Goal: Task Accomplishment & Management: Manage account settings

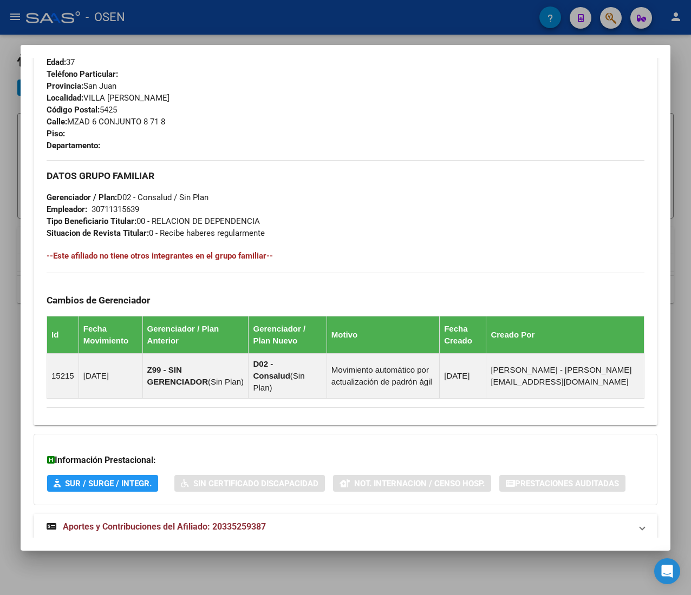
scroll to position [545, 0]
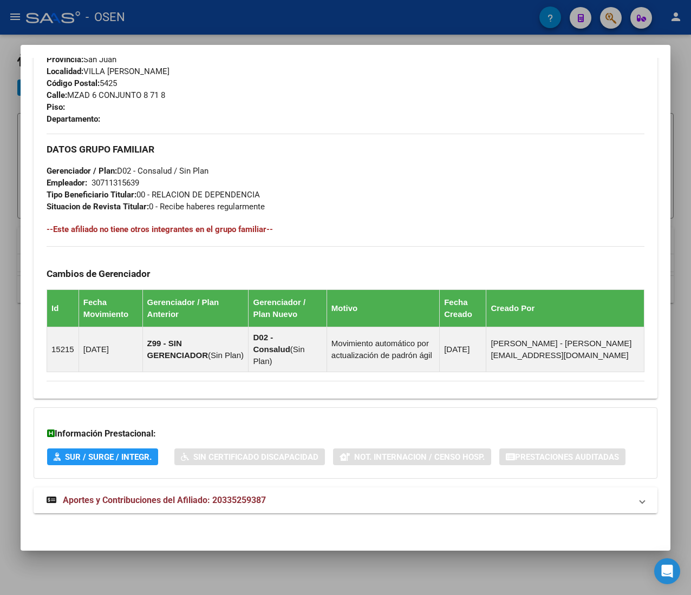
click at [303, 493] on mat-expansion-panel-header "Aportes y Contribuciones del Afiliado: 20335259387" at bounding box center [346, 501] width 624 height 26
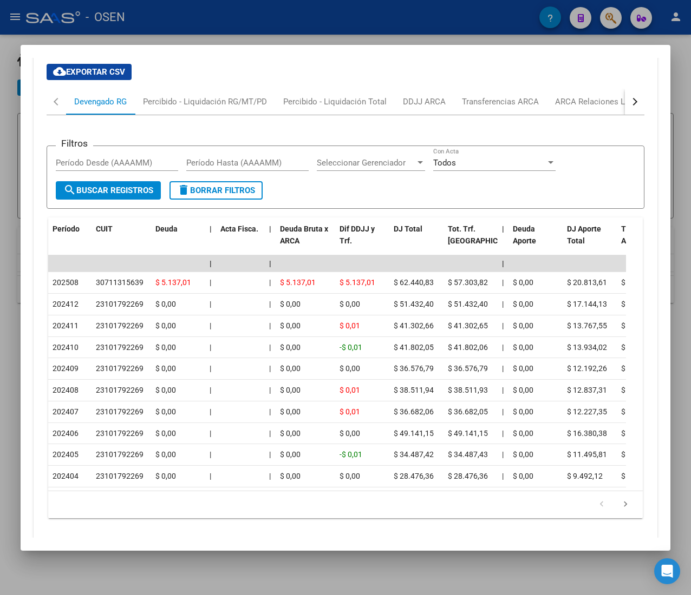
scroll to position [1030, 0]
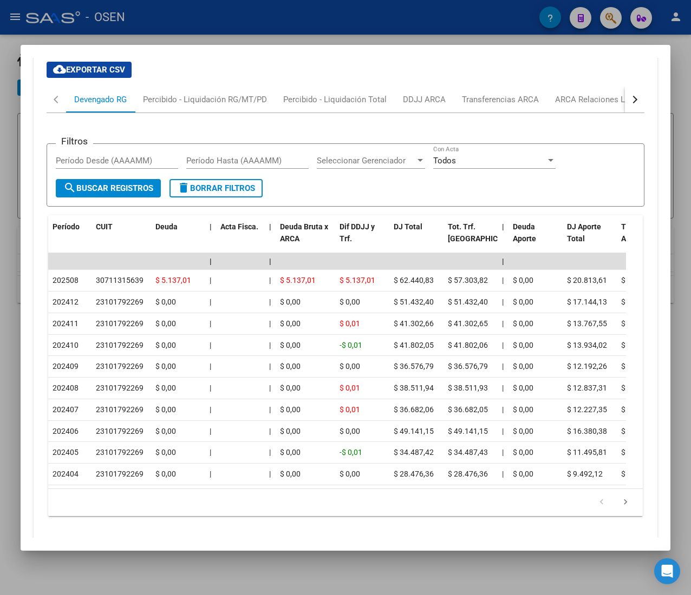
click at [625, 104] on button "button" at bounding box center [634, 100] width 19 height 26
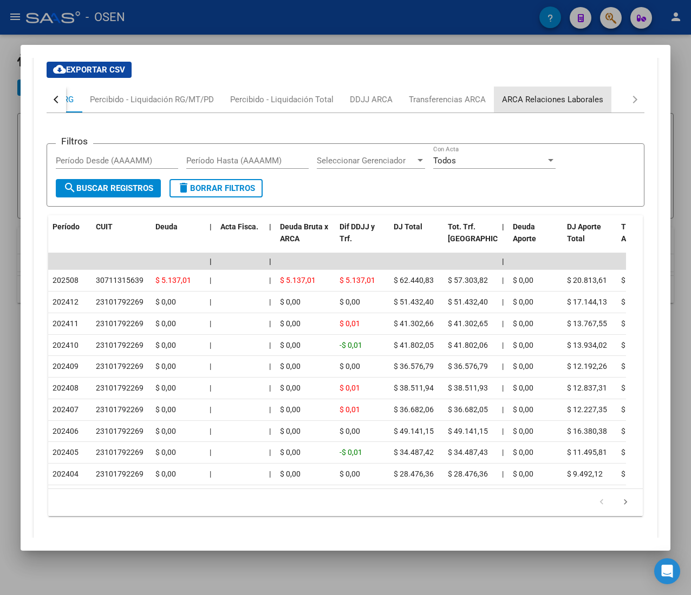
click at [581, 102] on div "ARCA Relaciones Laborales" at bounding box center [552, 100] width 101 height 12
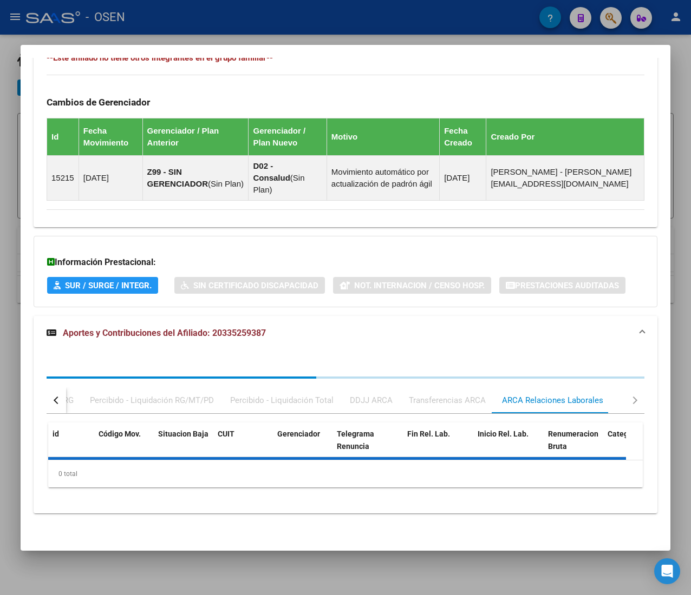
scroll to position [772, 0]
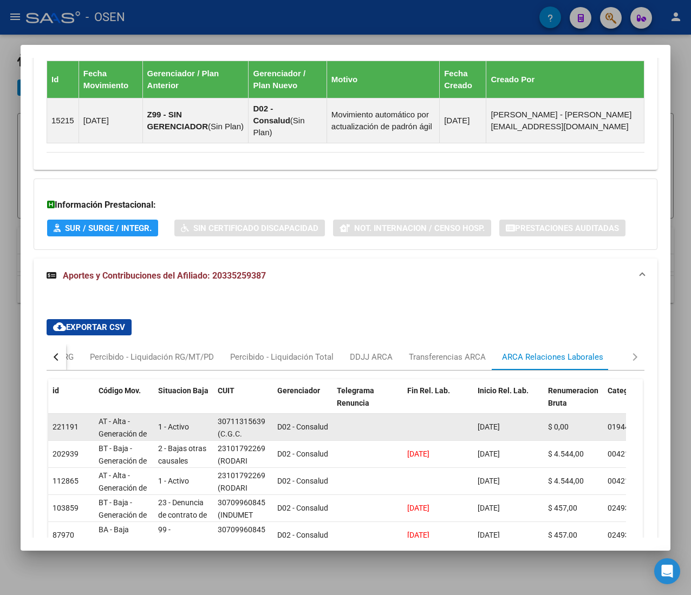
drag, startPoint x: 517, startPoint y: 430, endPoint x: 477, endPoint y: 427, distance: 40.2
click at [477, 427] on span "[DATE]" at bounding box center [488, 427] width 22 height 9
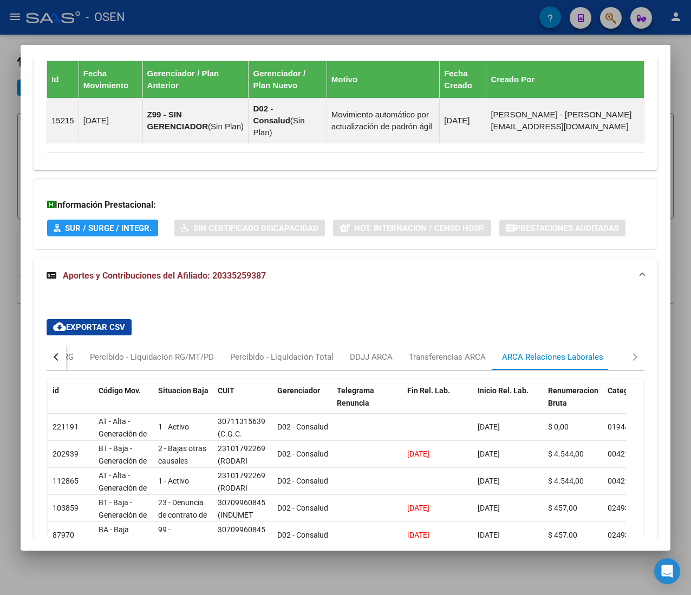
click at [408, 302] on div "cloud_download Exportar CSV Devengado RG Percibido - Liquidación RG/MT/PD Perci…" at bounding box center [346, 517] width 624 height 448
click at [54, 367] on button "button" at bounding box center [56, 357] width 19 height 26
click at [76, 359] on div "Devengado RG" at bounding box center [100, 357] width 53 height 12
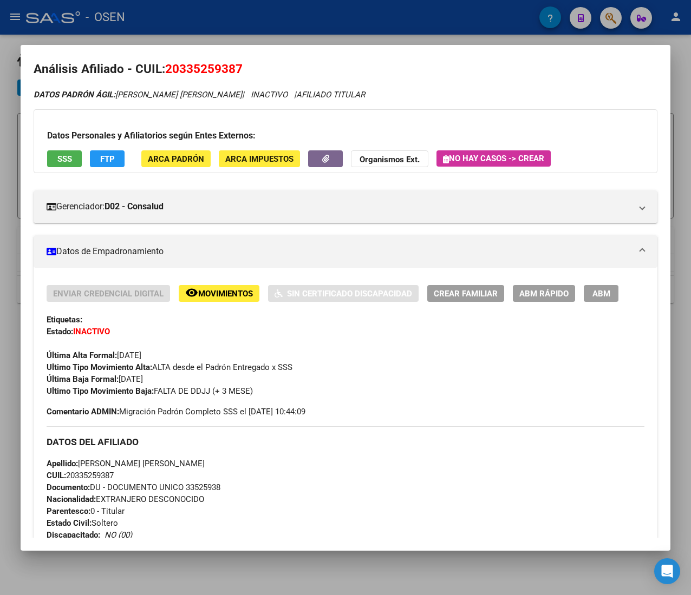
scroll to position [0, 0]
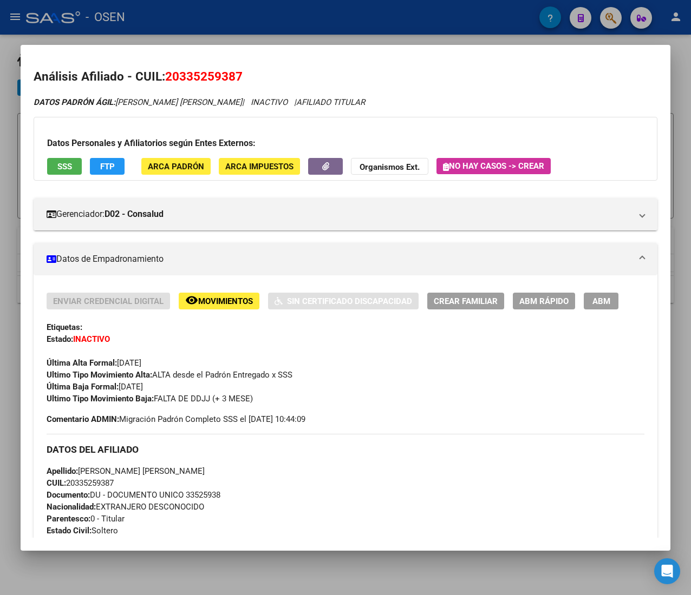
click at [533, 296] on span "ABM Rápido" at bounding box center [543, 301] width 49 height 10
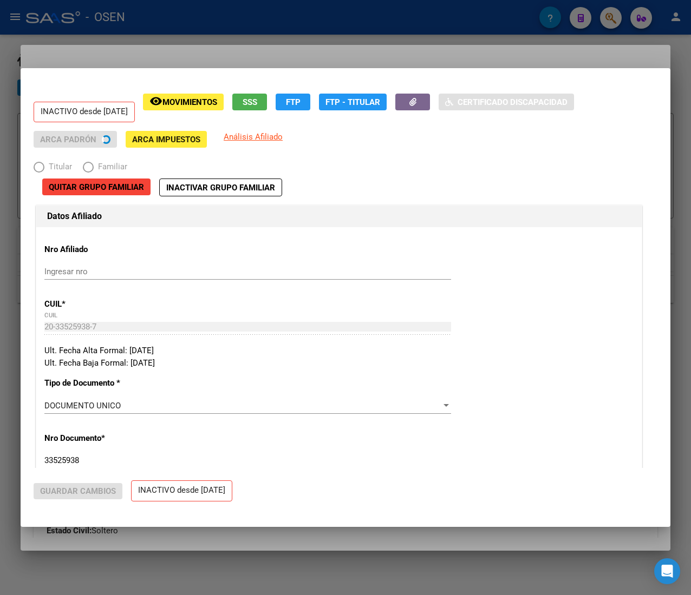
radio input "true"
type input "30-71131563-9"
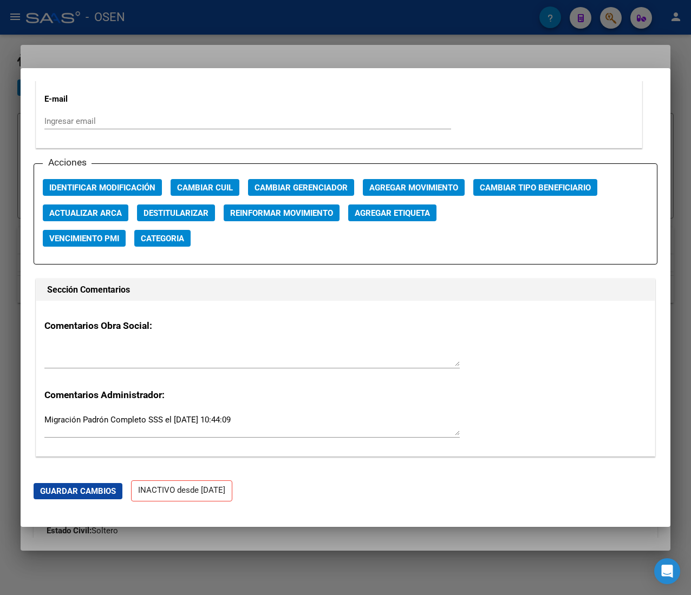
scroll to position [1516, 0]
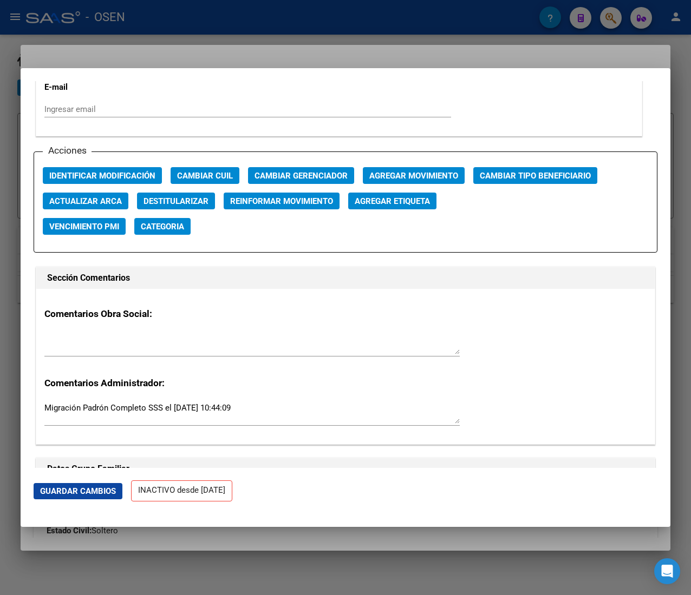
click at [408, 181] on span "Agregar Movimiento" at bounding box center [413, 176] width 89 height 10
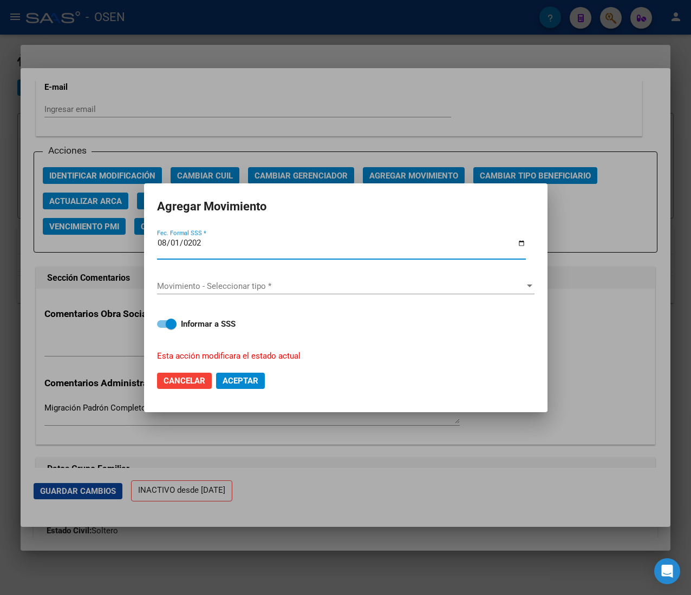
type input "[DATE]"
click at [294, 277] on div "Movimiento - Seleccionar tipo * Movimiento - Seleccionar tipo *" at bounding box center [345, 287] width 377 height 35
click at [297, 283] on span "Movimiento - Seleccionar tipo *" at bounding box center [341, 286] width 368 height 10
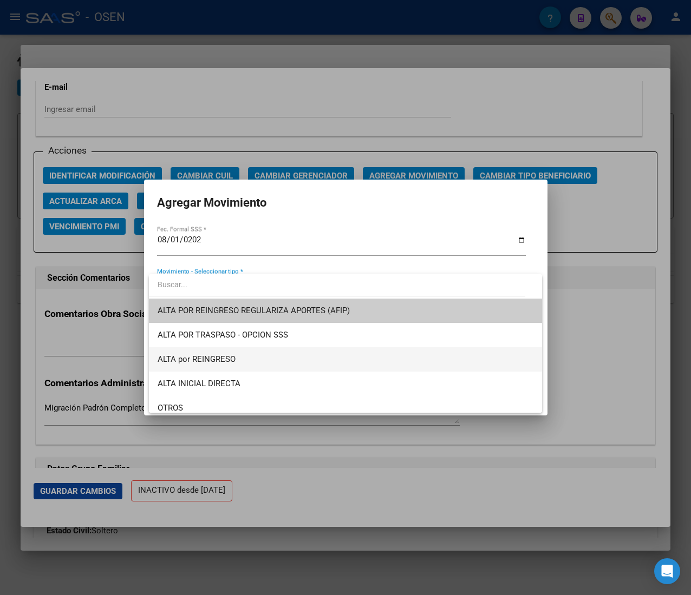
click at [273, 359] on span "ALTA por REINGRESO" at bounding box center [346, 360] width 376 height 24
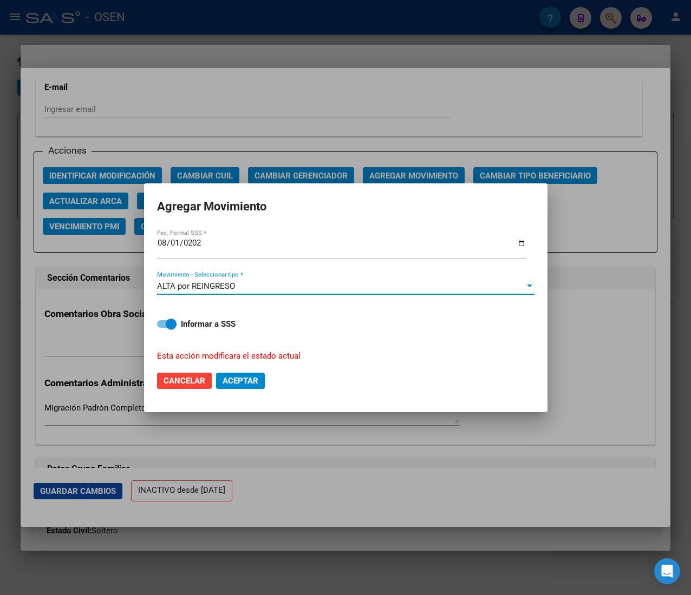
click at [228, 379] on span "Aceptar" at bounding box center [240, 381] width 36 height 10
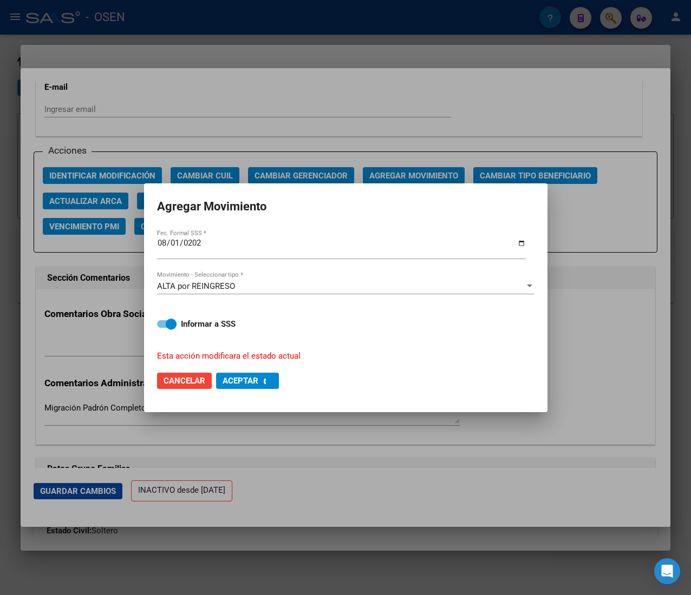
checkbox input "false"
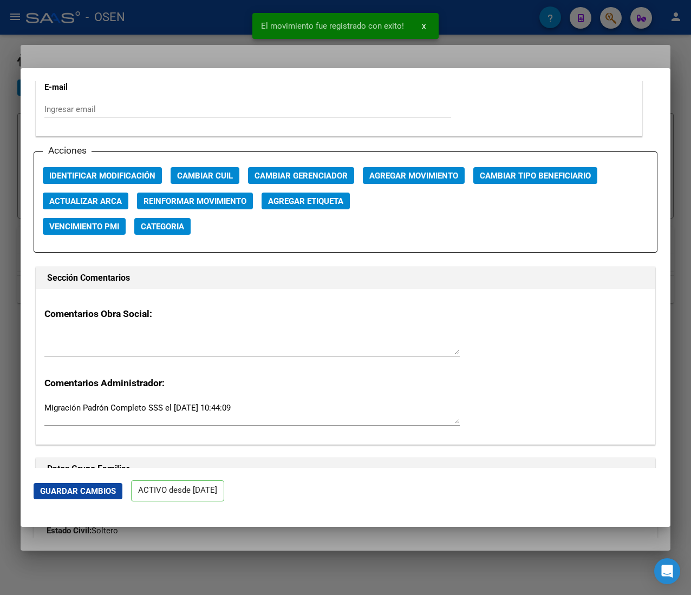
click at [172, 30] on div at bounding box center [345, 297] width 691 height 595
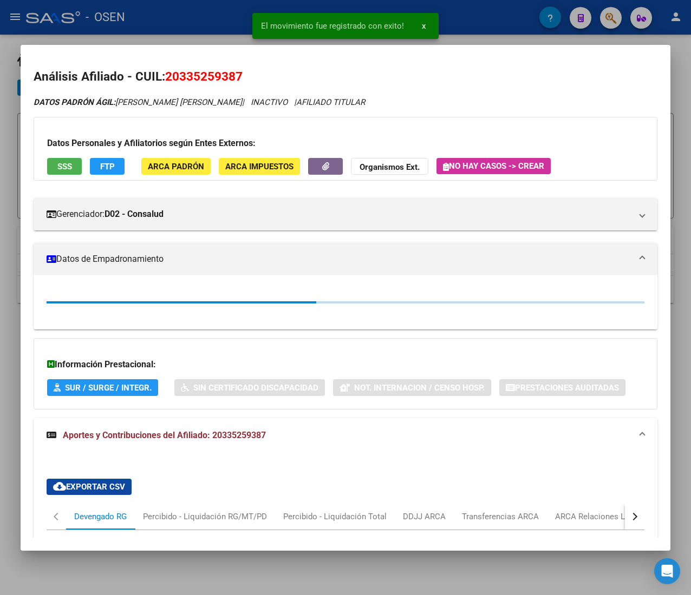
click at [174, 30] on div at bounding box center [345, 297] width 691 height 595
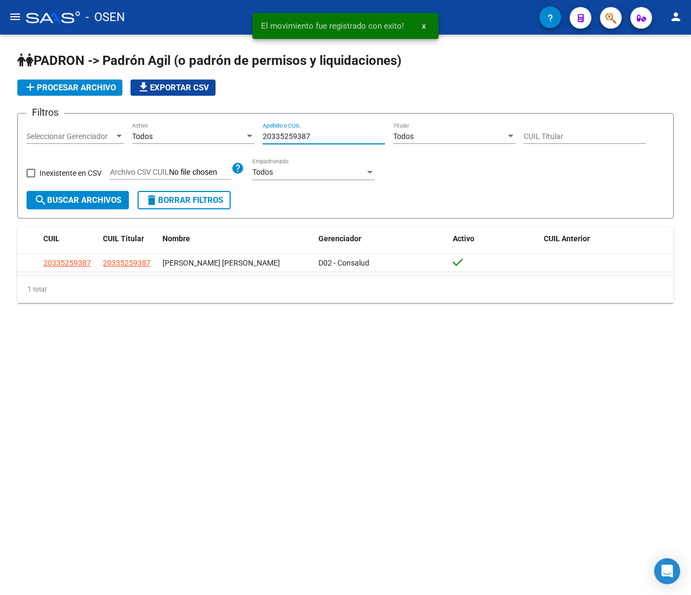
drag, startPoint x: 327, startPoint y: 137, endPoint x: 212, endPoint y: 136, distance: 114.8
click at [212, 136] on div "Filtros Seleccionar Gerenciador Seleccionar Gerenciador Todos Activo 2033525938…" at bounding box center [346, 156] width 638 height 69
paste input "22248246"
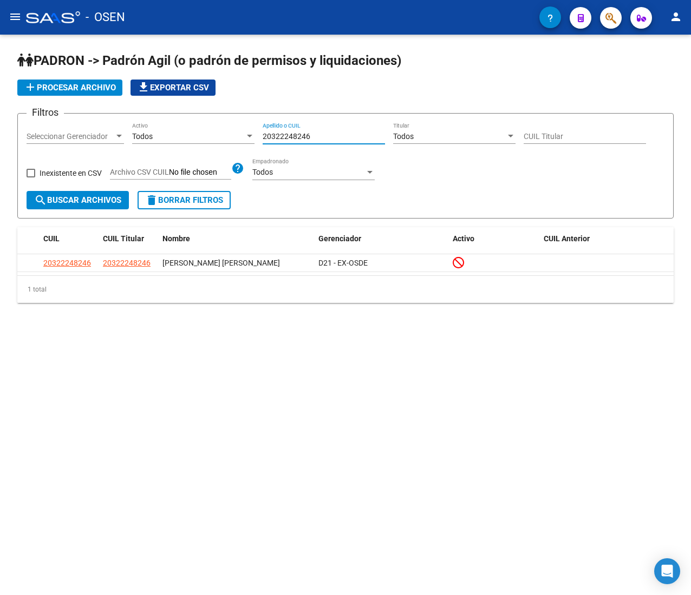
type input "20322248246"
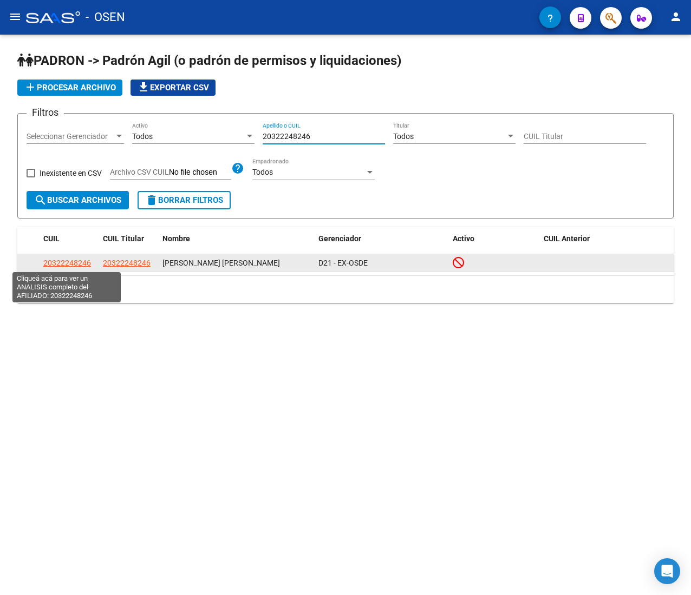
click at [78, 259] on span "20322248246" at bounding box center [67, 263] width 48 height 9
type textarea "20322248246"
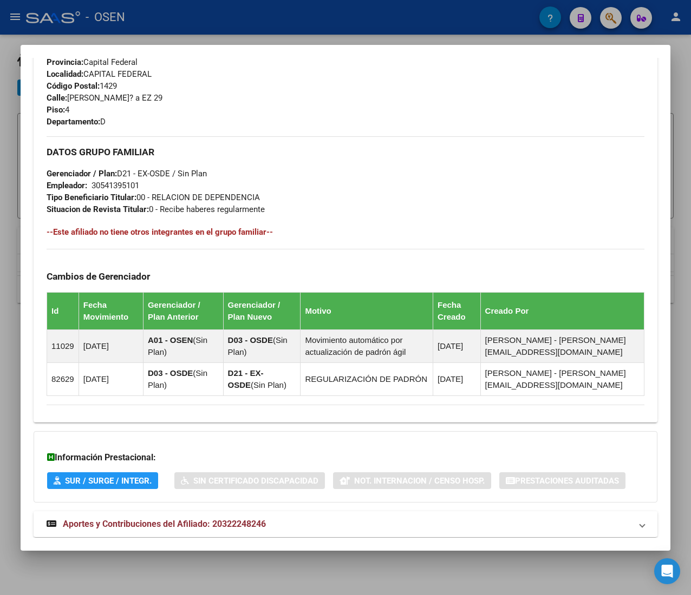
scroll to position [566, 0]
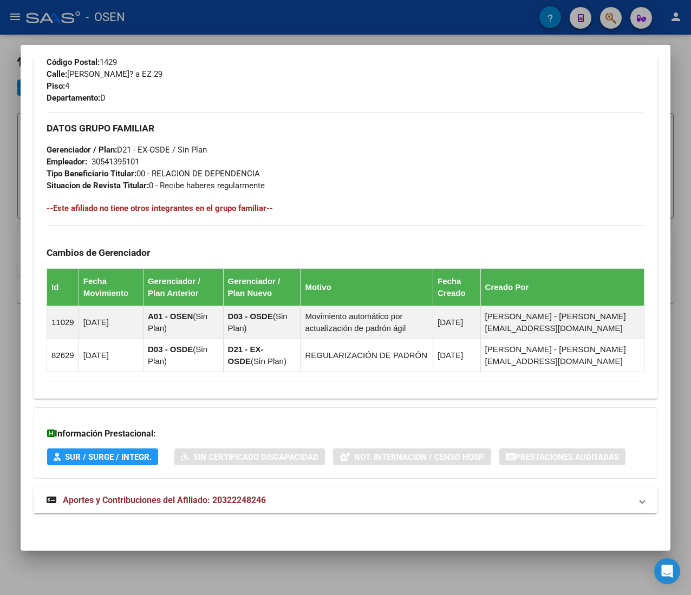
click at [321, 506] on mat-panel-title "Aportes y Contribuciones del Afiliado: 20322248246" at bounding box center [339, 500] width 585 height 13
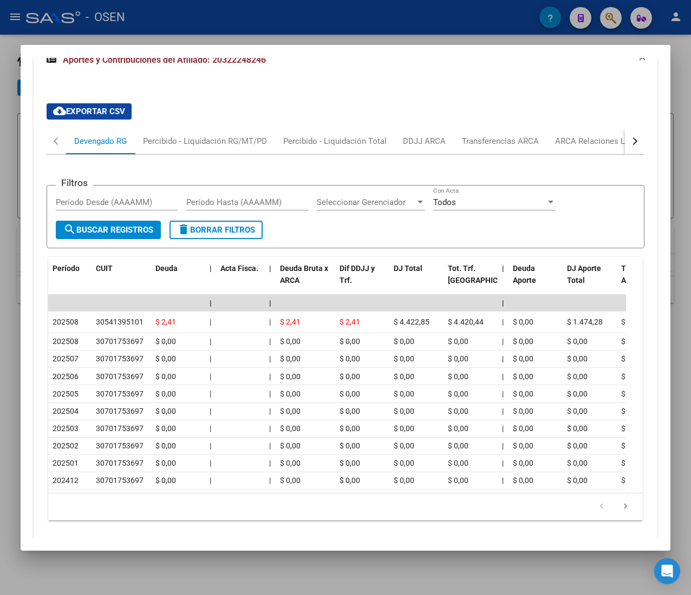
scroll to position [1061, 0]
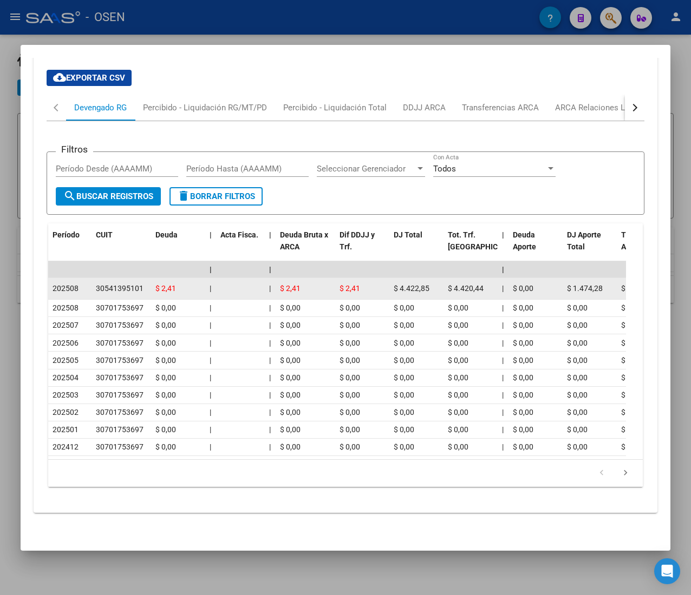
drag, startPoint x: 405, startPoint y: 271, endPoint x: 418, endPoint y: 270, distance: 13.0
click at [418, 284] on span "$ 4.422,85" at bounding box center [412, 288] width 36 height 9
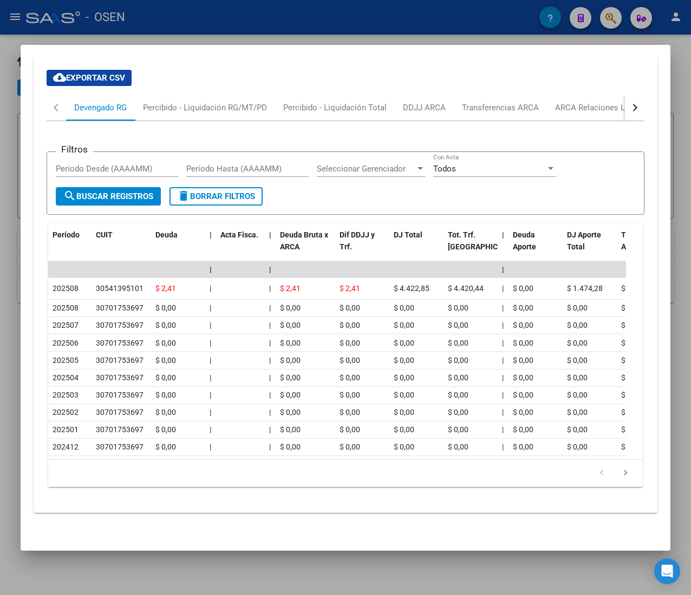
click at [625, 95] on button "button" at bounding box center [634, 108] width 19 height 26
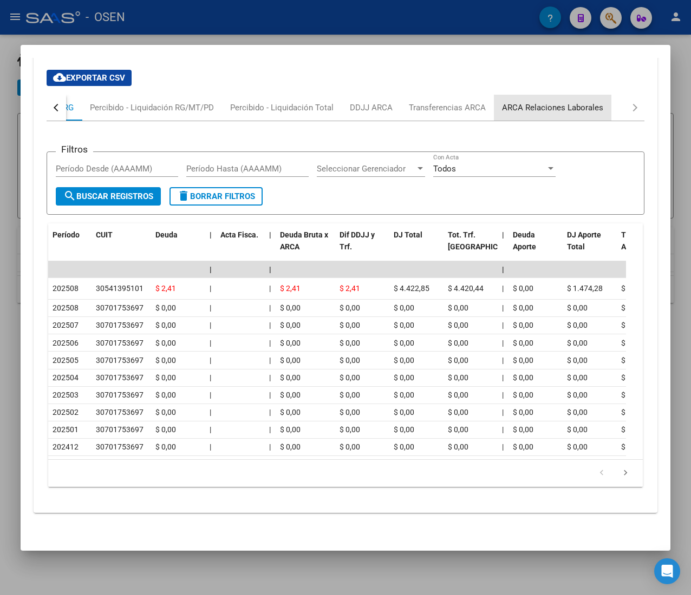
click at [559, 102] on div "ARCA Relaciones Laborales" at bounding box center [552, 108] width 101 height 12
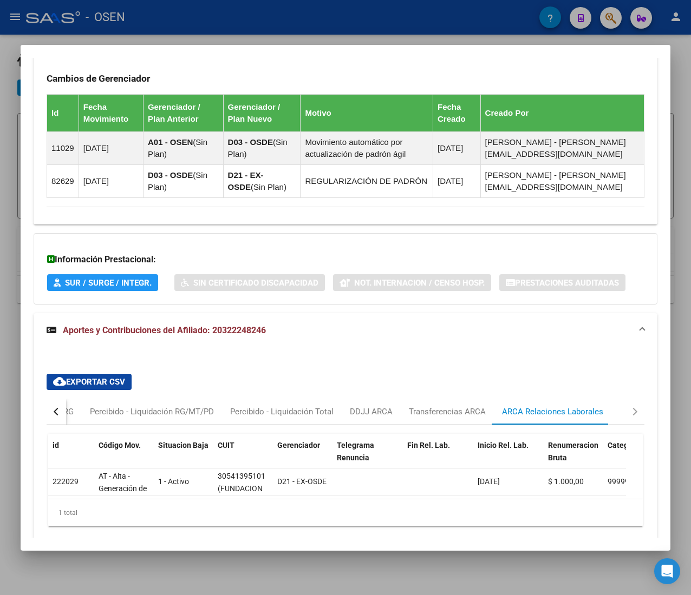
scroll to position [794, 0]
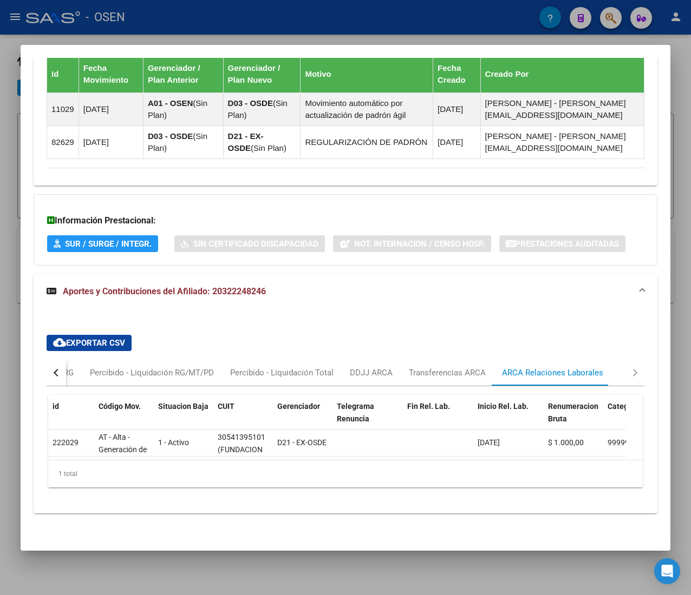
click at [48, 360] on button "button" at bounding box center [56, 373] width 19 height 26
click at [66, 360] on div "Devengado RG" at bounding box center [100, 373] width 69 height 26
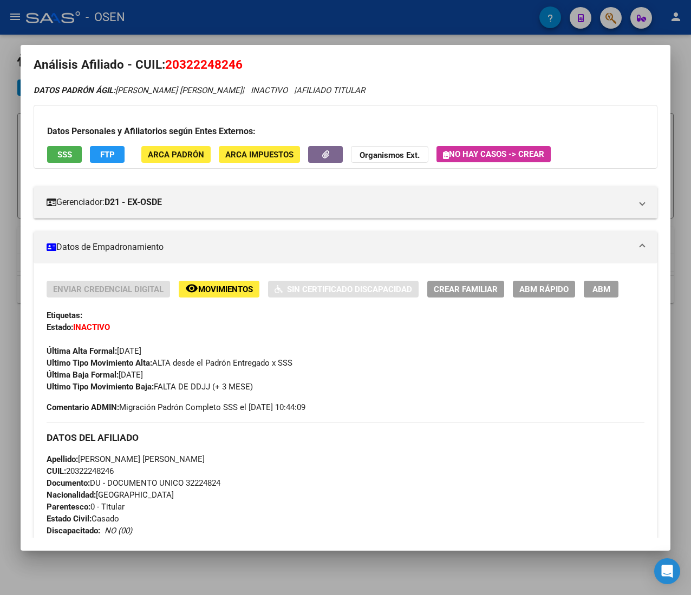
scroll to position [0, 0]
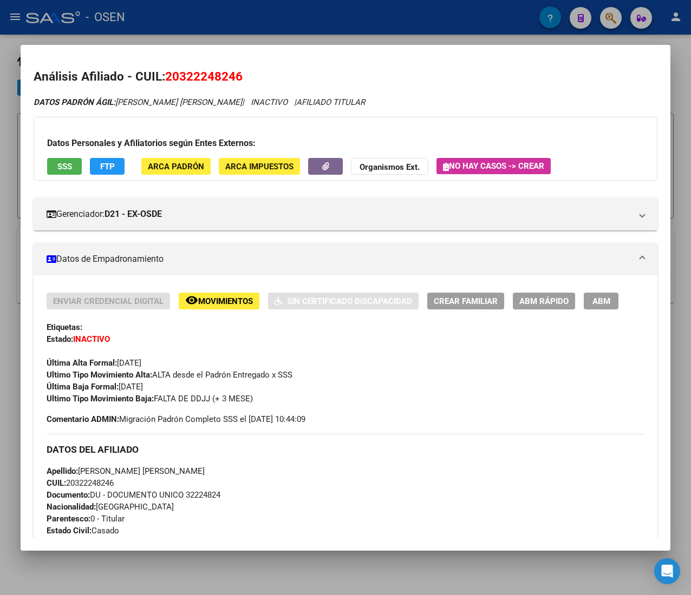
click at [293, 12] on div at bounding box center [345, 297] width 691 height 595
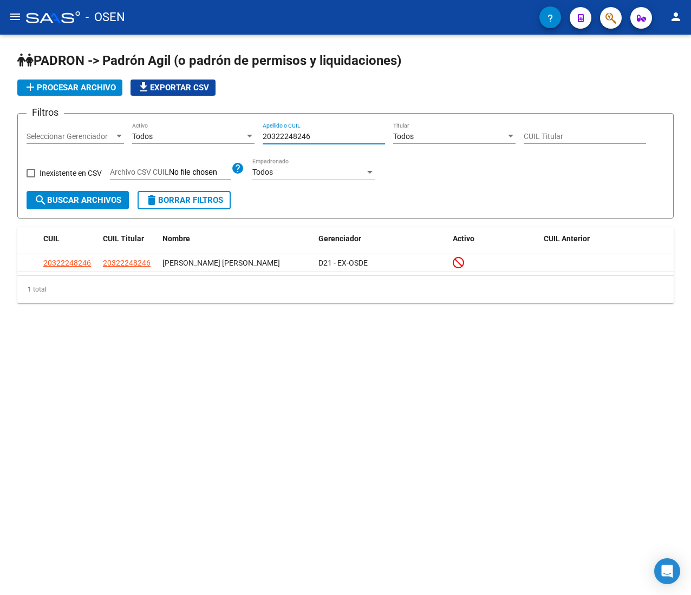
drag, startPoint x: 185, startPoint y: 135, endPoint x: 148, endPoint y: 132, distance: 37.0
click at [148, 132] on div "Filtros Seleccionar Gerenciador Seleccionar Gerenciador Todos Activo 2032224824…" at bounding box center [346, 156] width 638 height 69
paste input "06961781"
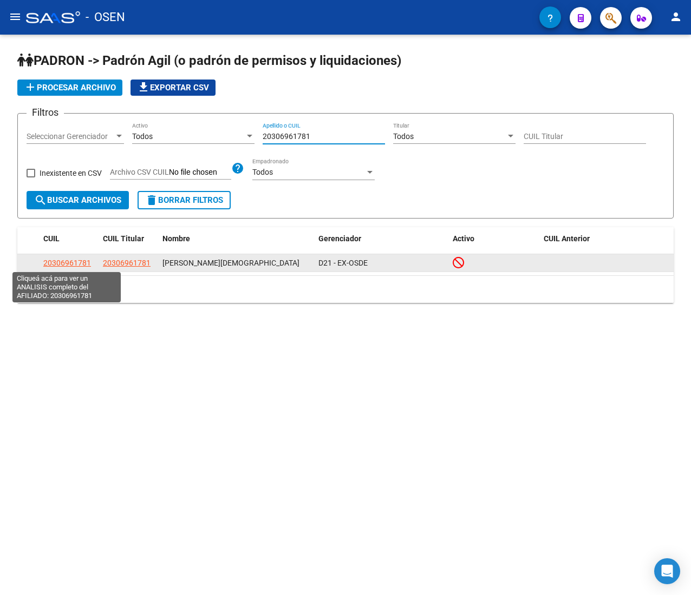
type input "20306961781"
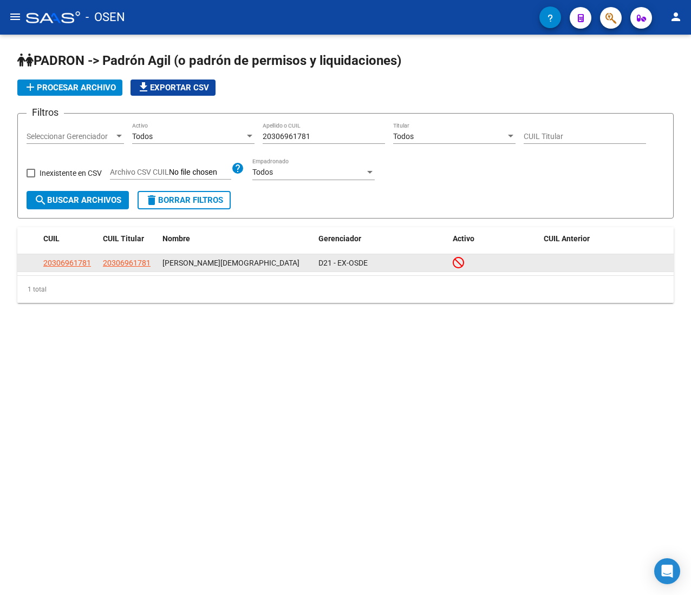
click at [61, 257] on app-link-go-to "20306961781" at bounding box center [67, 263] width 48 height 12
click at [65, 261] on span "20306961781" at bounding box center [67, 263] width 48 height 9
type textarea "20306961781"
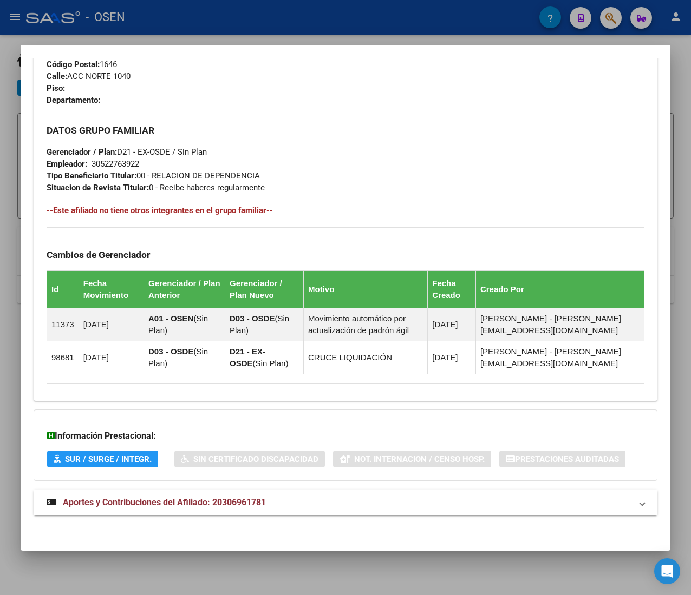
scroll to position [566, 0]
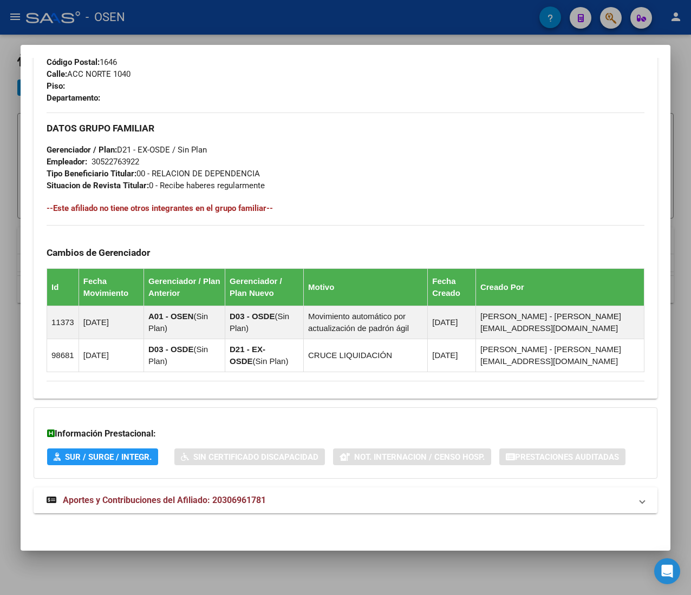
click at [303, 500] on mat-panel-title "Aportes y Contribuciones del Afiliado: 20306961781" at bounding box center [339, 500] width 585 height 13
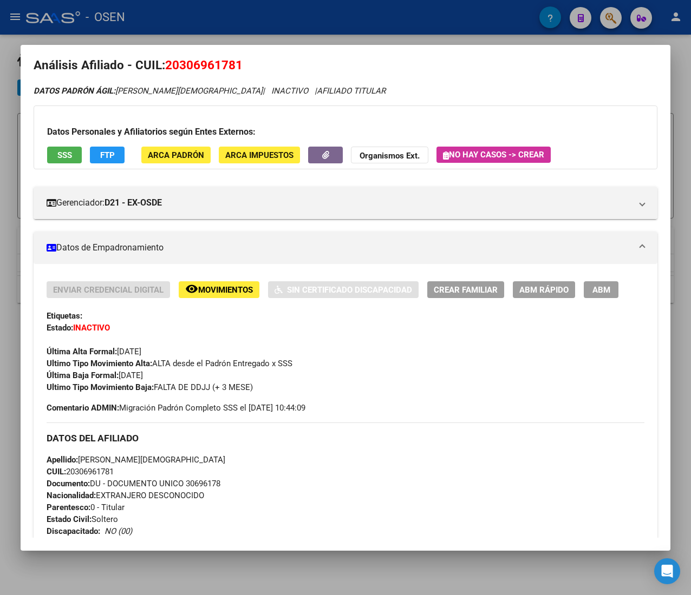
scroll to position [0, 0]
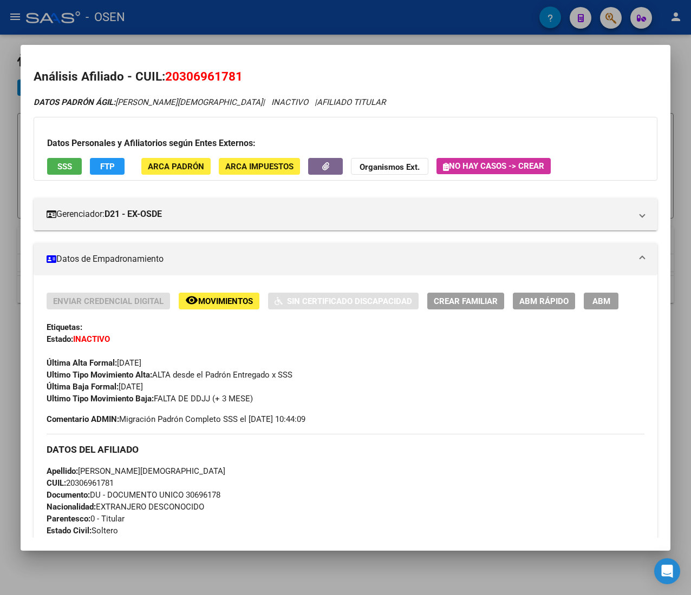
click at [62, 171] on span "SSS" at bounding box center [64, 167] width 15 height 10
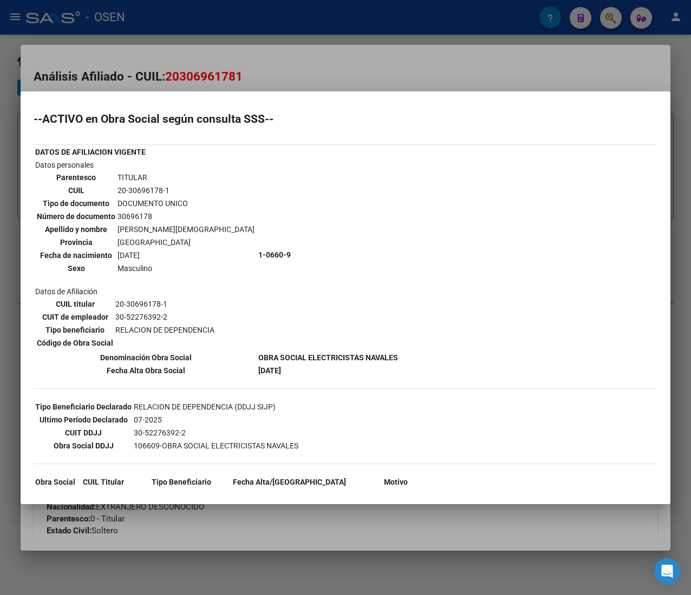
scroll to position [50, 0]
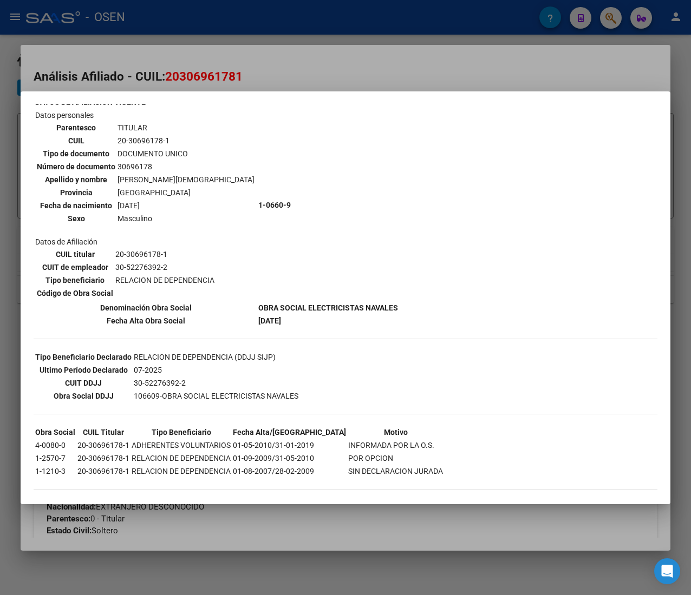
click at [302, 65] on div at bounding box center [345, 297] width 691 height 595
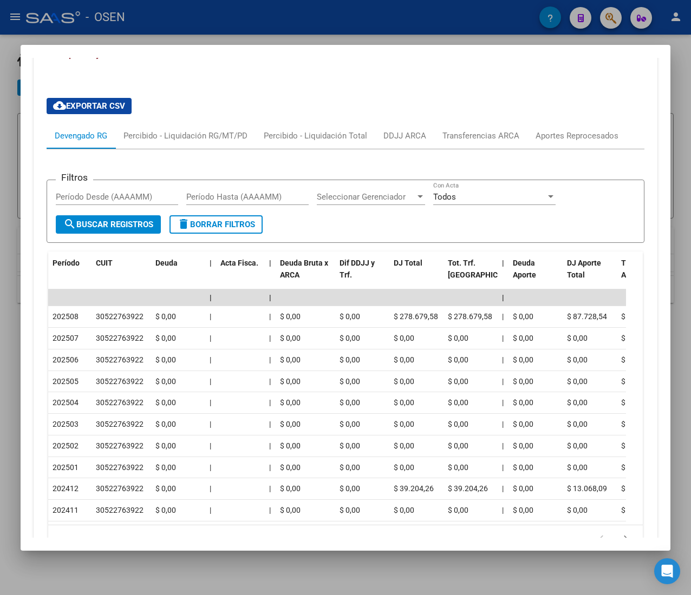
scroll to position [1083, 0]
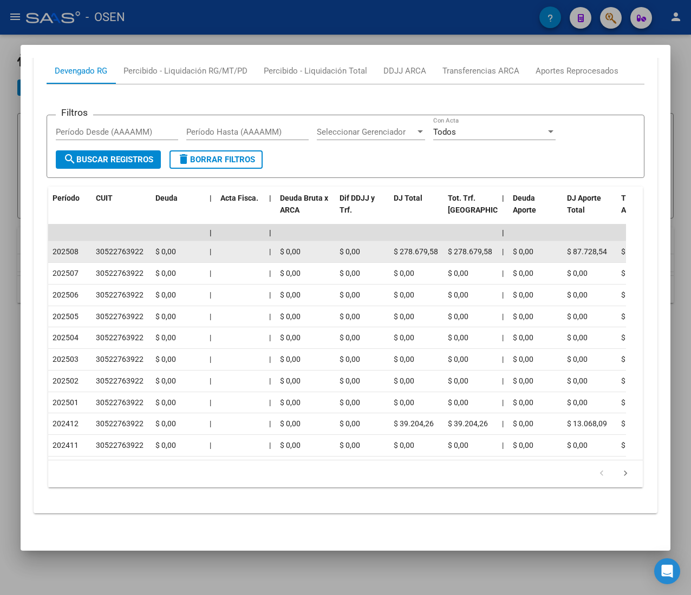
drag, startPoint x: 284, startPoint y: 249, endPoint x: 306, endPoint y: 251, distance: 21.8
click at [306, 251] on div "$ 0,00" at bounding box center [305, 252] width 51 height 12
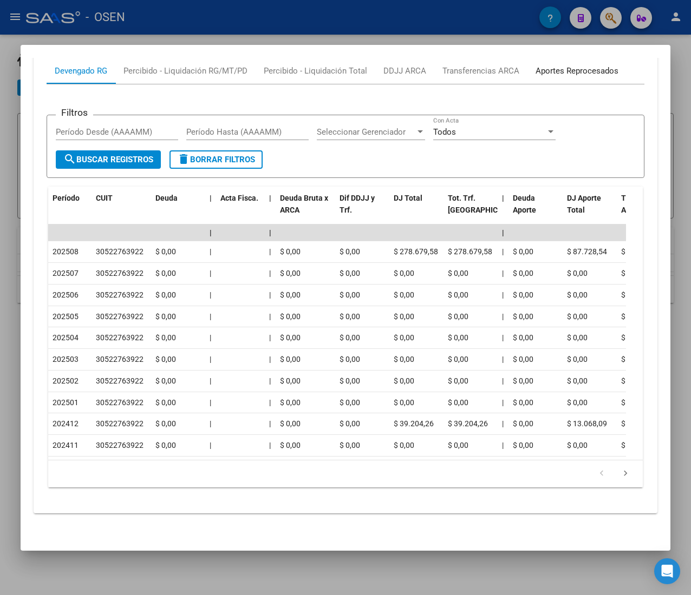
click at [572, 73] on div "Aportes Reprocesados" at bounding box center [576, 71] width 83 height 12
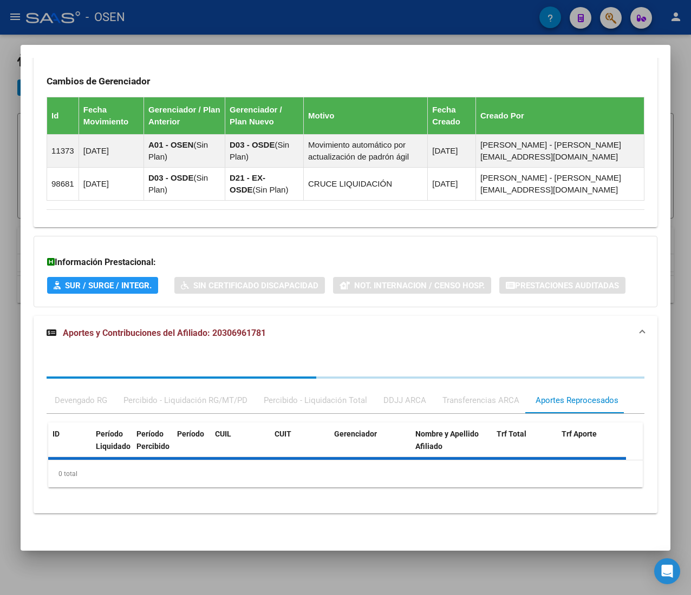
scroll to position [824, 0]
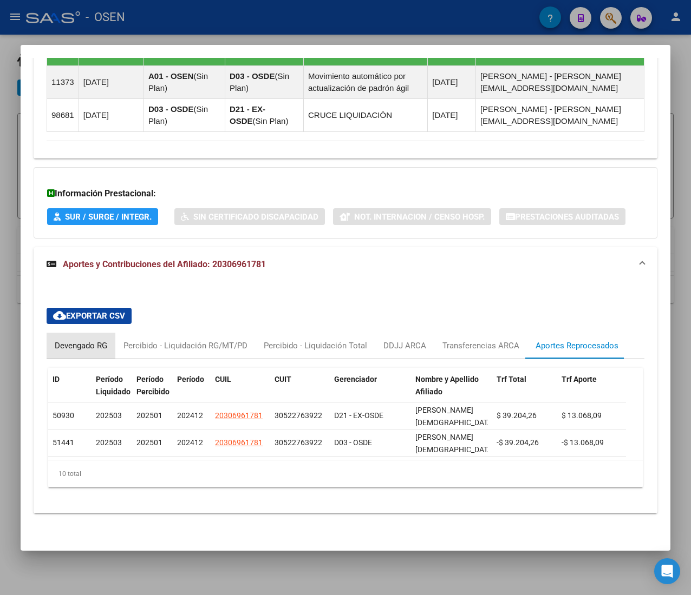
click at [69, 340] on div "Devengado RG" at bounding box center [81, 346] width 53 height 12
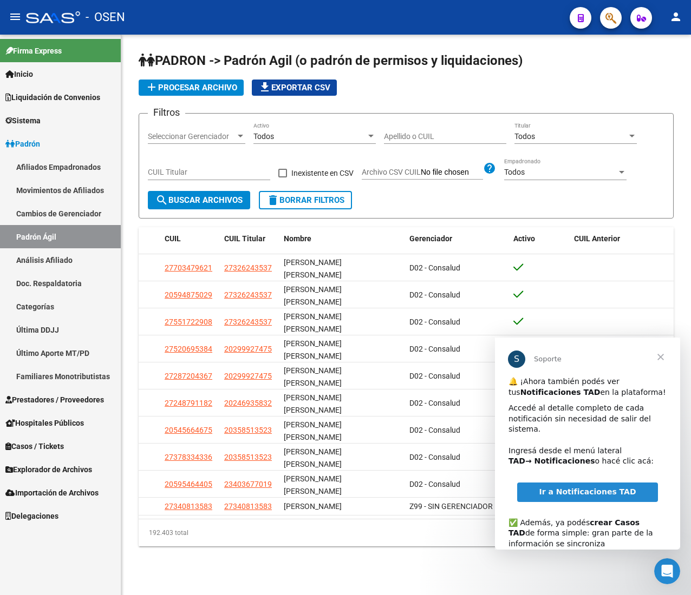
click at [664, 356] on span "Cerrar" at bounding box center [660, 357] width 39 height 39
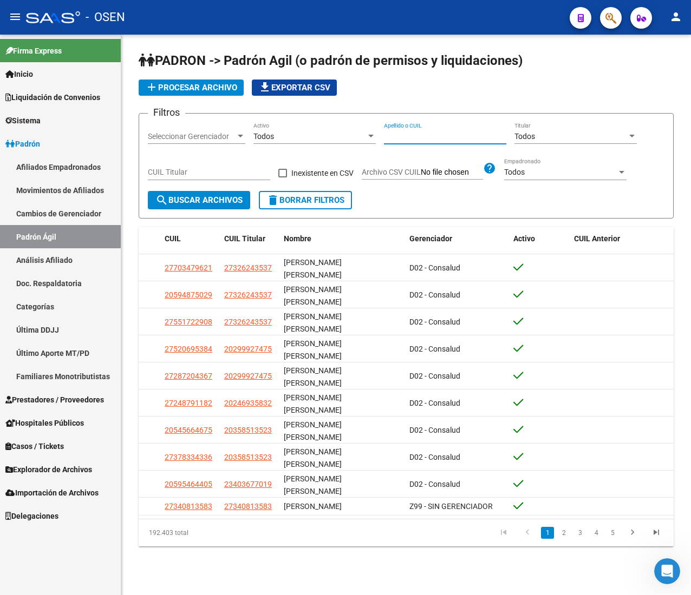
click at [399, 140] on input "Apellido o CUIL" at bounding box center [445, 136] width 122 height 9
paste input "20306961781"
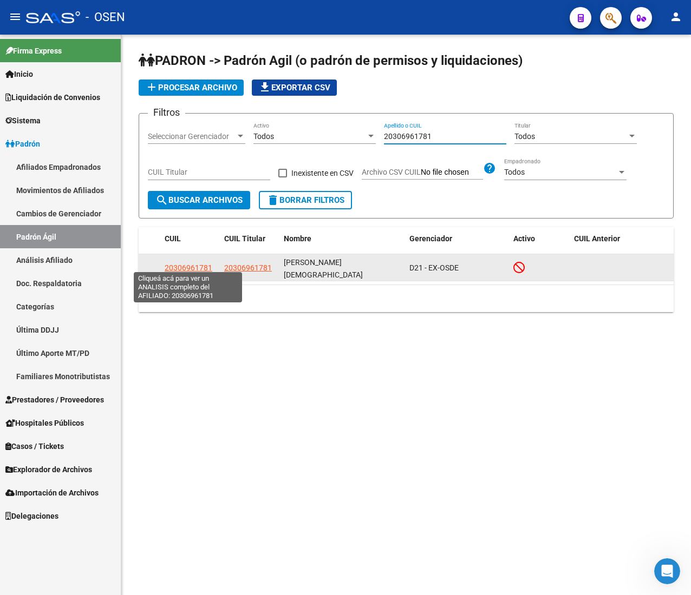
click at [174, 264] on span "20306961781" at bounding box center [189, 268] width 48 height 9
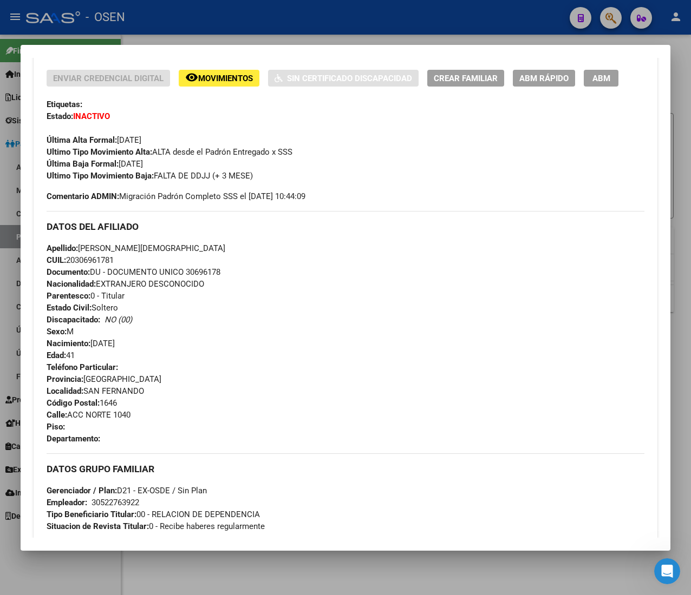
scroll to position [566, 0]
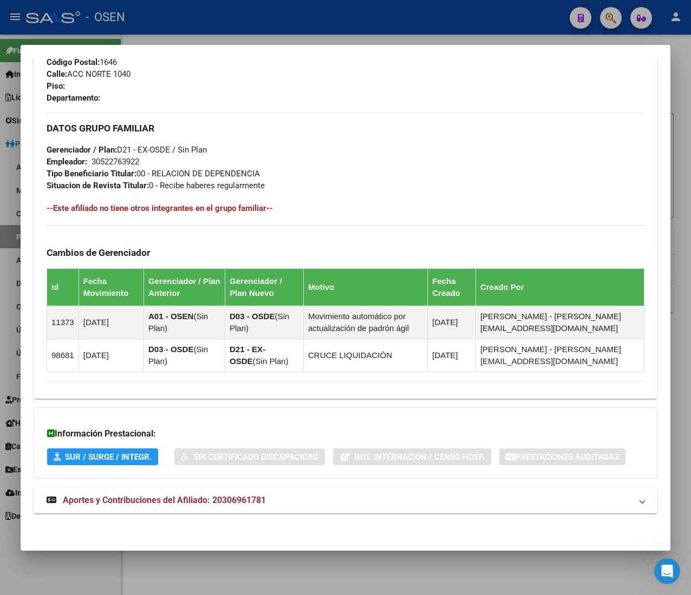
click at [280, 503] on mat-panel-title "Aportes y Contribuciones del Afiliado: 20306961781" at bounding box center [339, 500] width 585 height 13
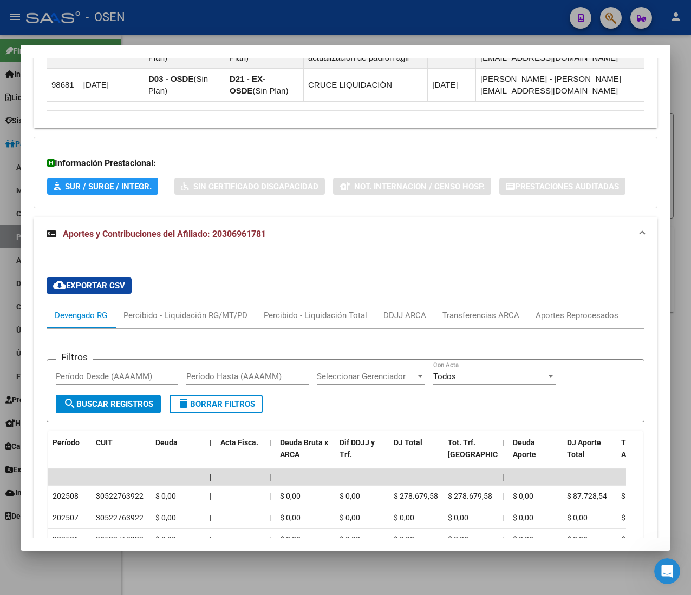
scroll to position [943, 0]
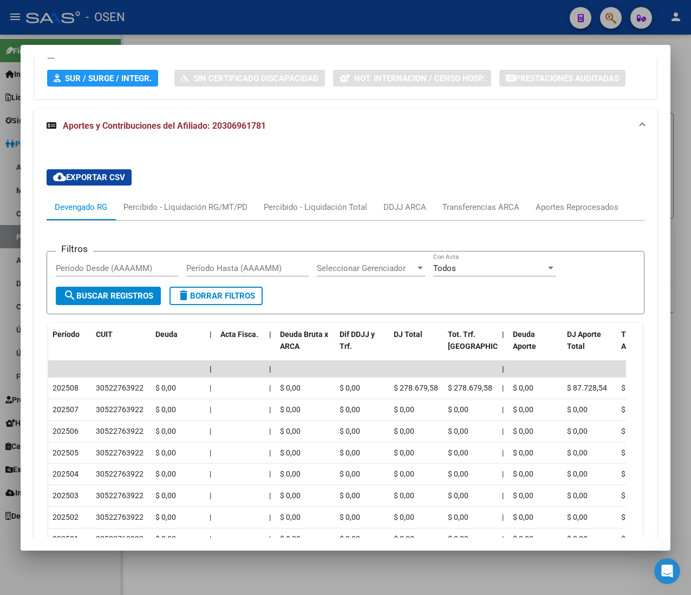
click at [497, 25] on div at bounding box center [345, 297] width 691 height 595
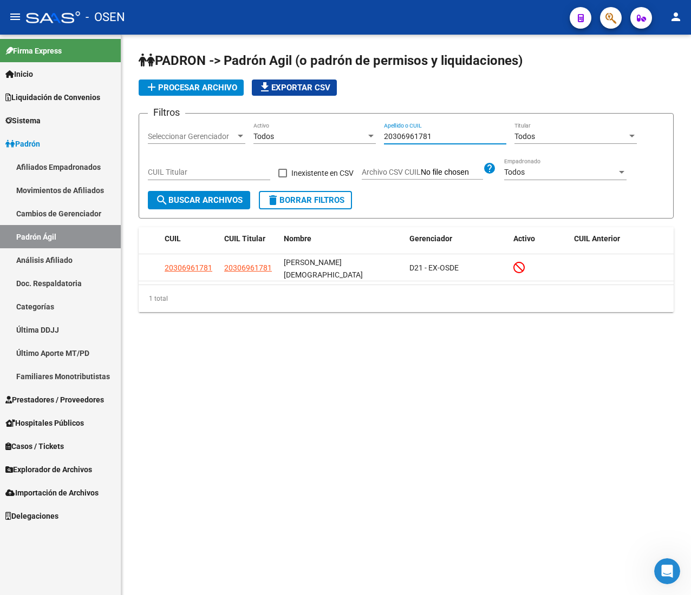
drag, startPoint x: 435, startPoint y: 136, endPoint x: 351, endPoint y: 135, distance: 84.4
click at [351, 135] on div "Filtros Seleccionar Gerenciador Seleccionar Gerenciador Todos Activo 2030696178…" at bounding box center [406, 156] width 516 height 69
paste input "42209344"
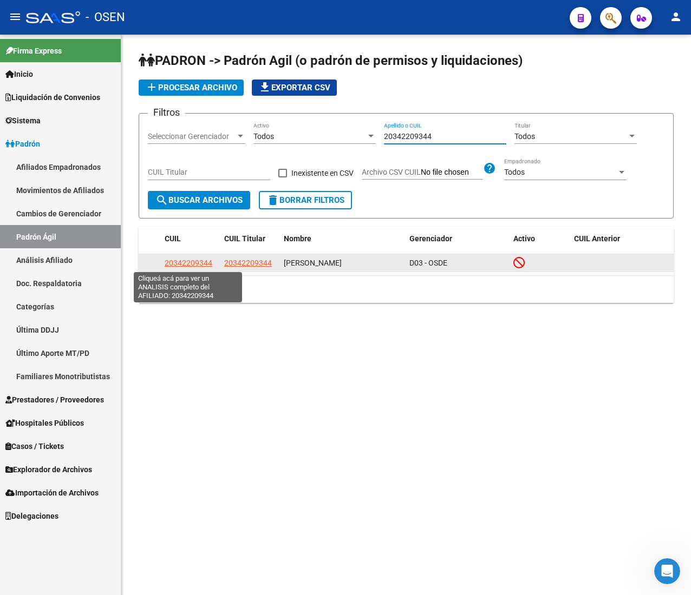
type input "20342209344"
click at [189, 261] on span "20342209344" at bounding box center [189, 263] width 48 height 9
type textarea "20342209344"
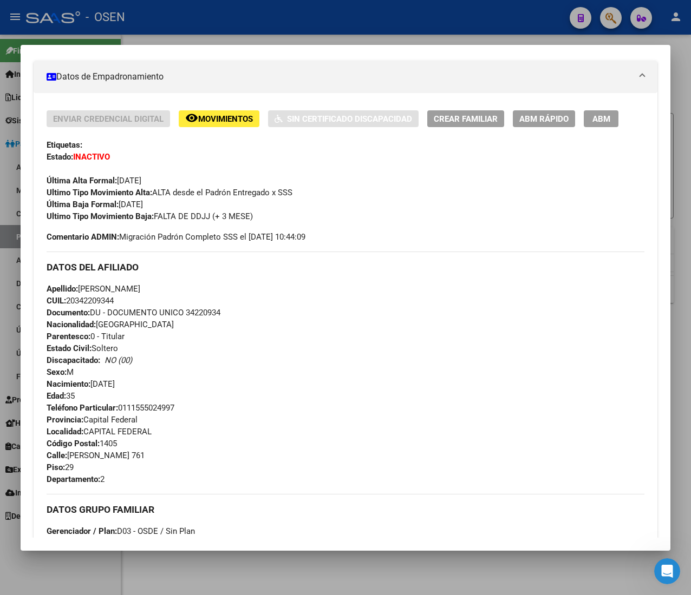
scroll to position [533, 0]
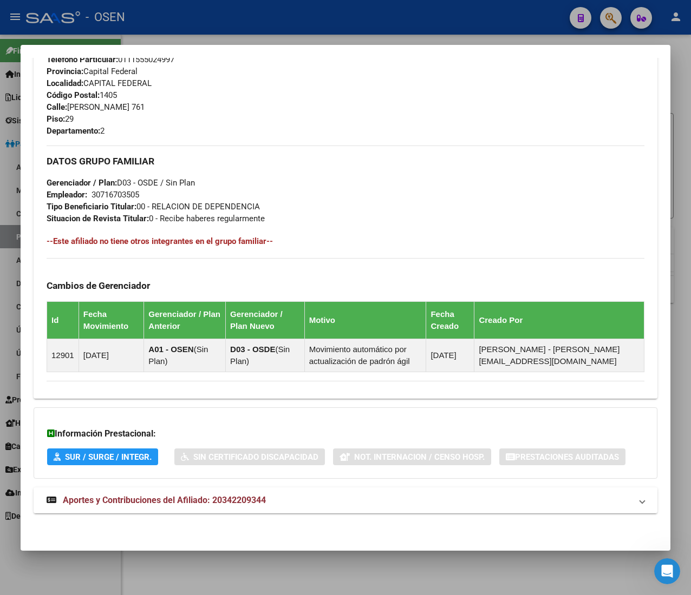
click at [318, 495] on mat-panel-title "Aportes y Contribuciones del Afiliado: 20342209344" at bounding box center [339, 500] width 585 height 13
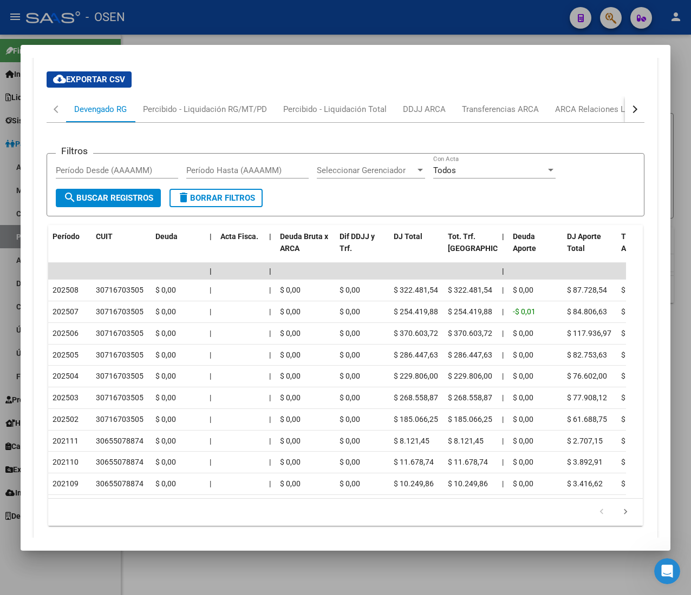
scroll to position [959, 0]
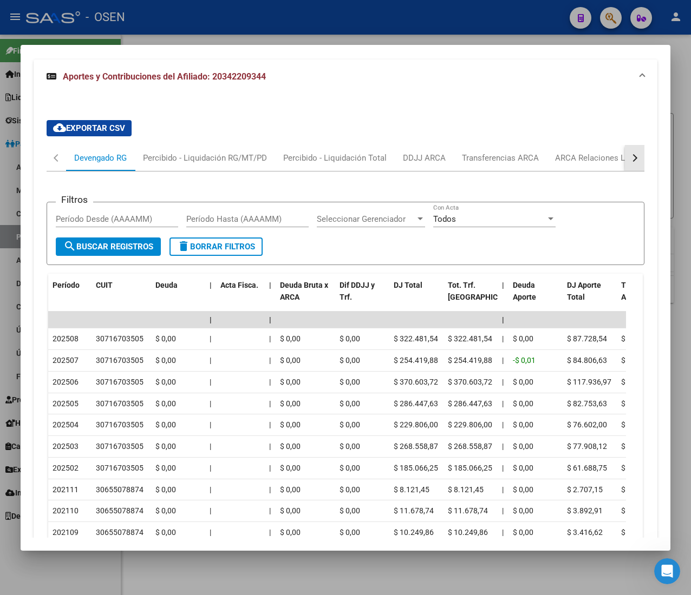
click at [625, 160] on button "button" at bounding box center [634, 158] width 19 height 26
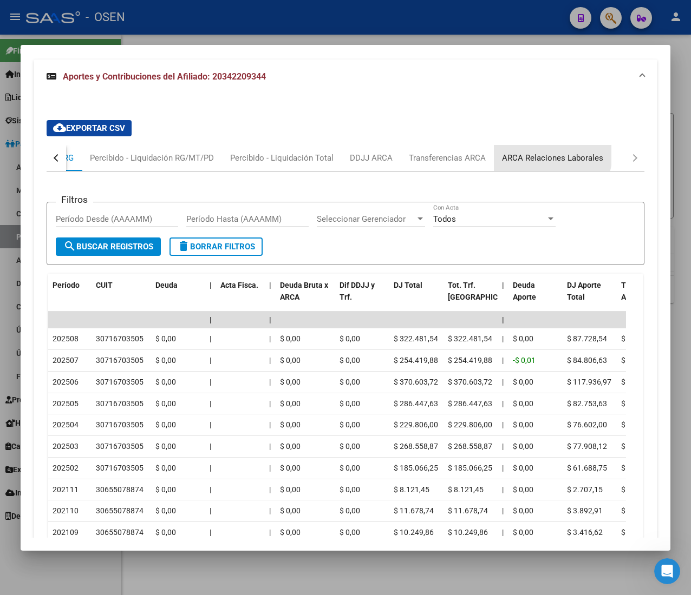
click at [536, 155] on div "ARCA Relaciones Laborales" at bounding box center [552, 158] width 101 height 12
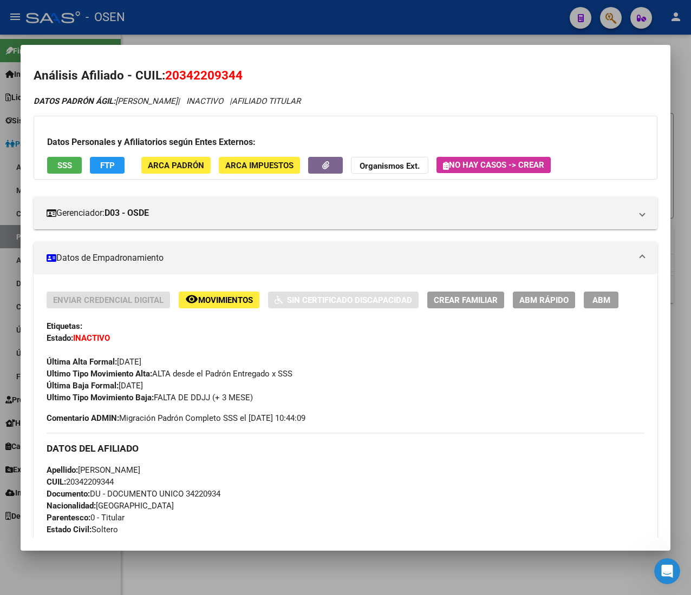
scroll to position [0, 0]
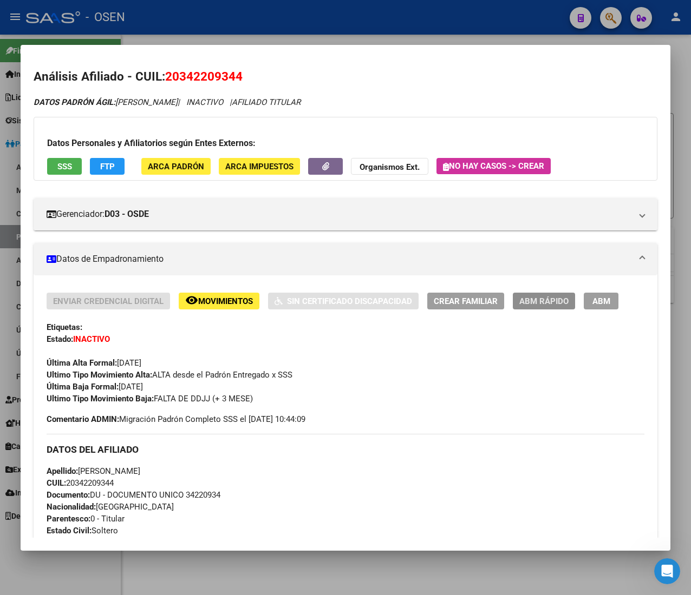
drag, startPoint x: 548, startPoint y: 298, endPoint x: 561, endPoint y: 287, distance: 16.5
click at [555, 292] on div "Enviar Credencial Digital remove_red_eye Movimientos Sin Certificado Discapacid…" at bounding box center [346, 603] width 624 height 654
drag, startPoint x: 546, startPoint y: 305, endPoint x: 545, endPoint y: 299, distance: 6.2
click at [546, 315] on div "Enviar Credencial Digital remove_red_eye Movimientos Sin Certificado Discapacid…" at bounding box center [346, 349] width 598 height 112
click at [519, 294] on button "ABM Rápido" at bounding box center [544, 301] width 62 height 17
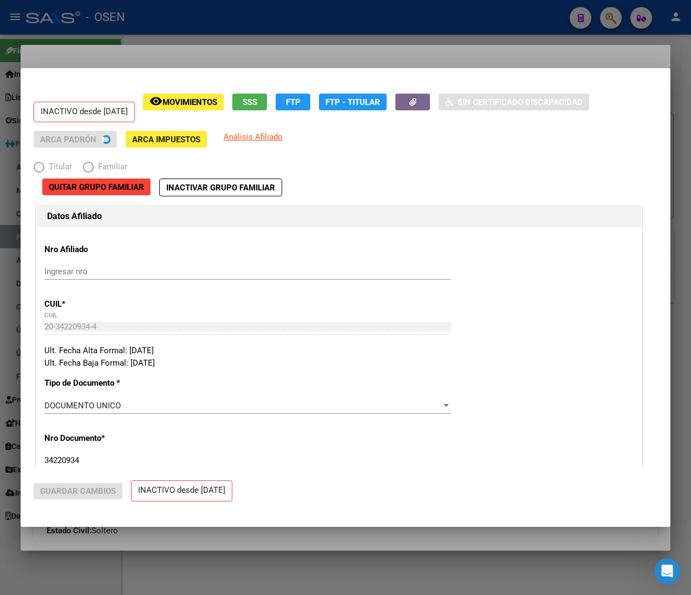
radio input "true"
type input "30-71670350-5"
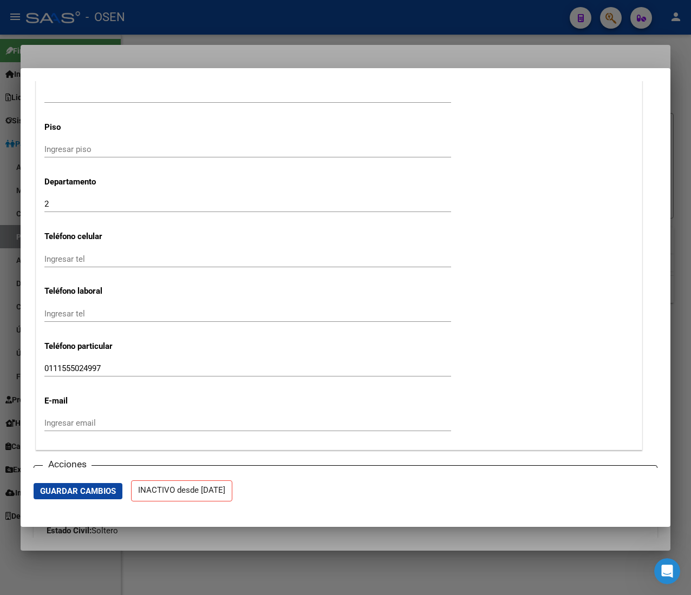
scroll to position [1407, 0]
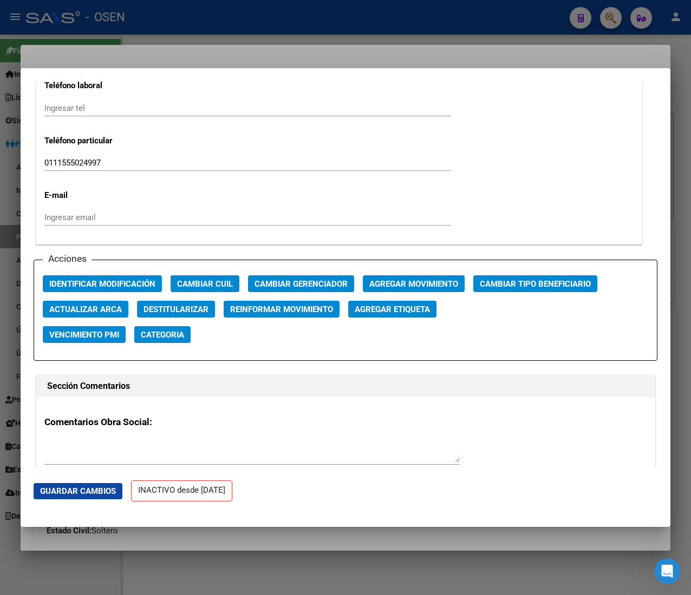
click at [391, 277] on button "Agregar Movimiento" at bounding box center [414, 284] width 102 height 17
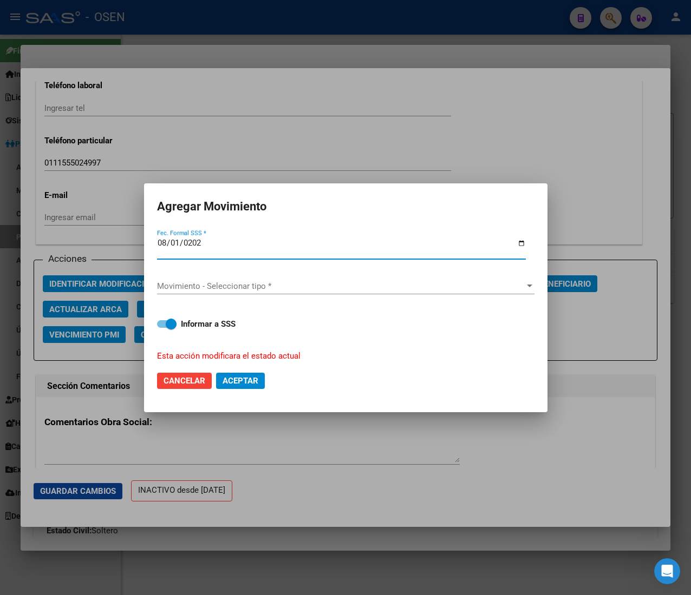
type input "[DATE]"
click at [391, 278] on div "Movimiento - Seleccionar tipo * Movimiento - Seleccionar tipo *" at bounding box center [345, 286] width 377 height 16
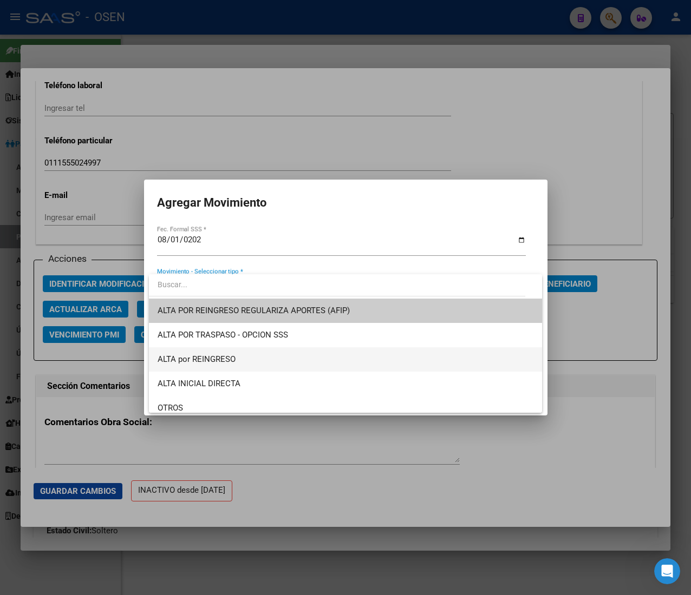
click at [314, 355] on span "ALTA por REINGRESO" at bounding box center [346, 360] width 376 height 24
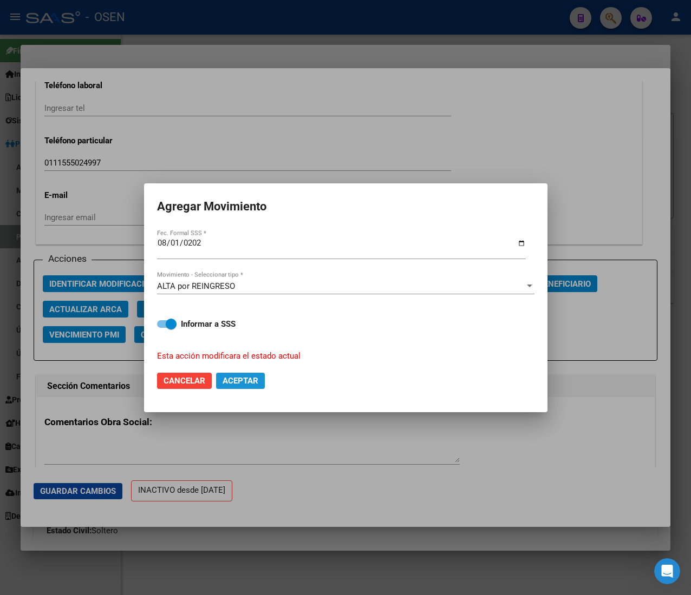
click at [254, 374] on button "Aceptar" at bounding box center [240, 381] width 49 height 16
checkbox input "false"
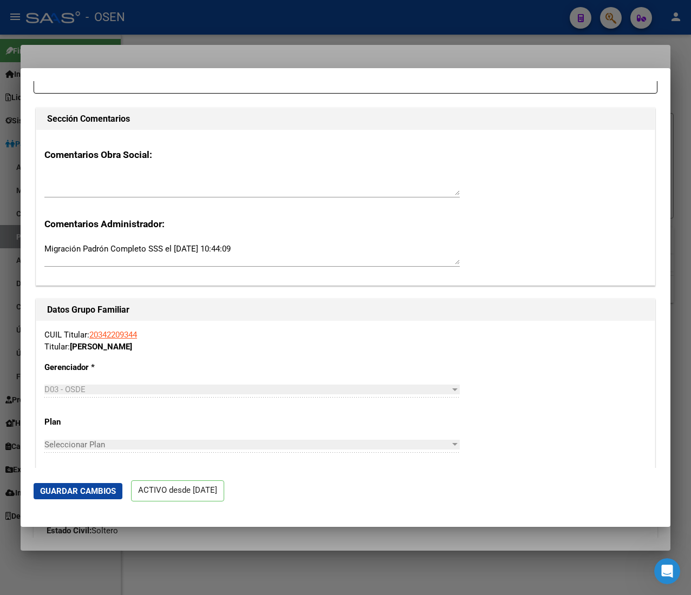
scroll to position [1732, 0]
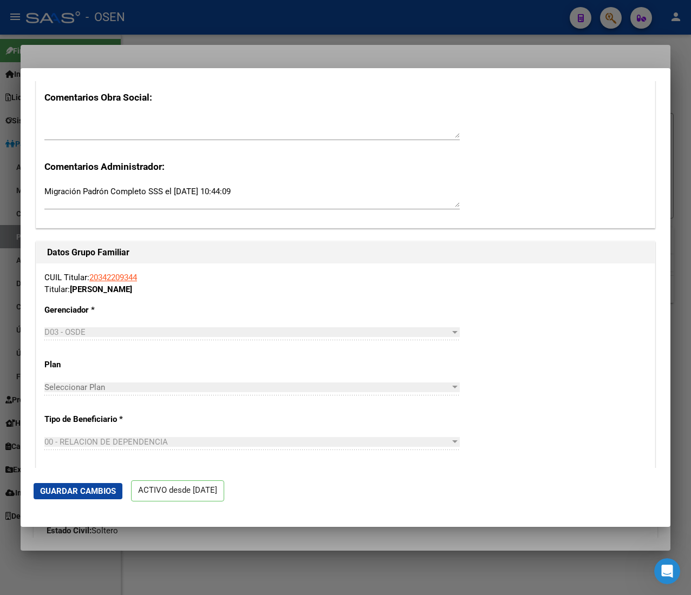
drag, startPoint x: 368, startPoint y: 21, endPoint x: 348, endPoint y: 30, distance: 22.3
click at [368, 21] on div at bounding box center [345, 297] width 691 height 595
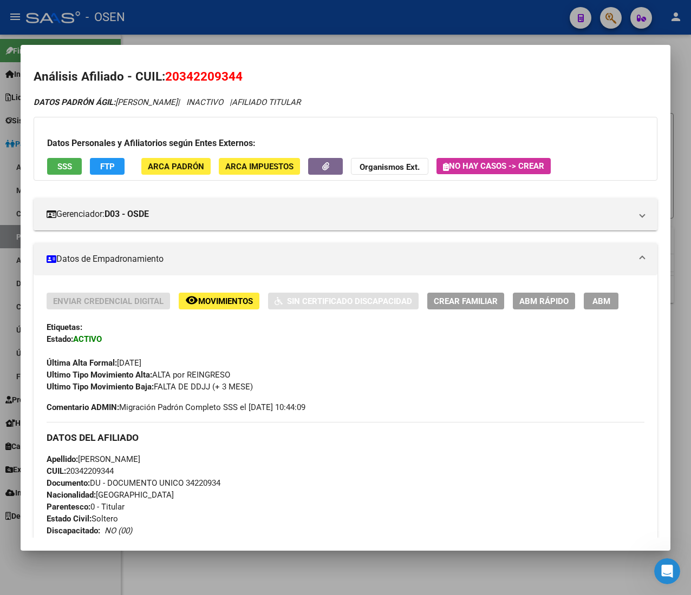
click at [198, 28] on div at bounding box center [345, 297] width 691 height 595
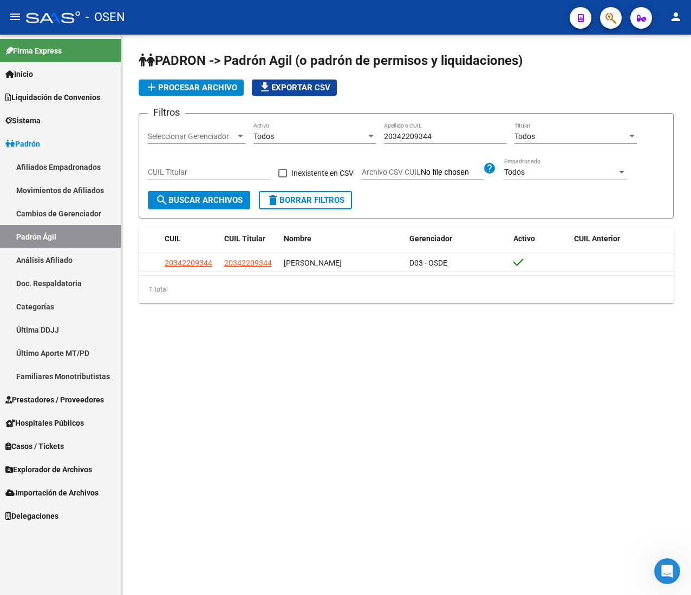
click at [434, 141] on div "20342209344 Apellido o CUIL" at bounding box center [445, 133] width 122 height 22
drag, startPoint x: 440, startPoint y: 134, endPoint x: 367, endPoint y: 138, distance: 72.7
click at [367, 138] on div "Filtros Seleccionar Gerenciador Seleccionar Gerenciador Todos Activo 2034220934…" at bounding box center [406, 156] width 516 height 69
paste input "81346723"
type input "20381346723"
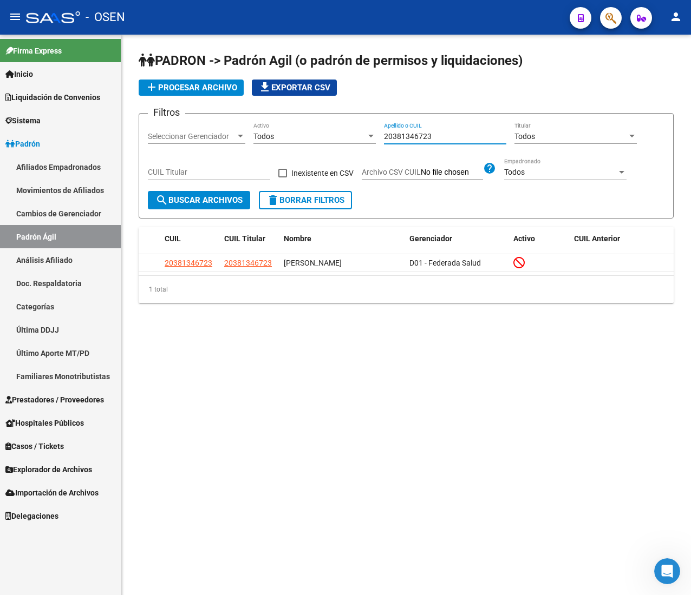
click at [18, 13] on mat-icon "menu" at bounding box center [15, 16] width 13 height 13
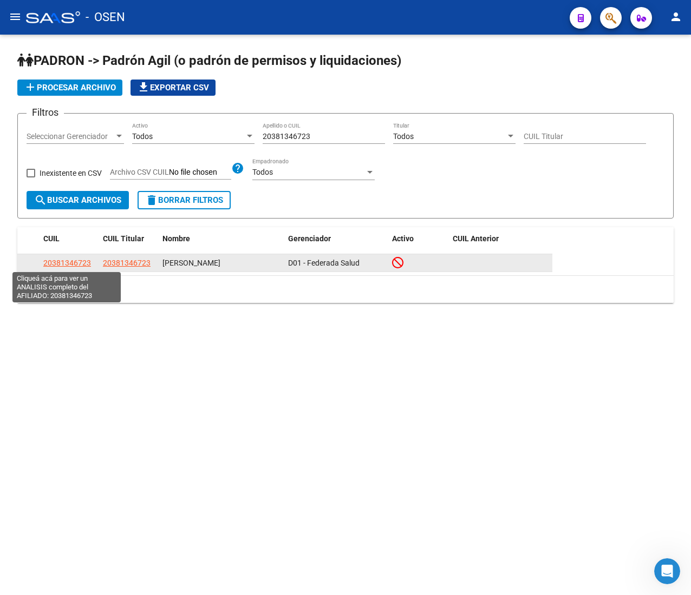
click at [58, 260] on span "20381346723" at bounding box center [67, 263] width 48 height 9
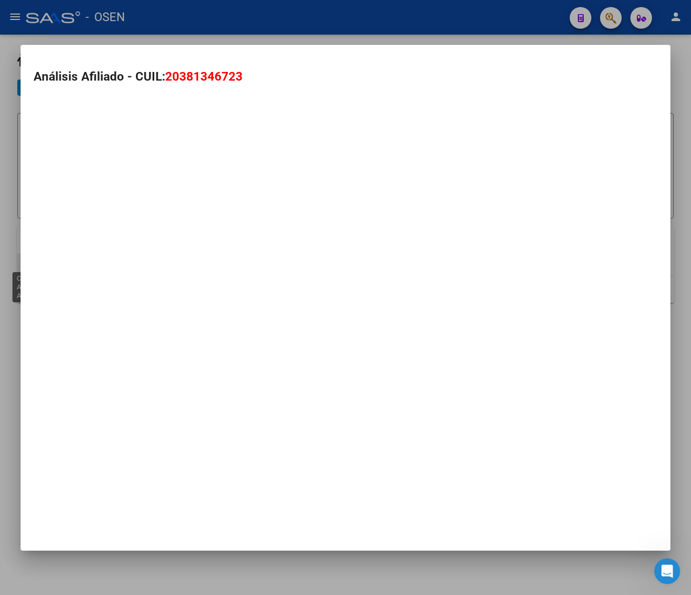
type textarea "20381346723"
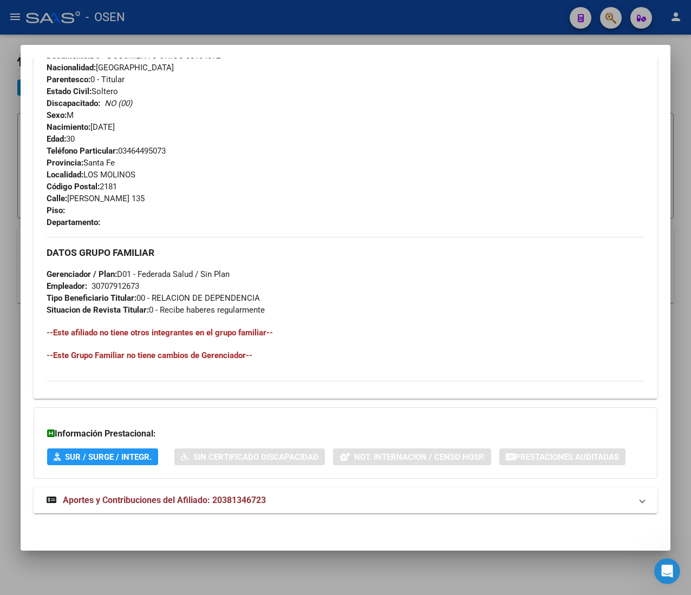
scroll to position [441, 0]
click at [366, 497] on mat-panel-title "Aportes y Contribuciones del Afiliado: 20381346723" at bounding box center [339, 500] width 585 height 13
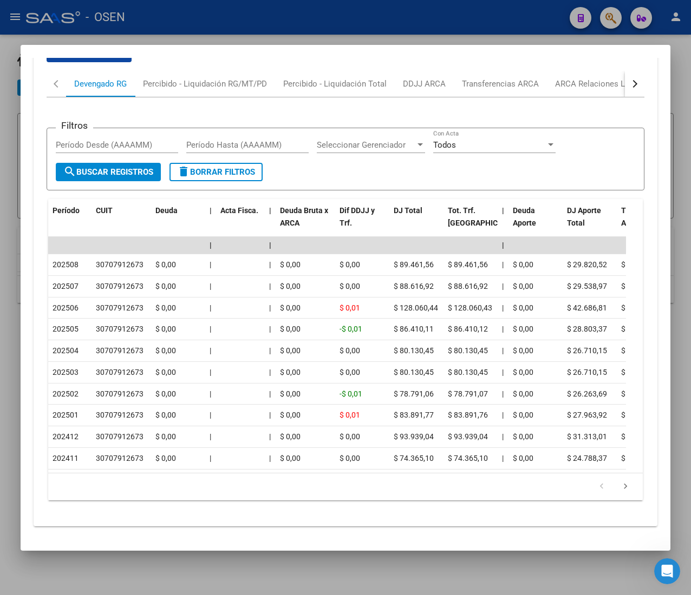
scroll to position [975, 0]
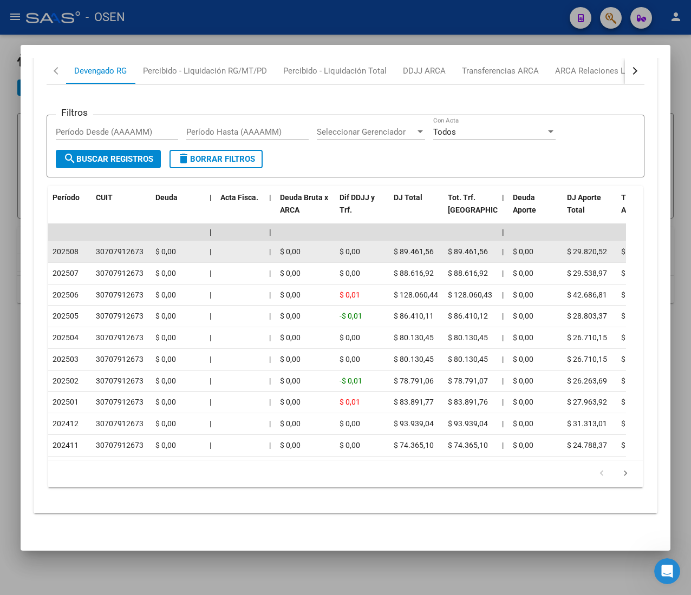
drag, startPoint x: 70, startPoint y: 231, endPoint x: 79, endPoint y: 233, distance: 9.6
click at [79, 246] on div "202508" at bounding box center [70, 252] width 35 height 12
drag, startPoint x: 79, startPoint y: 233, endPoint x: 69, endPoint y: 230, distance: 10.5
click at [69, 246] on div "202508" at bounding box center [70, 252] width 35 height 12
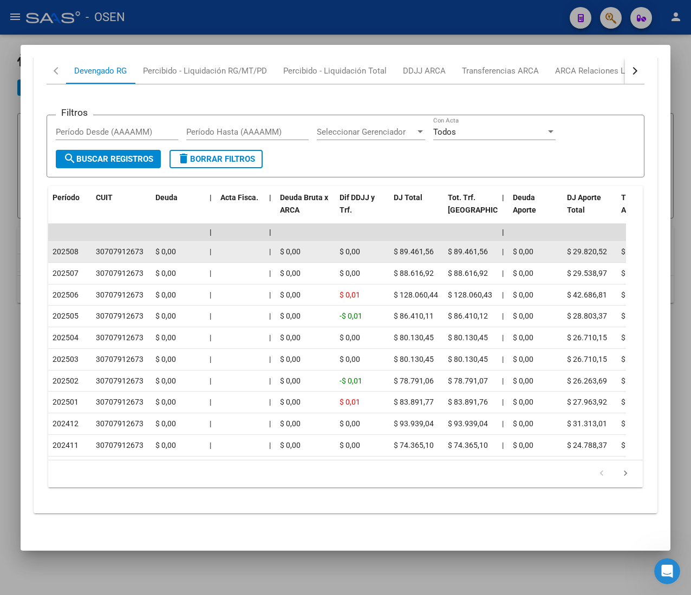
click at [69, 247] on span "202508" at bounding box center [66, 251] width 26 height 9
drag, startPoint x: 69, startPoint y: 229, endPoint x: 57, endPoint y: 230, distance: 11.9
click at [57, 247] on span "202508" at bounding box center [66, 251] width 26 height 9
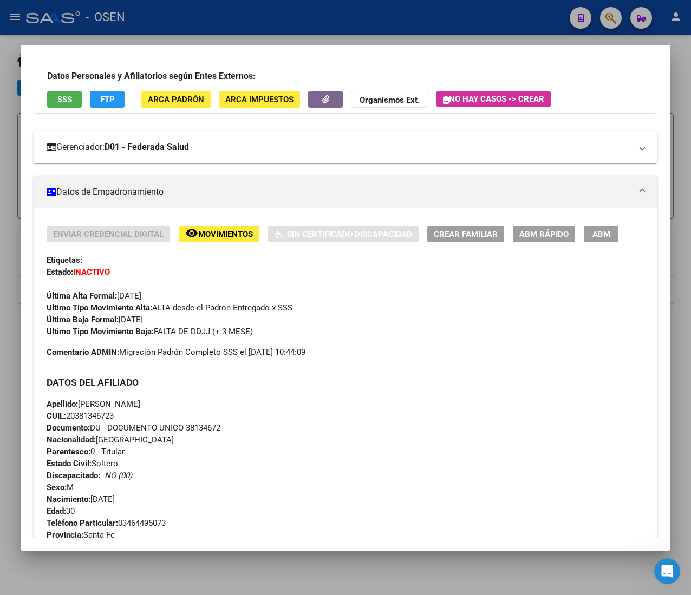
scroll to position [0, 0]
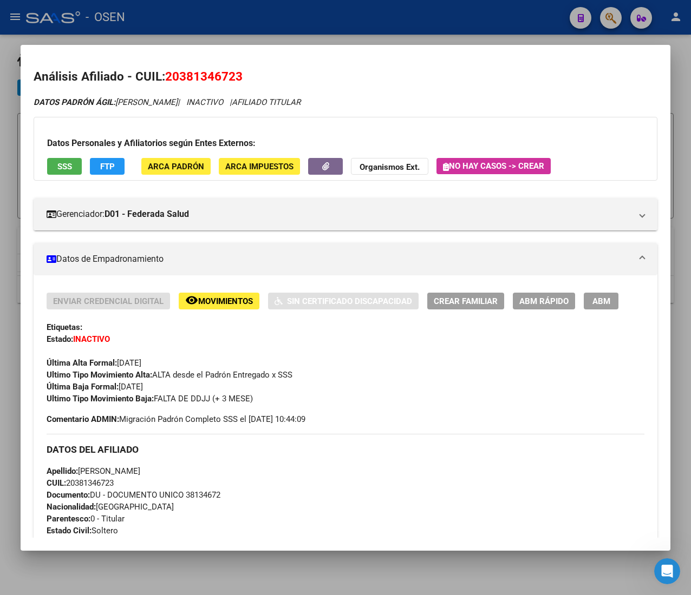
click at [540, 309] on button "ABM Rápido" at bounding box center [544, 301] width 62 height 17
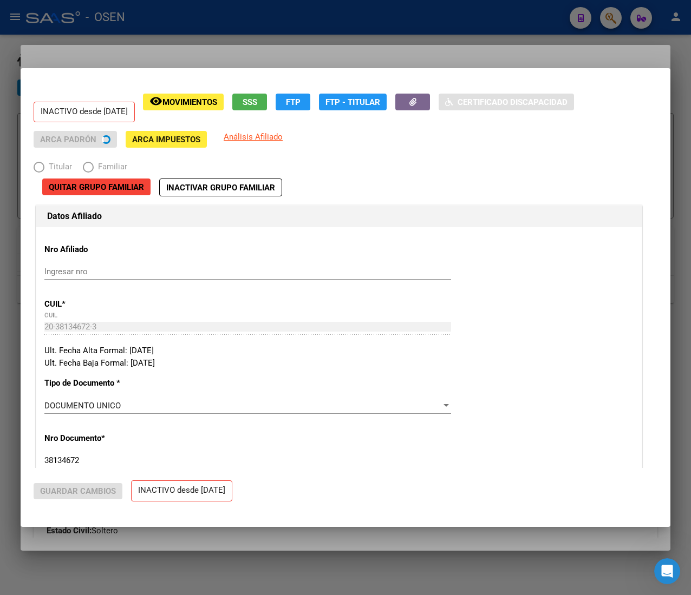
radio input "true"
type input "30-70791267-3"
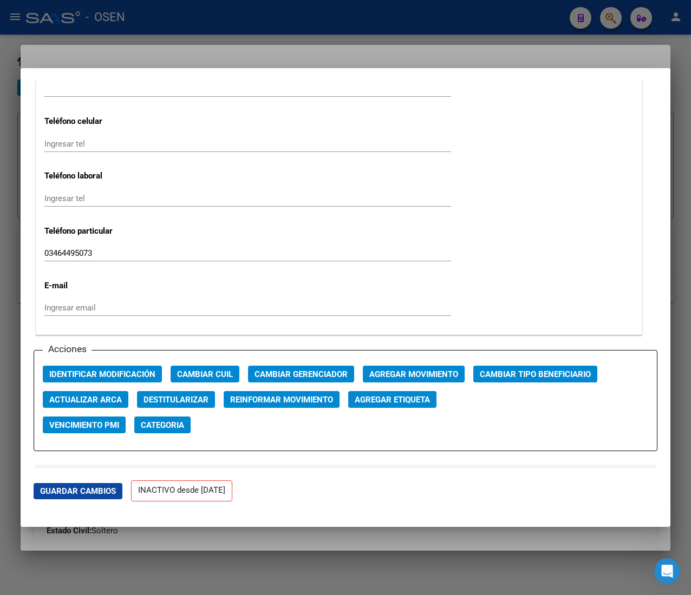
scroll to position [1369, 0]
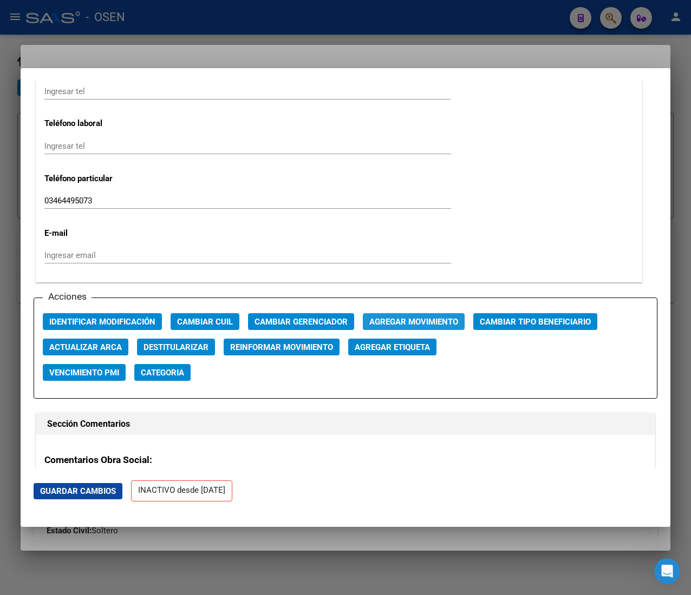
click at [386, 320] on span "Agregar Movimiento" at bounding box center [413, 322] width 89 height 10
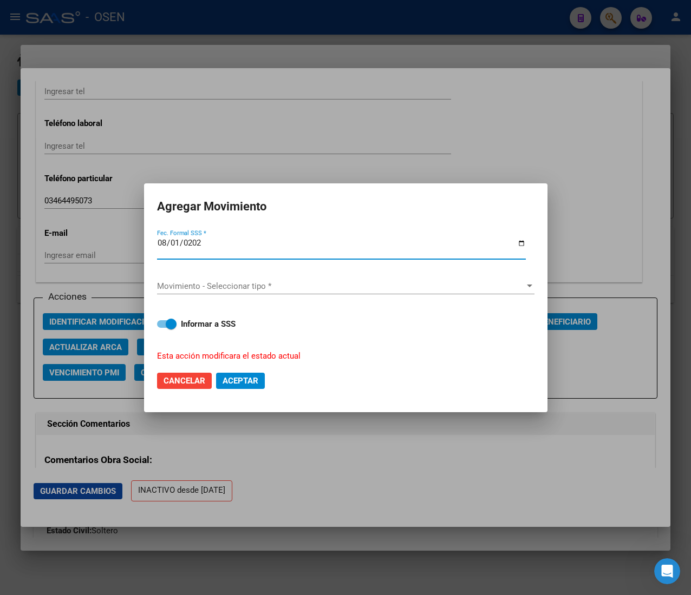
type input "[DATE]"
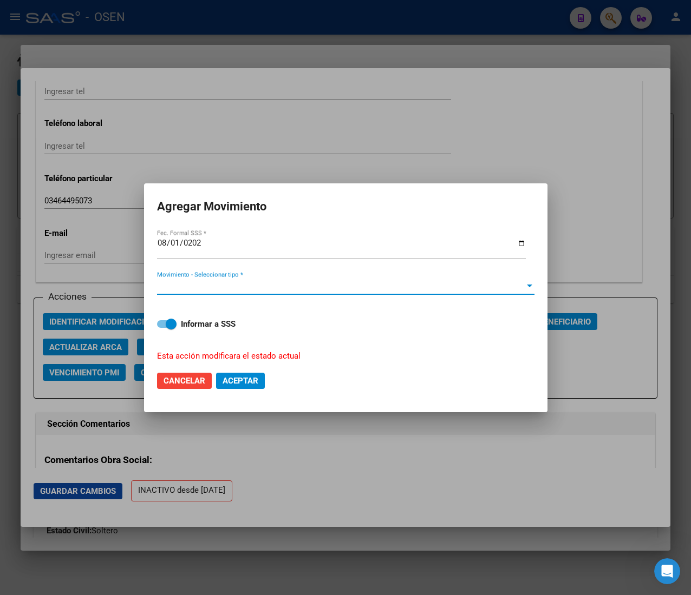
click at [317, 285] on span "Movimiento - Seleccionar tipo *" at bounding box center [341, 286] width 368 height 10
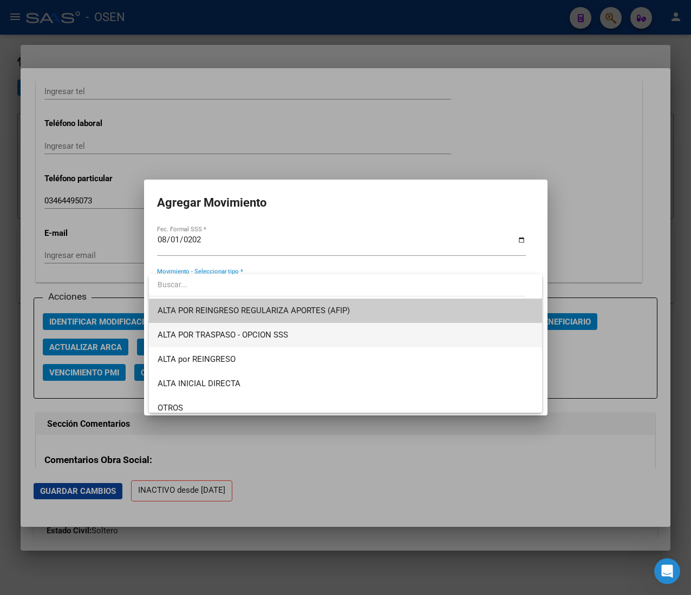
click at [247, 346] on span "ALTA POR TRASPASO - OPCION SSS" at bounding box center [346, 335] width 376 height 24
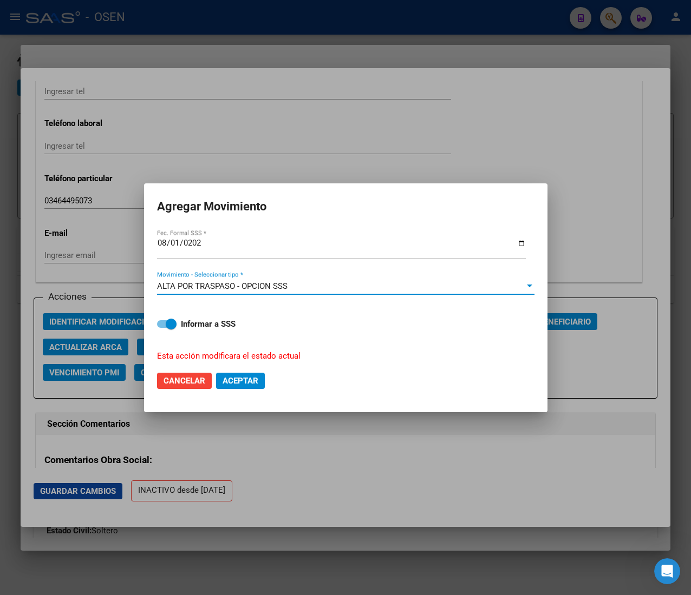
click at [265, 275] on div "ALTA POR TRASPASO - OPCION SSS Movimiento - Seleccionar tipo *" at bounding box center [345, 287] width 377 height 35
click at [267, 285] on span "ALTA POR TRASPASO - OPCION SSS" at bounding box center [222, 286] width 130 height 10
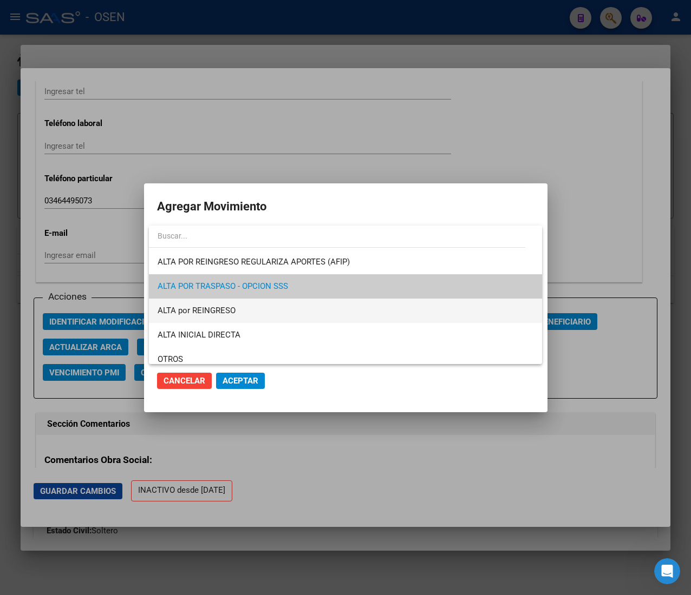
click at [247, 309] on span "ALTA por REINGRESO" at bounding box center [346, 311] width 376 height 24
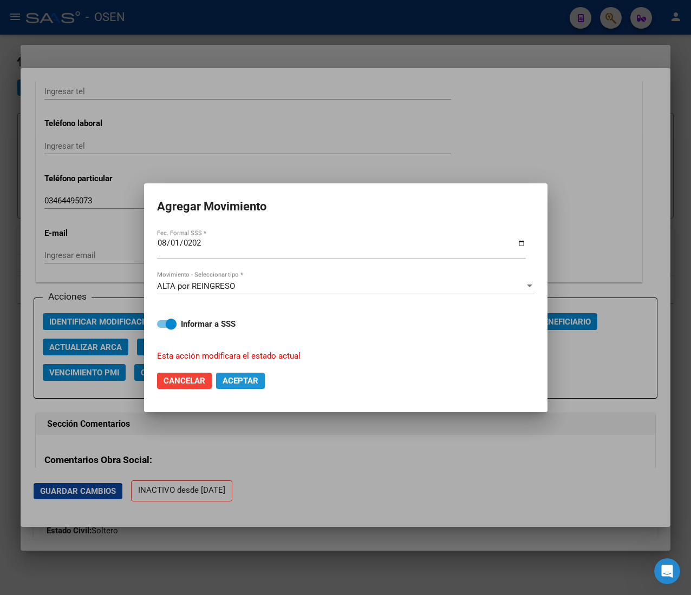
click at [252, 383] on span "Aceptar" at bounding box center [240, 381] width 36 height 10
checkbox input "false"
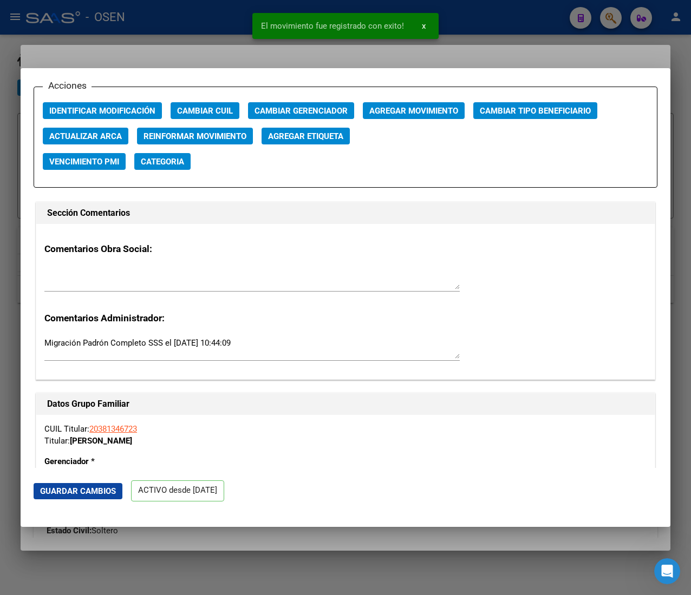
scroll to position [1586, 0]
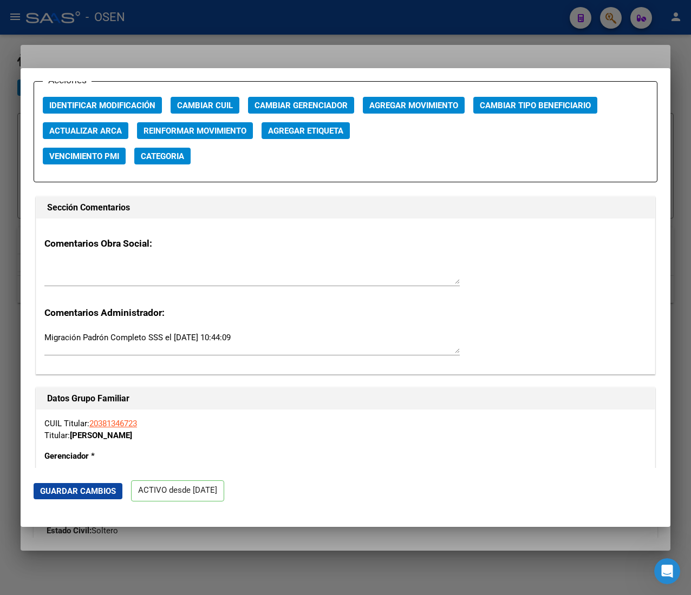
click at [222, 19] on div at bounding box center [345, 297] width 691 height 595
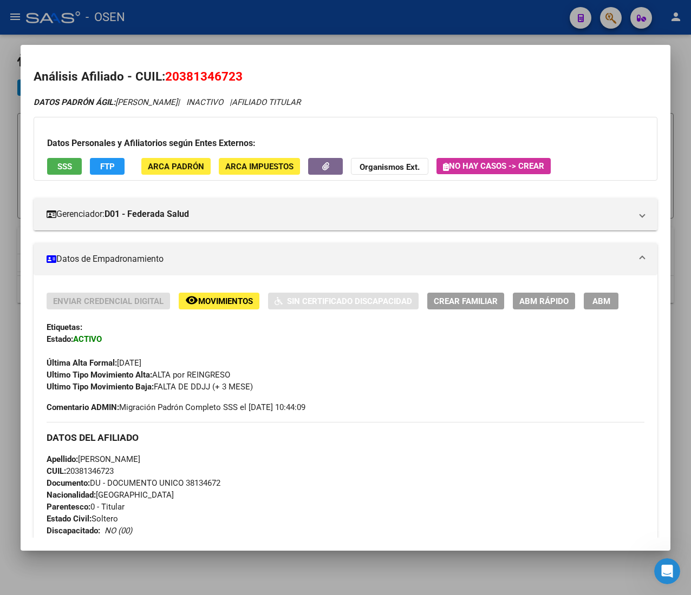
click at [220, 23] on div at bounding box center [345, 297] width 691 height 595
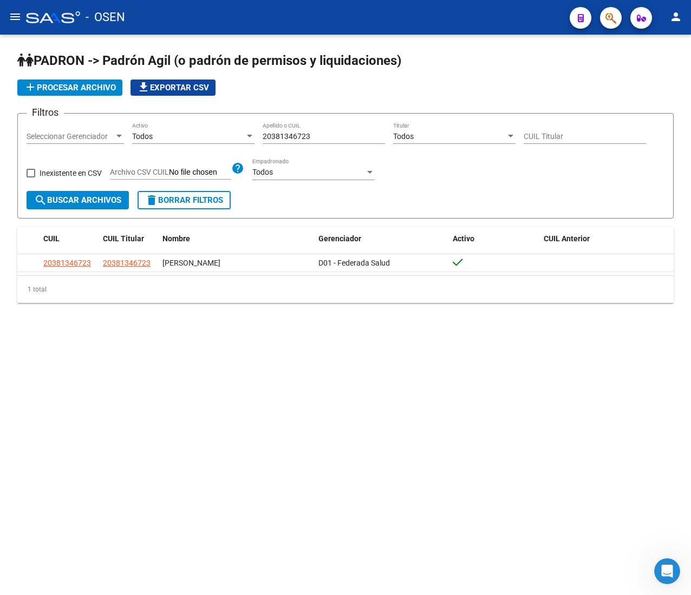
drag, startPoint x: 323, startPoint y: 139, endPoint x: 211, endPoint y: 144, distance: 112.7
click at [211, 144] on div "Filtros Seleccionar Gerenciador Seleccionar Gerenciador Todos Activo 2038134672…" at bounding box center [346, 156] width 638 height 69
paste input "69860241"
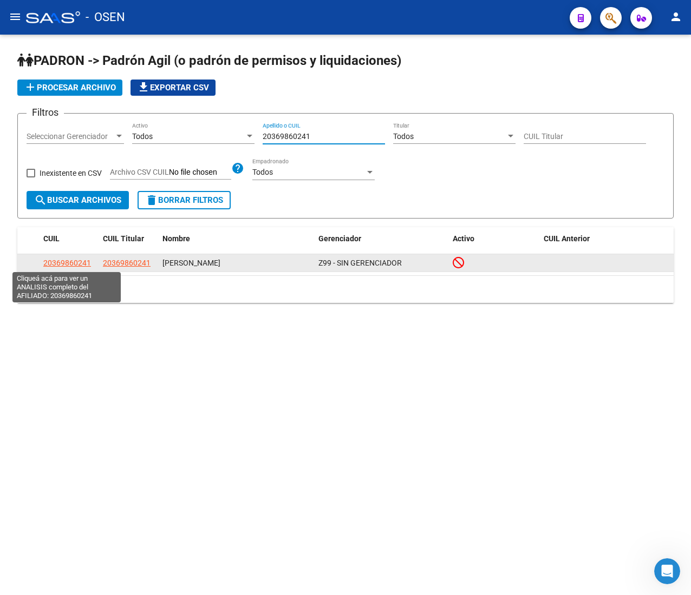
type input "20369860241"
click at [74, 265] on span "20369860241" at bounding box center [67, 263] width 48 height 9
type textarea "20369860241"
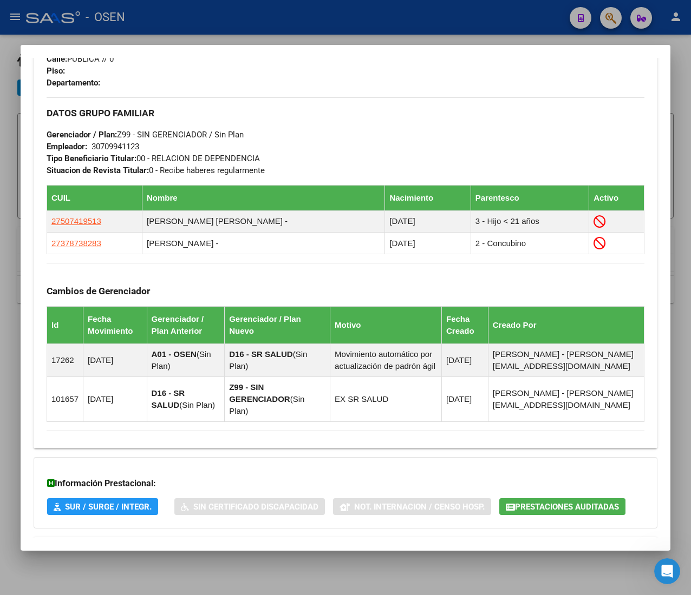
scroll to position [632, 0]
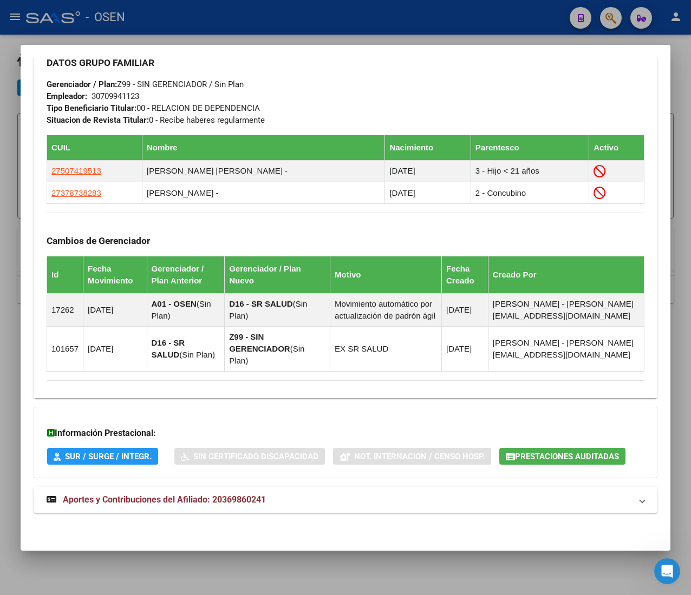
click at [334, 500] on mat-panel-title "Aportes y Contribuciones del Afiliado: 20369860241" at bounding box center [339, 500] width 585 height 13
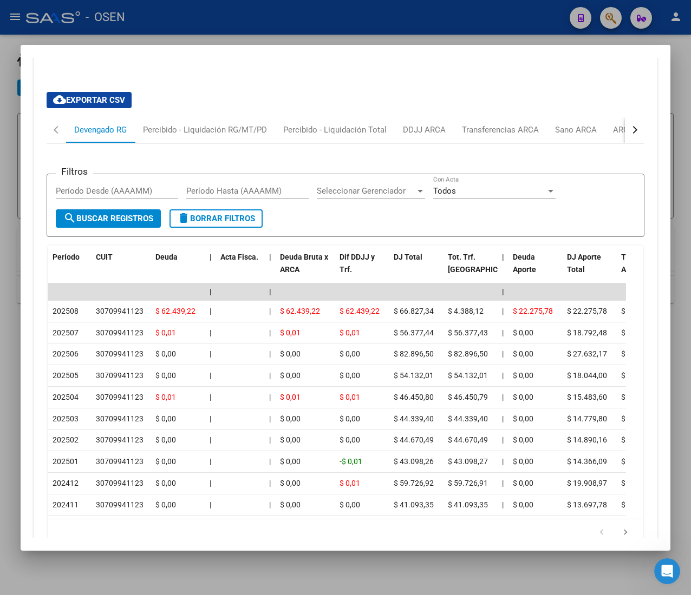
scroll to position [1058, 0]
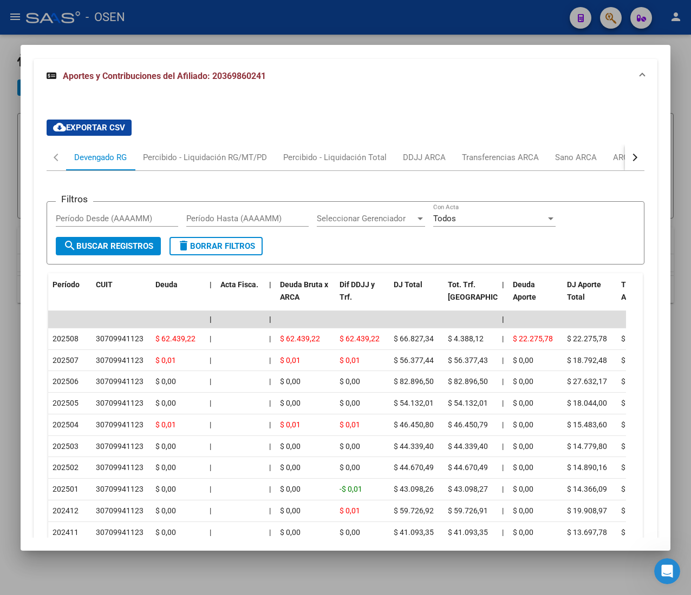
click at [630, 160] on div "button" at bounding box center [634, 158] width 8 height 8
click at [572, 163] on div "ARCA Relaciones Laborales" at bounding box center [552, 158] width 101 height 12
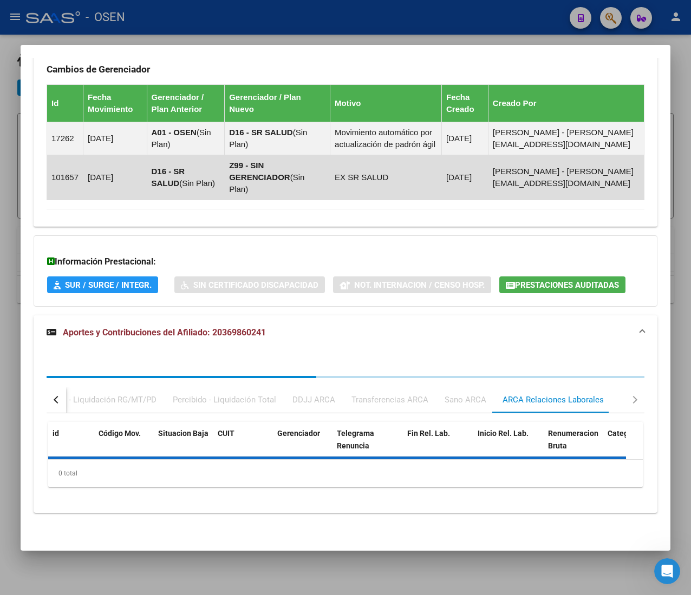
scroll to position [916, 0]
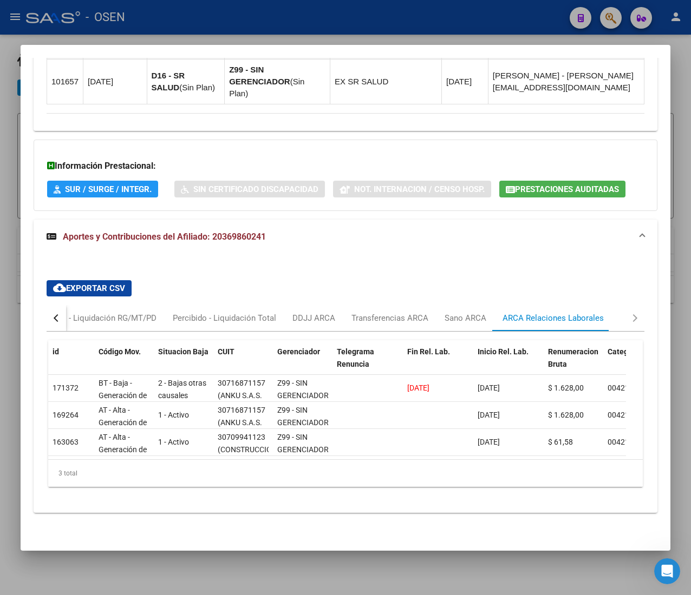
click at [57, 314] on div "button" at bounding box center [58, 318] width 8 height 8
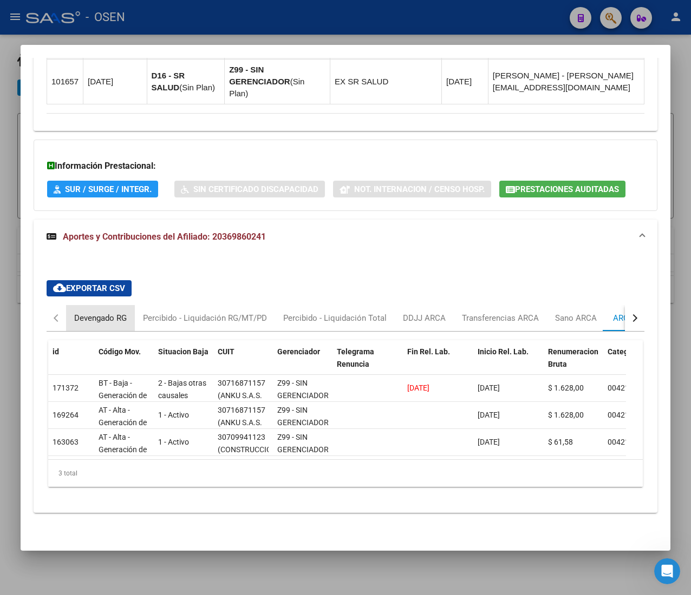
click at [88, 312] on div "Devengado RG" at bounding box center [100, 318] width 53 height 12
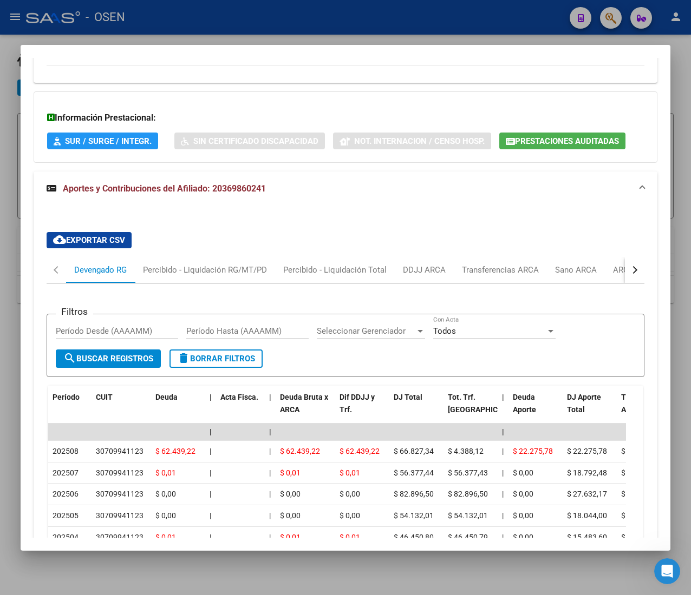
scroll to position [1025, 0]
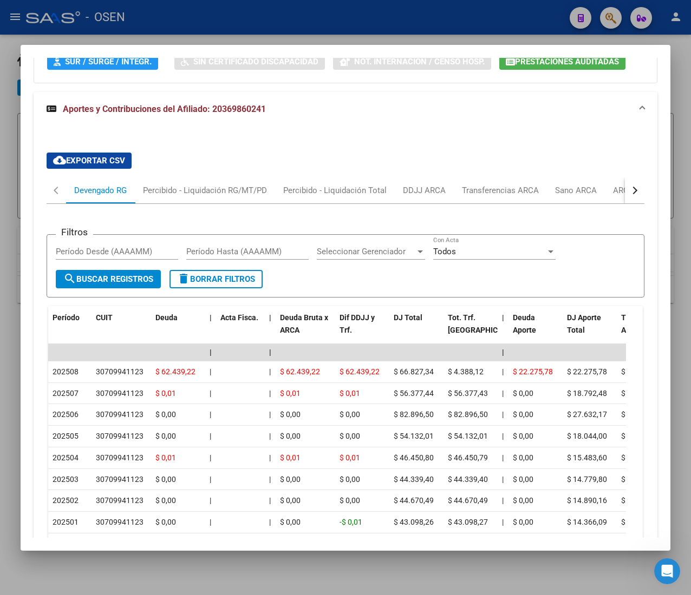
click at [625, 198] on button "button" at bounding box center [634, 191] width 19 height 26
drag, startPoint x: 563, startPoint y: 196, endPoint x: 567, endPoint y: 205, distance: 9.0
click at [563, 196] on div "ARCA Relaciones Laborales" at bounding box center [552, 191] width 101 height 12
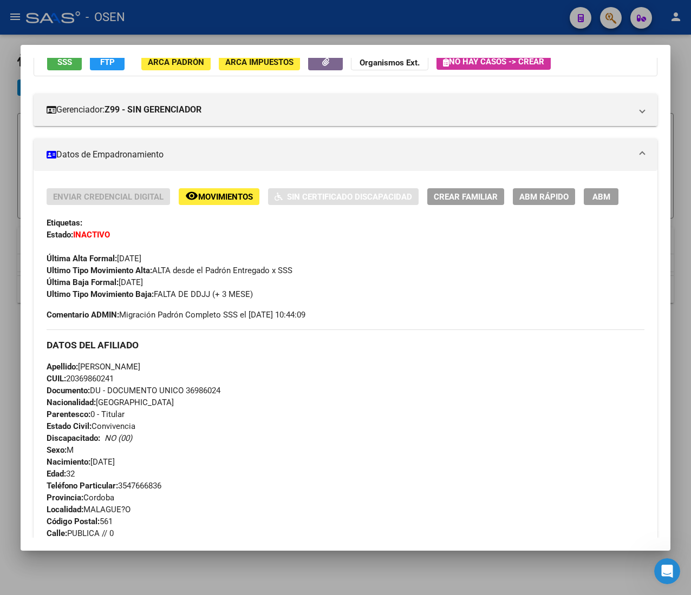
scroll to position [0, 0]
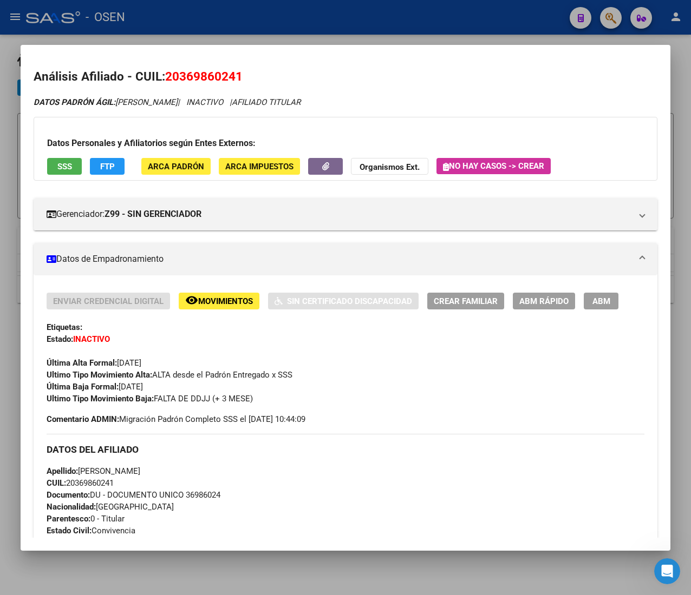
click at [526, 298] on span "ABM Rápido" at bounding box center [543, 302] width 49 height 10
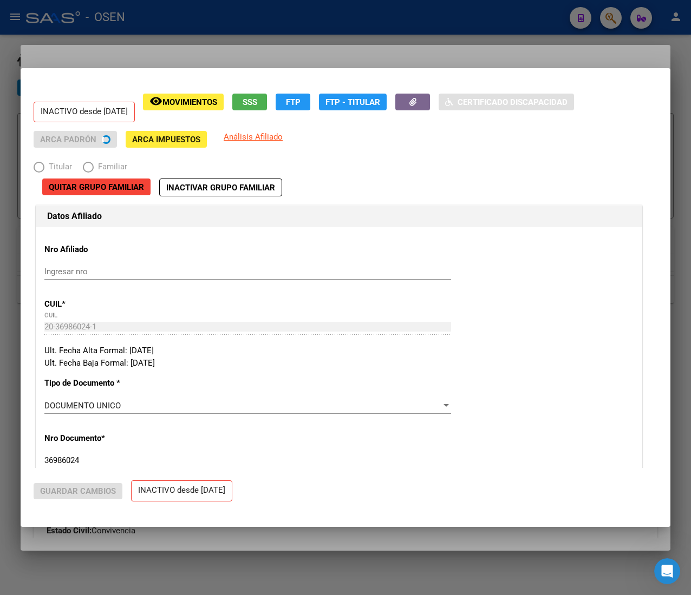
radio input "true"
type input "30-70994112-3"
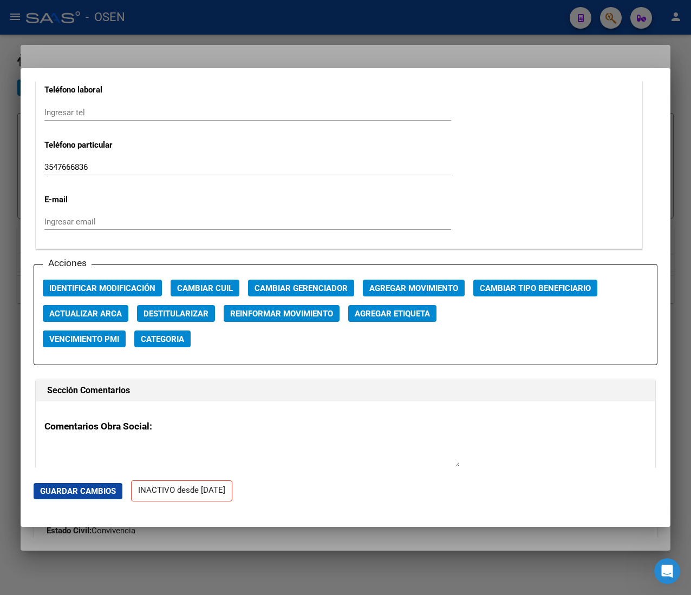
scroll to position [1407, 0]
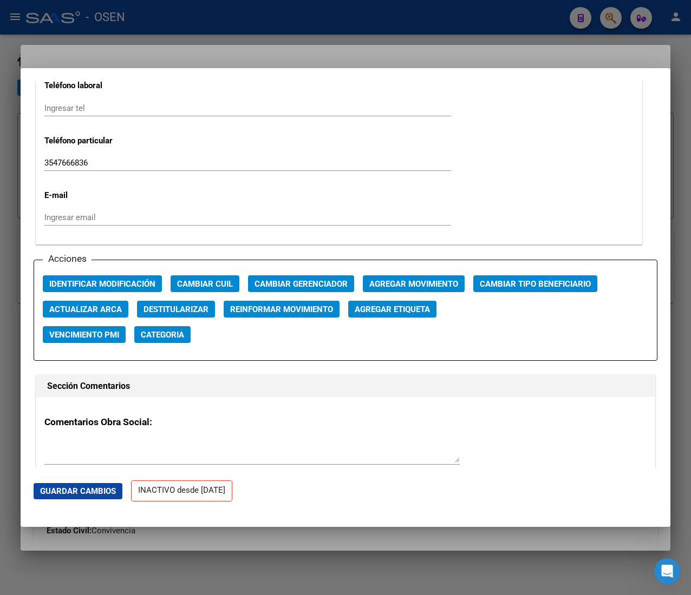
click at [421, 285] on span "Agregar Movimiento" at bounding box center [413, 284] width 89 height 10
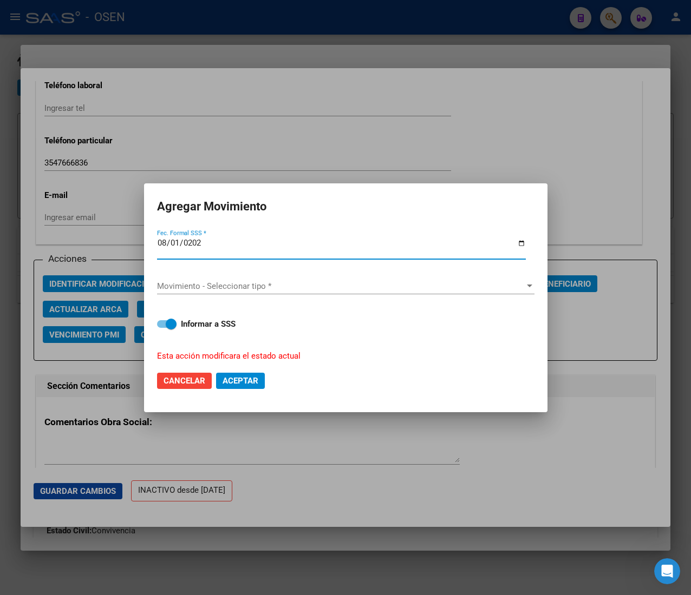
type input "[DATE]"
click at [421, 285] on span "Movimiento - Seleccionar tipo *" at bounding box center [341, 286] width 368 height 10
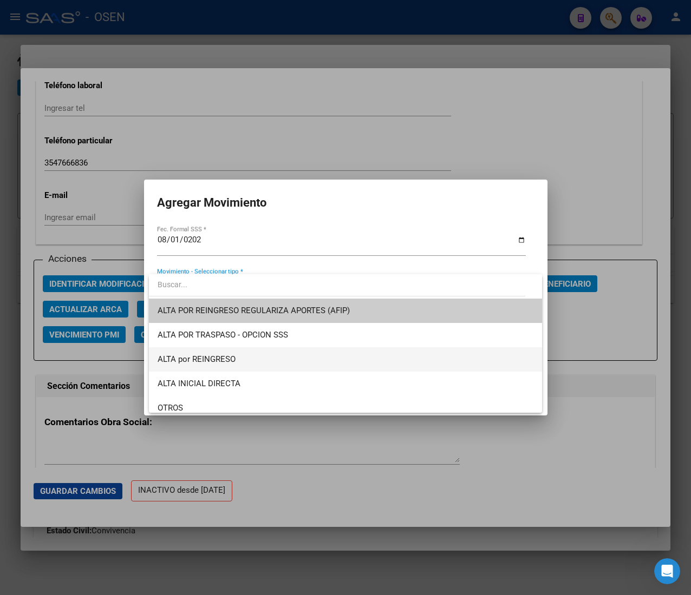
click at [276, 359] on span "ALTA por REINGRESO" at bounding box center [346, 360] width 376 height 24
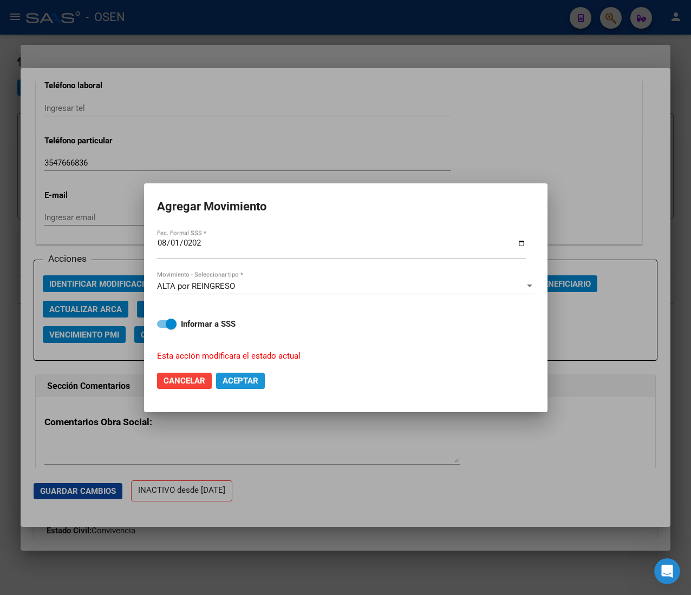
click at [251, 380] on span "Aceptar" at bounding box center [240, 381] width 36 height 10
checkbox input "false"
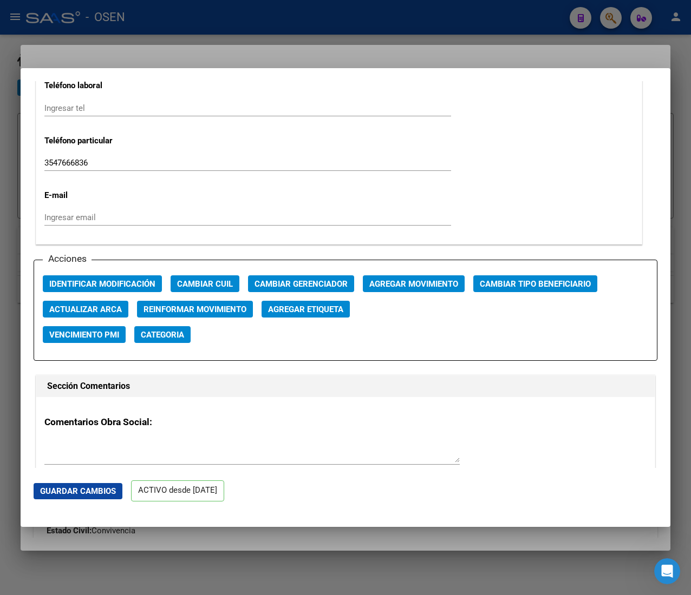
drag, startPoint x: 408, startPoint y: 12, endPoint x: 397, endPoint y: 21, distance: 14.6
click at [408, 12] on div at bounding box center [345, 297] width 691 height 595
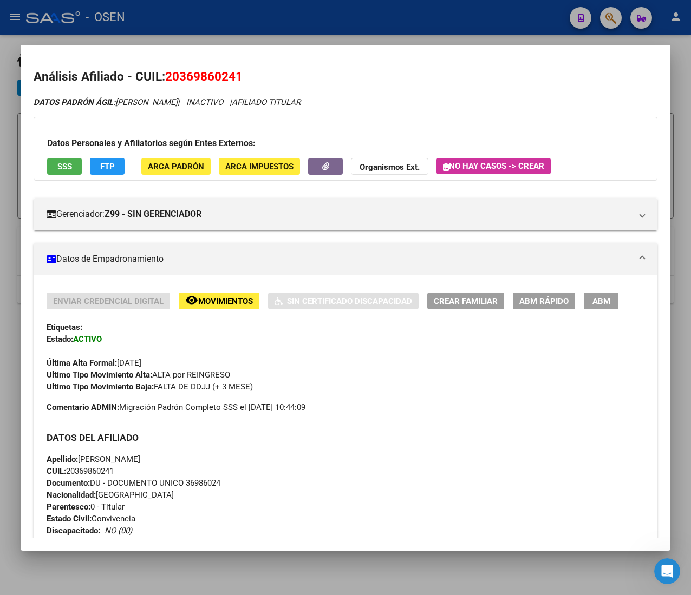
click at [302, 15] on div at bounding box center [345, 297] width 691 height 595
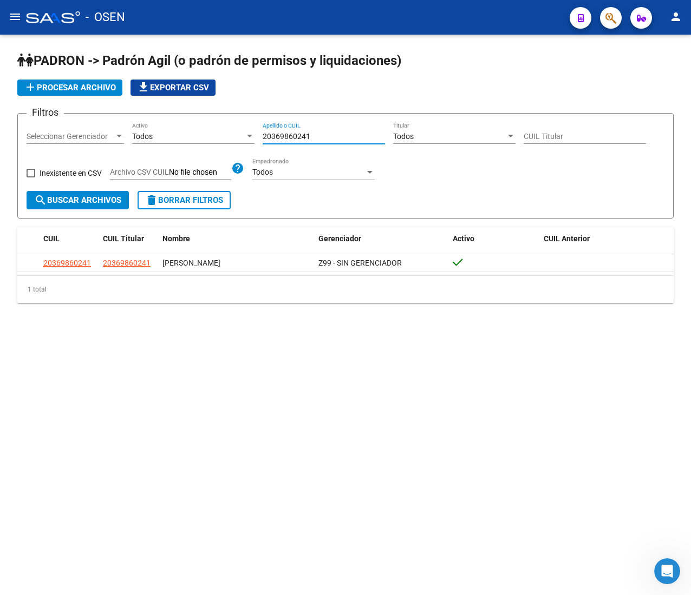
drag, startPoint x: 319, startPoint y: 134, endPoint x: 198, endPoint y: 137, distance: 121.8
click at [198, 137] on div "Filtros Seleccionar Gerenciador Seleccionar Gerenciador Todos Activo 2036986024…" at bounding box center [346, 156] width 638 height 69
paste input "46024292"
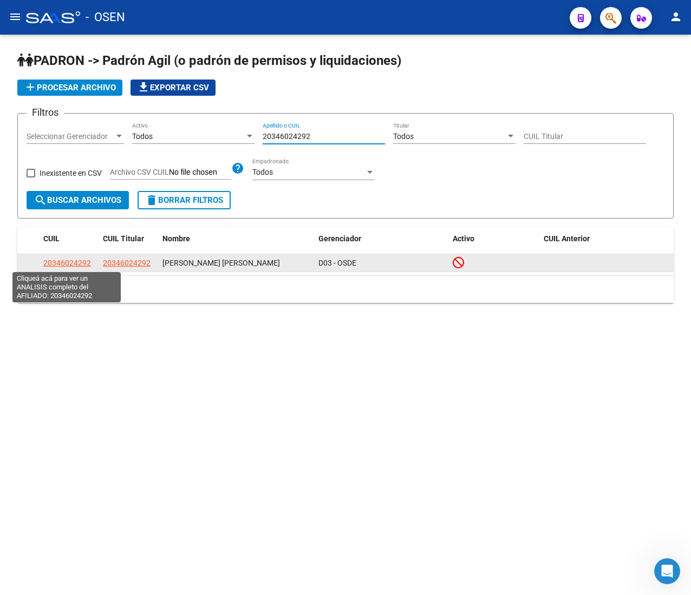
type input "20346024292"
click at [52, 264] on span "20346024292" at bounding box center [67, 263] width 48 height 9
type textarea "20346024292"
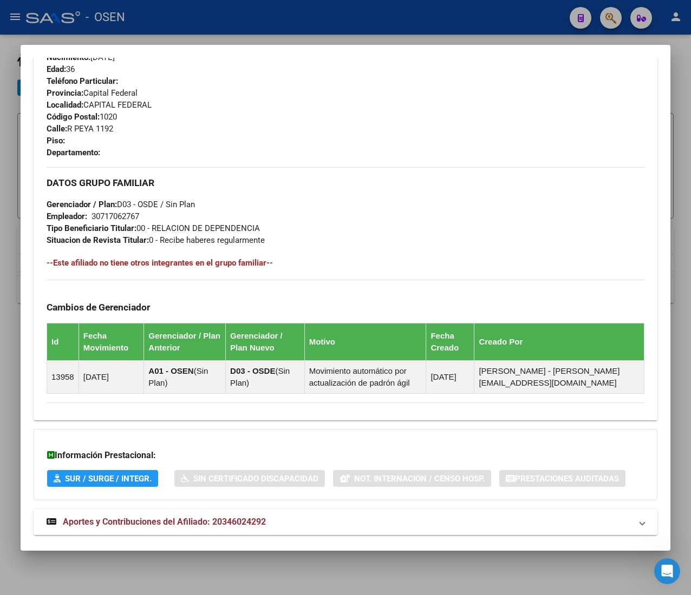
scroll to position [524, 0]
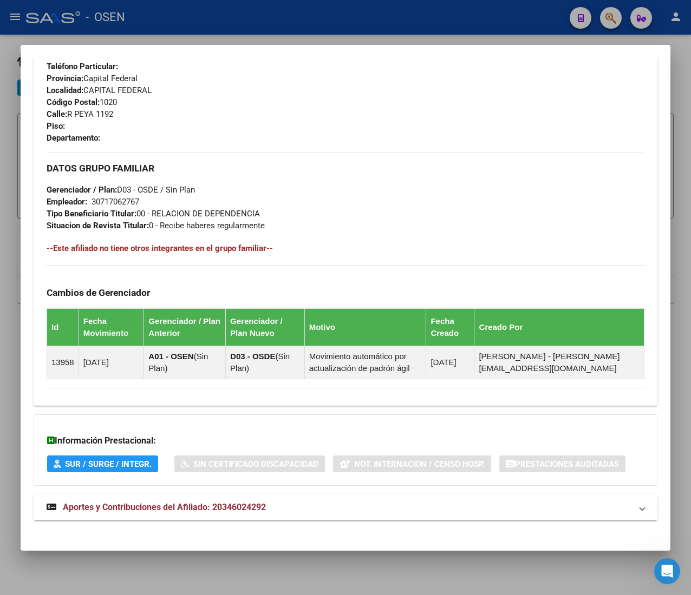
click at [290, 508] on mat-panel-title "Aportes y Contribuciones del Afiliado: 20346024292" at bounding box center [339, 507] width 585 height 13
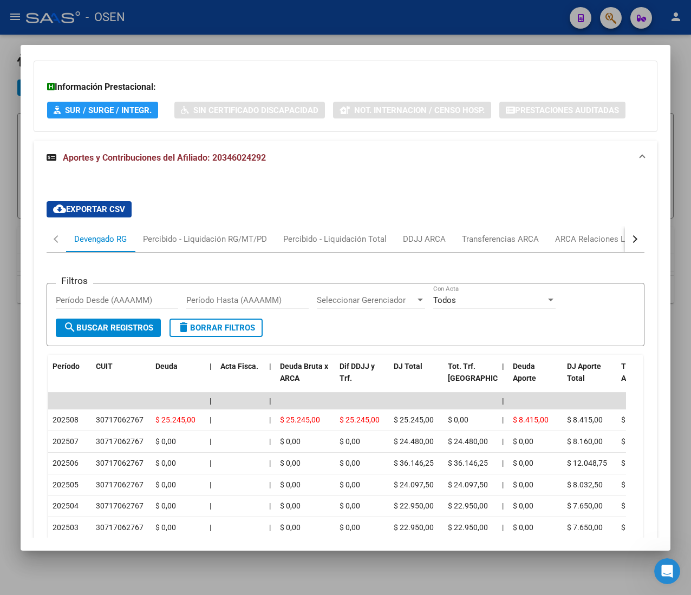
scroll to position [910, 0]
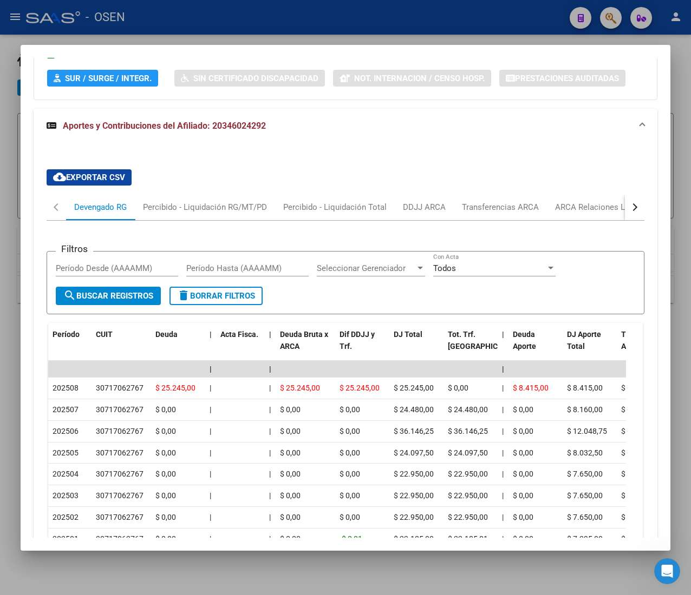
click at [630, 209] on div "button" at bounding box center [634, 208] width 8 height 8
click at [575, 212] on div "ARCA Relaciones Laborales" at bounding box center [552, 207] width 101 height 12
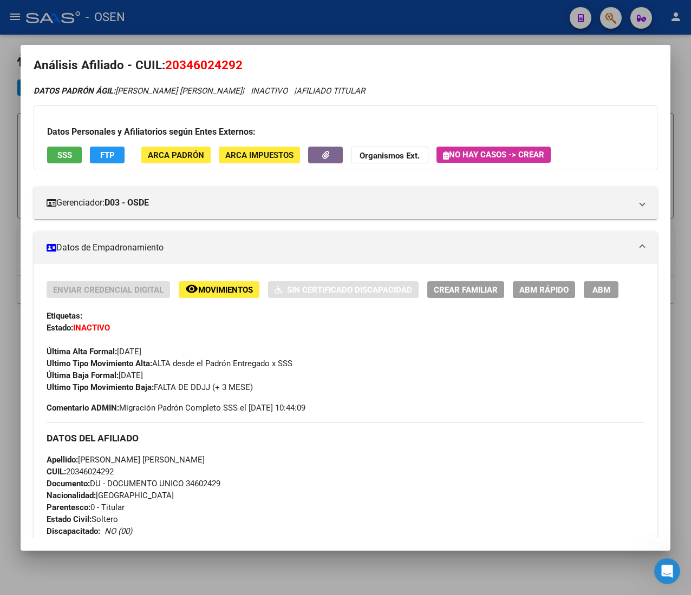
scroll to position [0, 0]
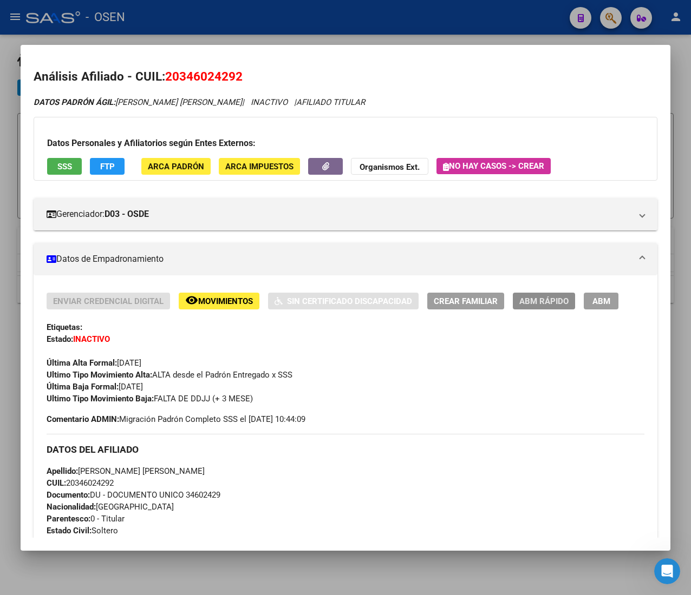
click at [553, 306] on span "ABM Rápido" at bounding box center [543, 302] width 49 height 10
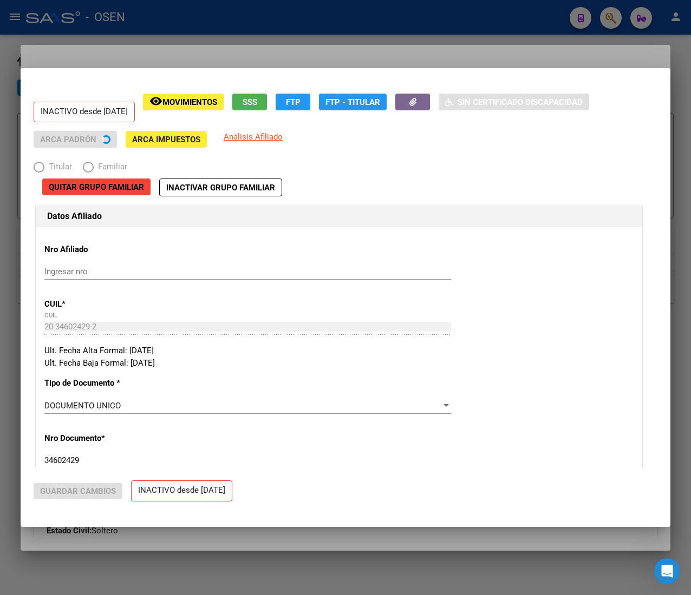
radio input "true"
type input "30-71706276-7"
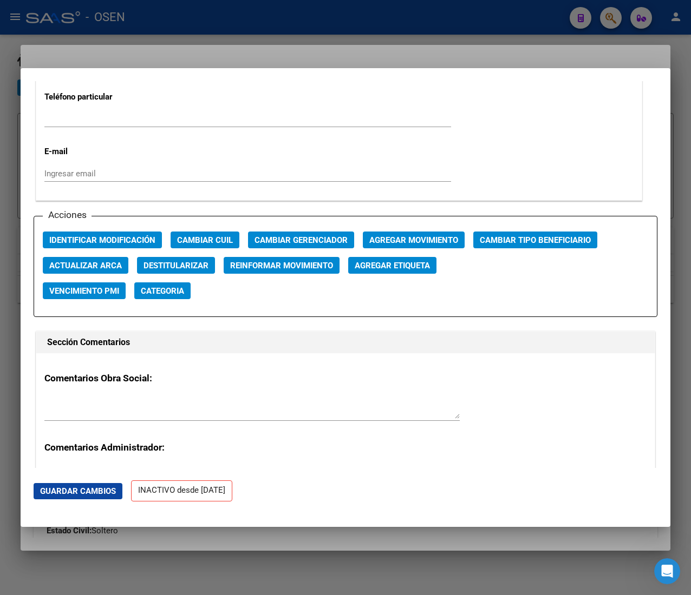
scroll to position [1407, 0]
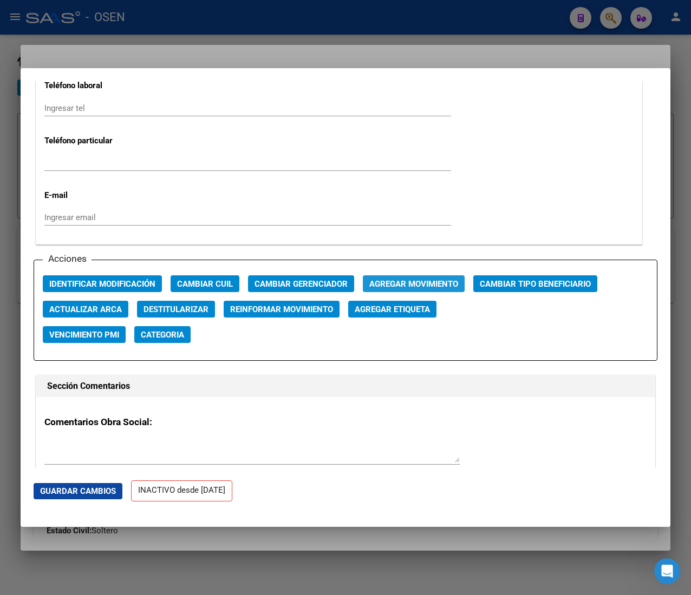
click at [384, 284] on span "Agregar Movimiento" at bounding box center [413, 284] width 89 height 10
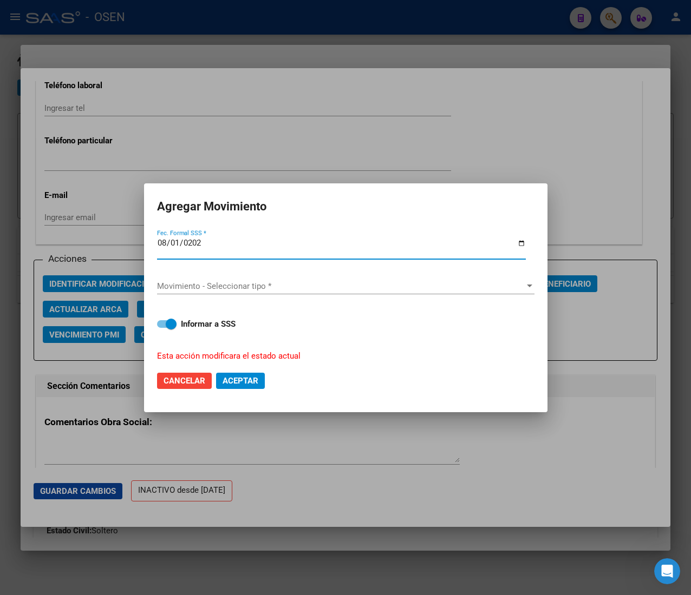
type input "[DATE]"
click at [278, 292] on div "Movimiento - Seleccionar tipo * Movimiento - Seleccionar tipo *" at bounding box center [345, 286] width 377 height 16
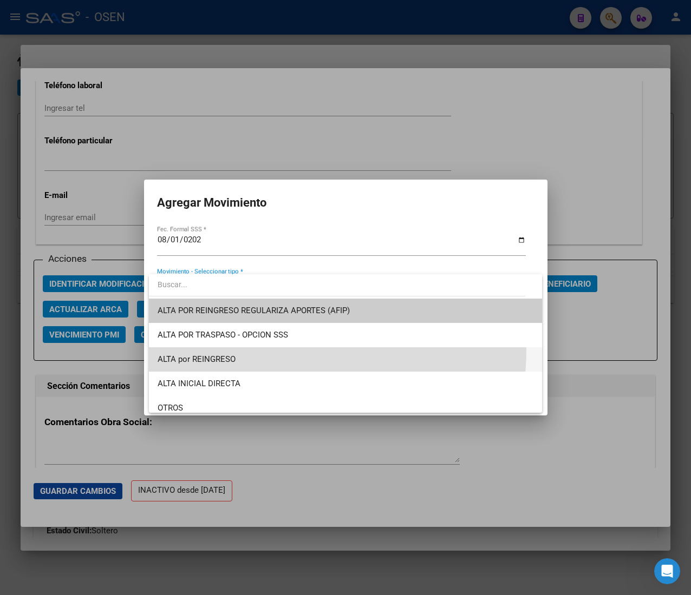
click at [267, 350] on span "ALTA por REINGRESO" at bounding box center [346, 360] width 376 height 24
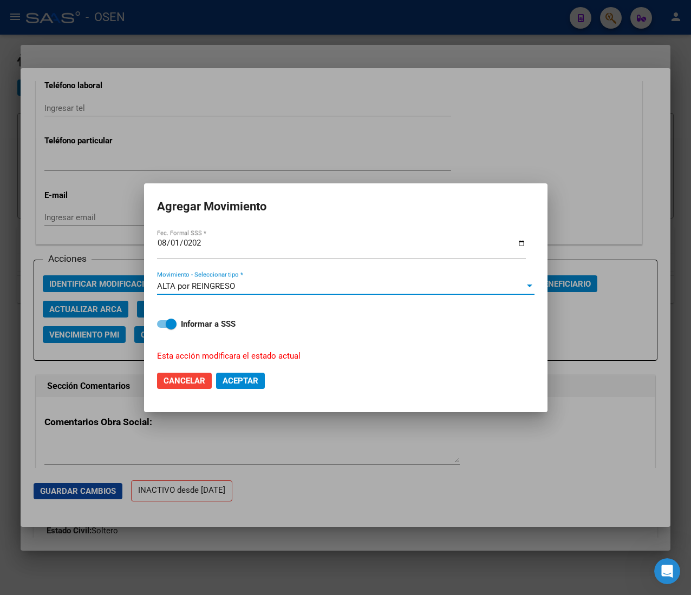
click at [258, 378] on span "Aceptar" at bounding box center [240, 381] width 36 height 10
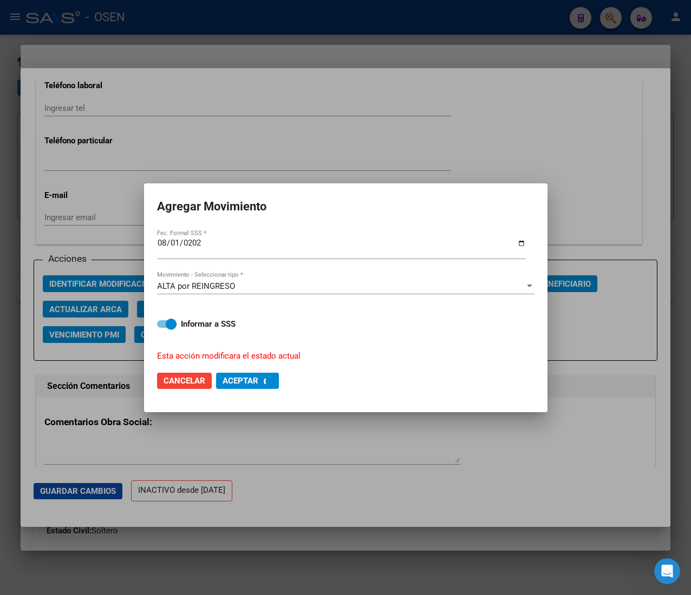
checkbox input "false"
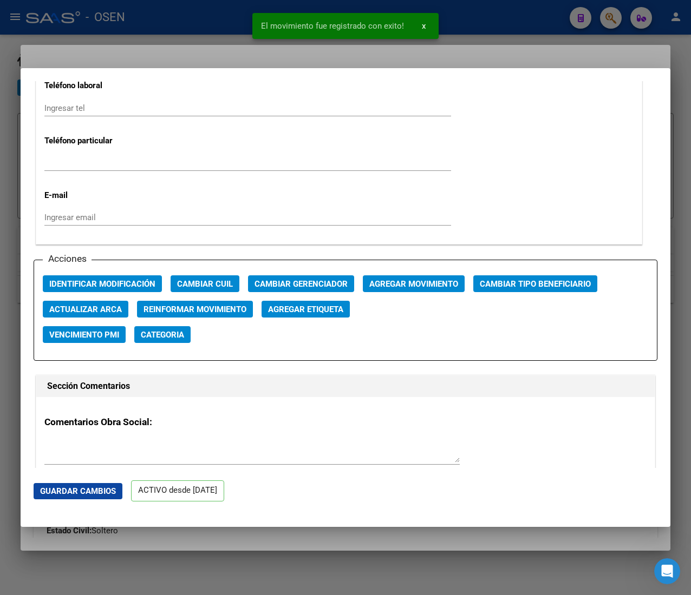
click at [139, 28] on div at bounding box center [345, 297] width 691 height 595
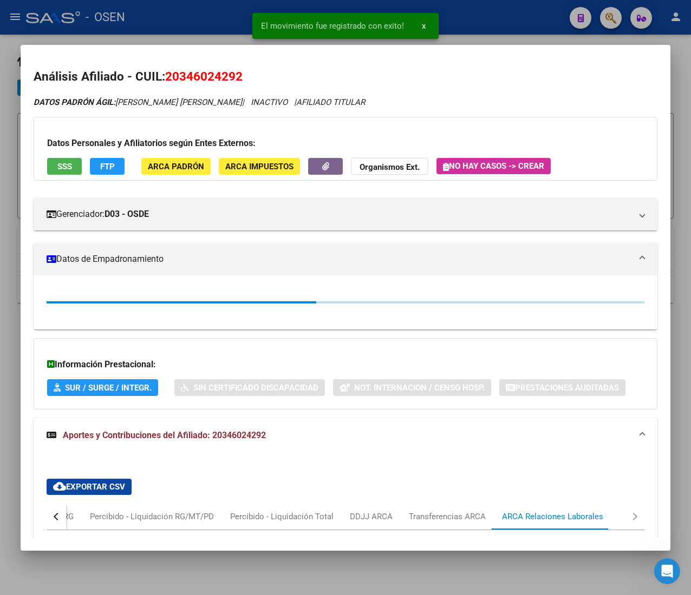
click at [139, 28] on div at bounding box center [345, 297] width 691 height 595
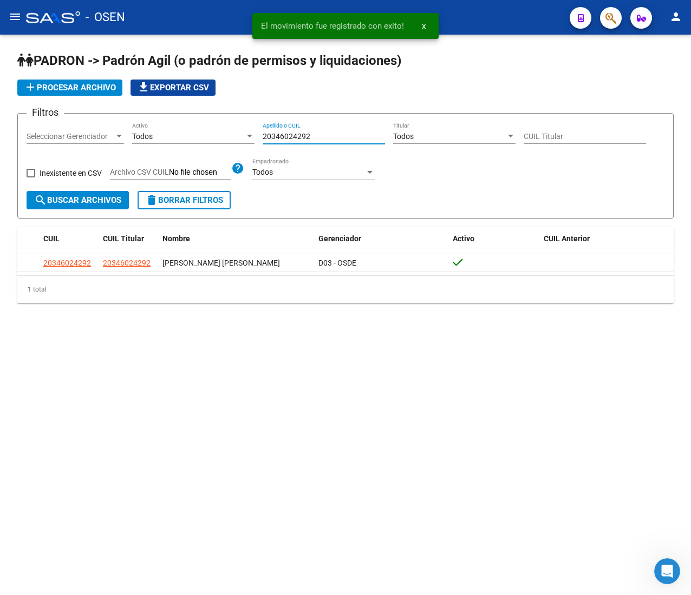
drag, startPoint x: 318, startPoint y: 132, endPoint x: 205, endPoint y: 122, distance: 114.0
click at [207, 123] on div "Filtros Seleccionar Gerenciador Seleccionar Gerenciador Todos Activo 2034602429…" at bounding box center [346, 156] width 638 height 69
paste input "98428936"
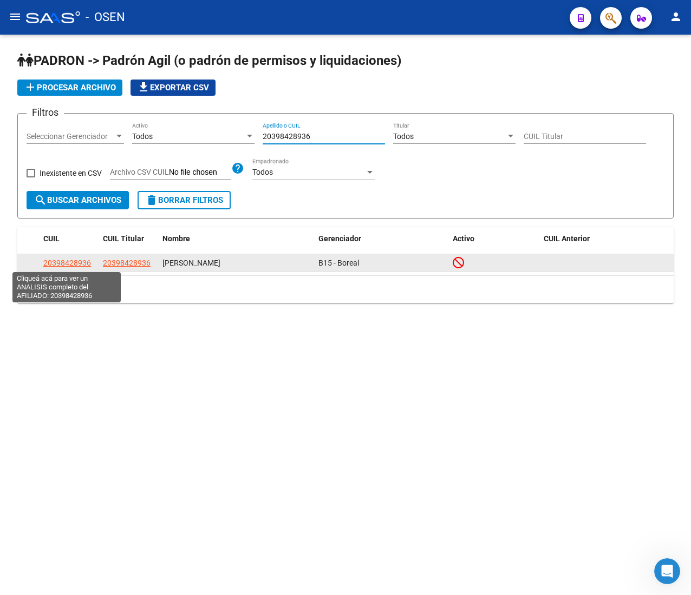
type input "20398428936"
click at [70, 261] on span "20398428936" at bounding box center [67, 263] width 48 height 9
type textarea "20398428936"
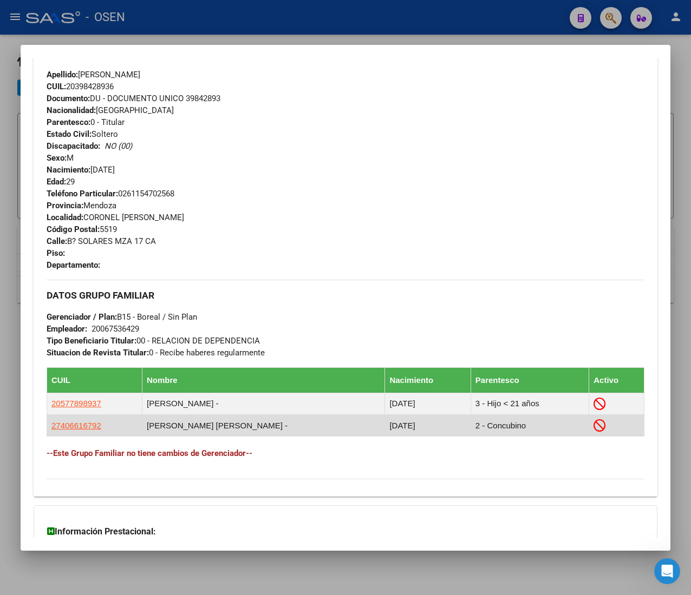
scroll to position [497, 0]
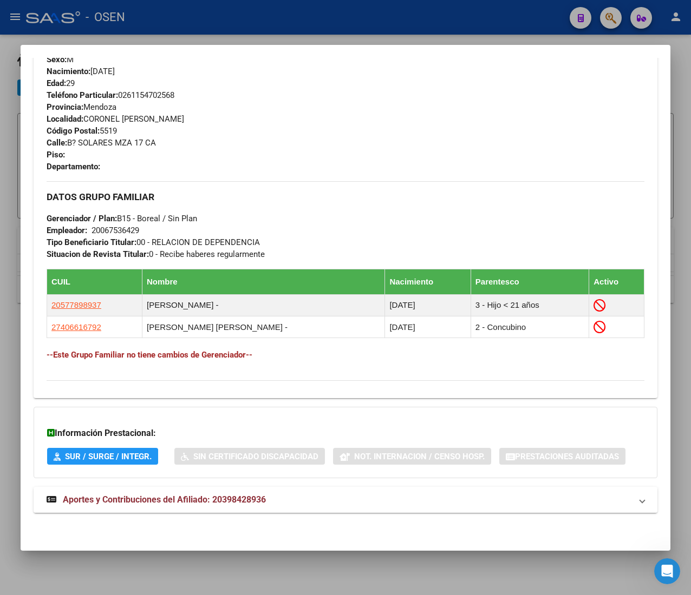
click at [371, 512] on mat-expansion-panel-header "Aportes y Contribuciones del Afiliado: 20398428936" at bounding box center [346, 500] width 624 height 26
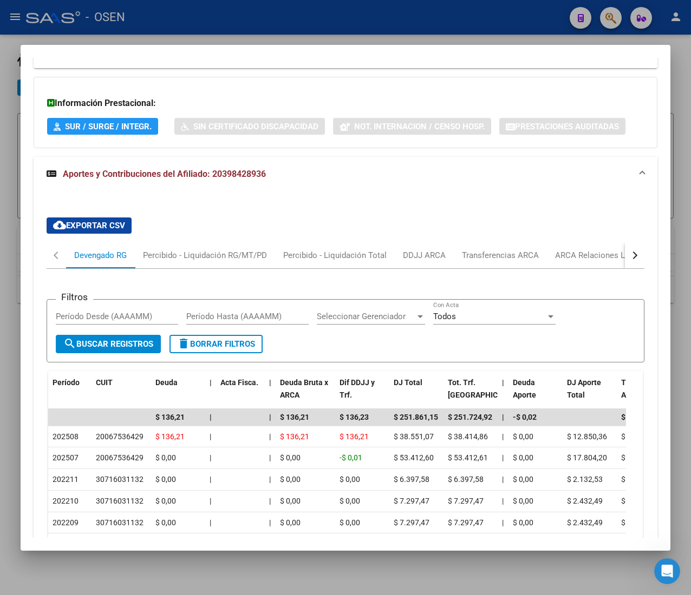
scroll to position [874, 0]
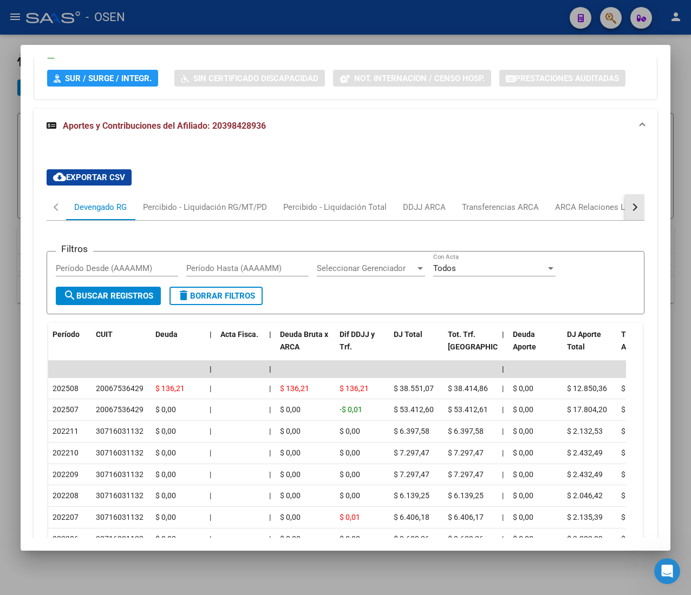
click at [625, 212] on button "button" at bounding box center [634, 207] width 19 height 26
click at [563, 213] on div "ARCA Relaciones Laborales" at bounding box center [552, 207] width 101 height 12
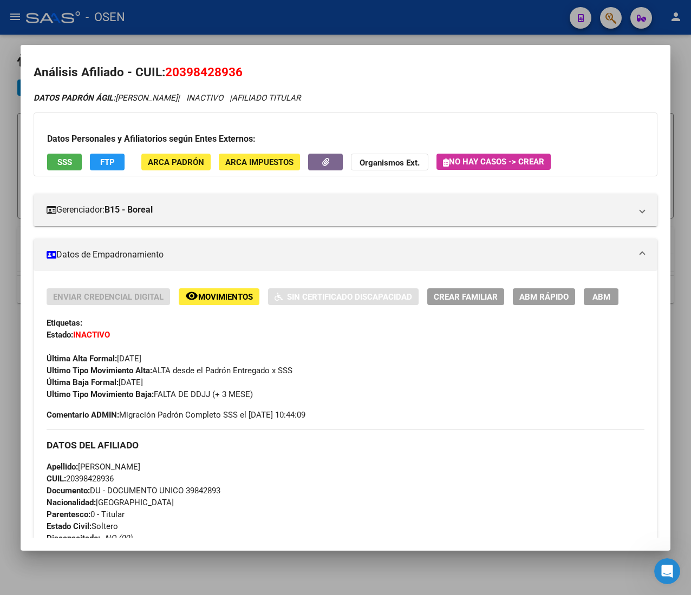
scroll to position [0, 0]
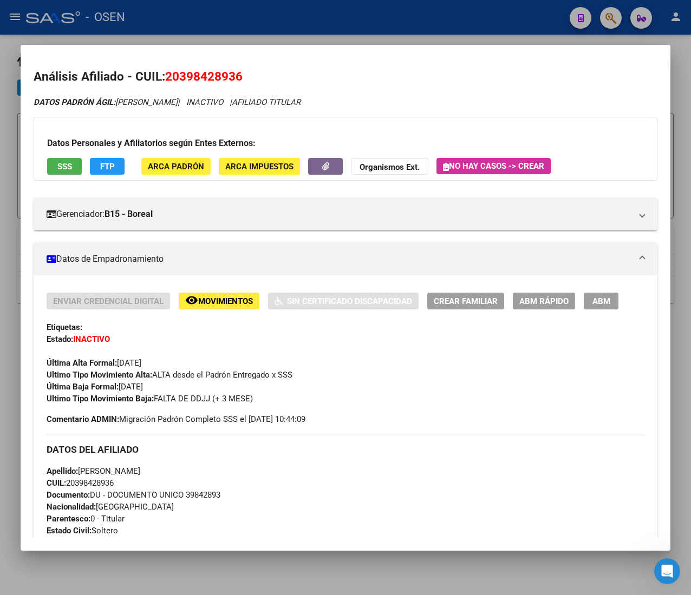
click at [244, 30] on div at bounding box center [345, 297] width 691 height 595
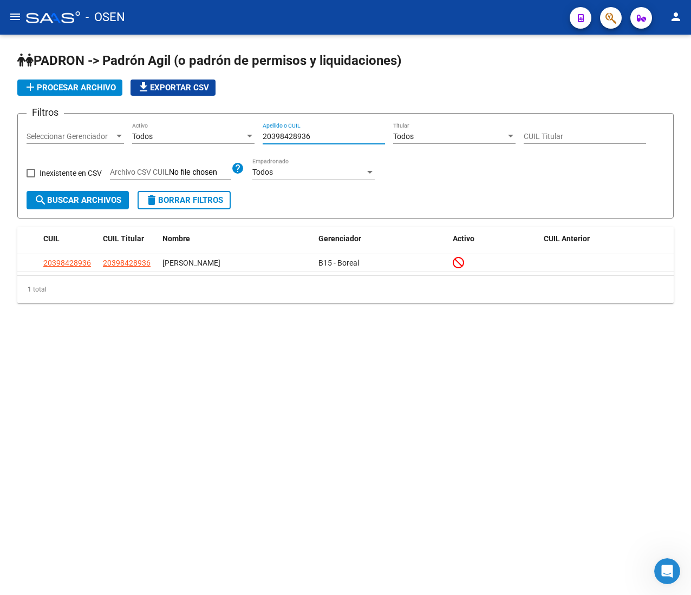
drag, startPoint x: 327, startPoint y: 136, endPoint x: 237, endPoint y: 129, distance: 90.7
click at [237, 129] on div "Filtros Seleccionar Gerenciador Seleccionar Gerenciador Todos Activo 2039842893…" at bounding box center [346, 156] width 638 height 69
paste input "80299047"
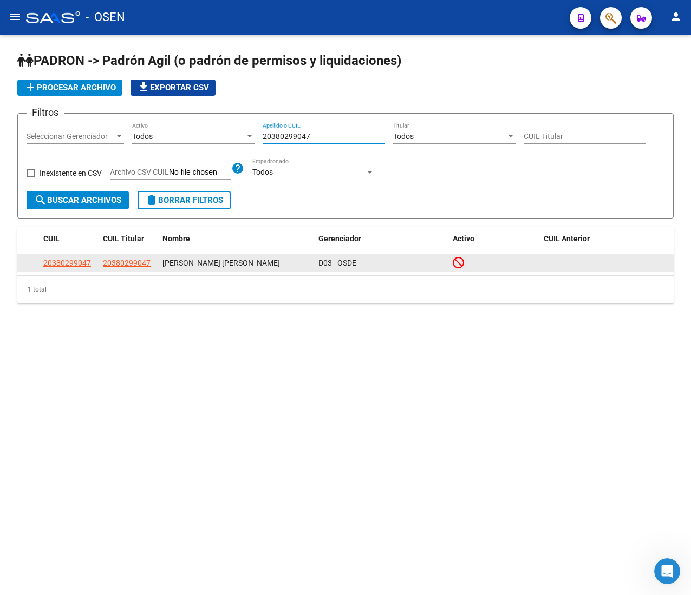
type input "20380299047"
click at [76, 262] on span "20380299047" at bounding box center [67, 263] width 48 height 9
type textarea "20380299047"
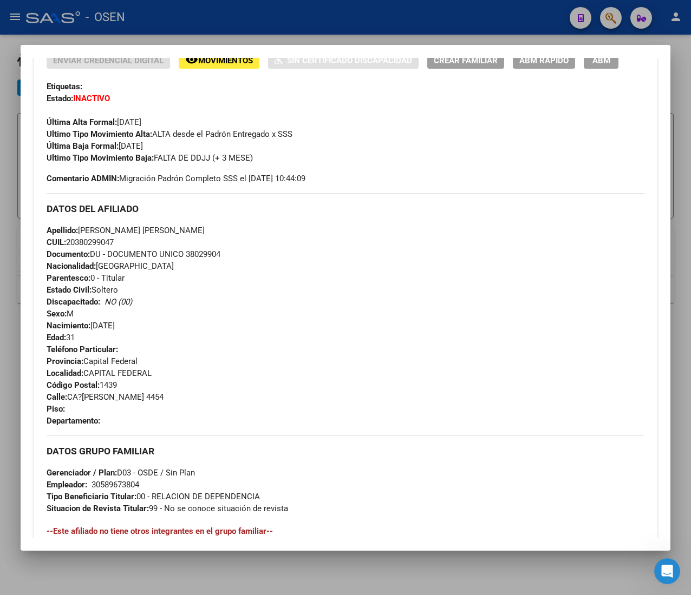
scroll to position [524, 0]
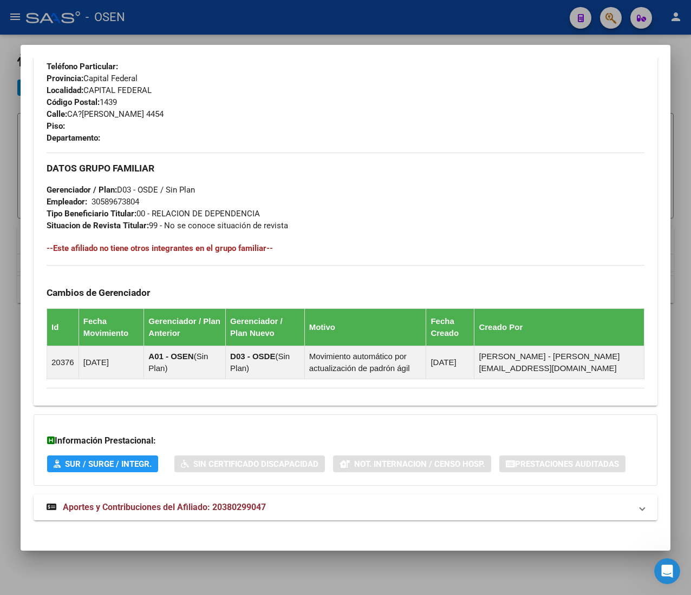
click at [349, 507] on mat-panel-title "Aportes y Contribuciones del Afiliado: 20380299047" at bounding box center [339, 507] width 585 height 13
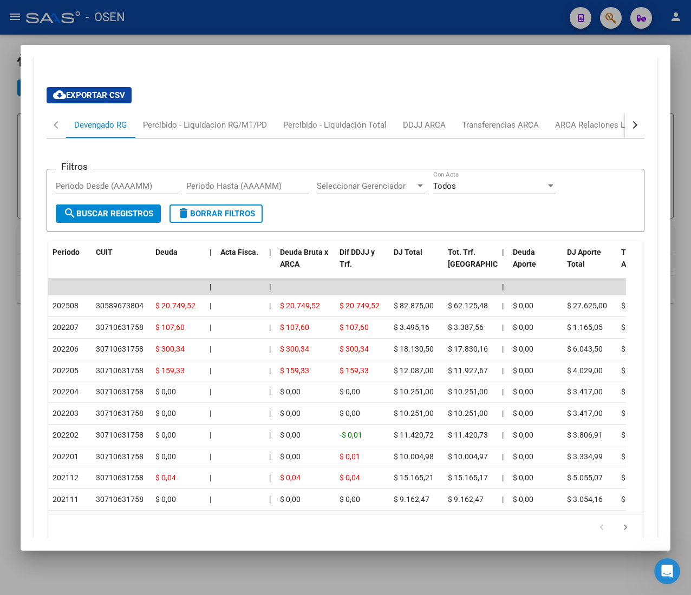
scroll to position [959, 0]
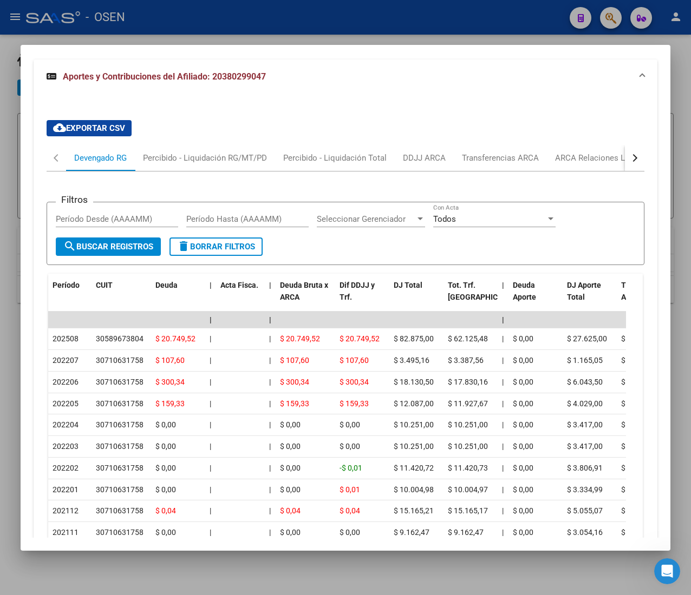
click at [630, 160] on div "button" at bounding box center [634, 158] width 8 height 8
click at [566, 162] on div "ARCA Relaciones Laborales" at bounding box center [552, 158] width 101 height 12
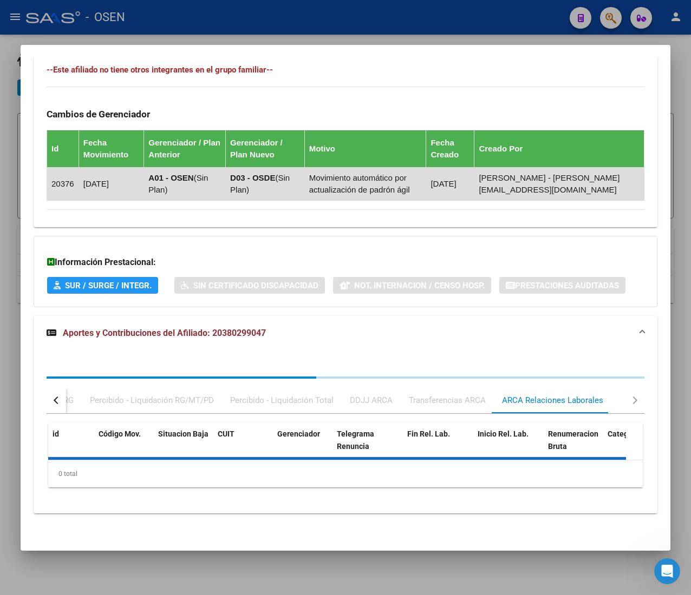
scroll to position [791, 0]
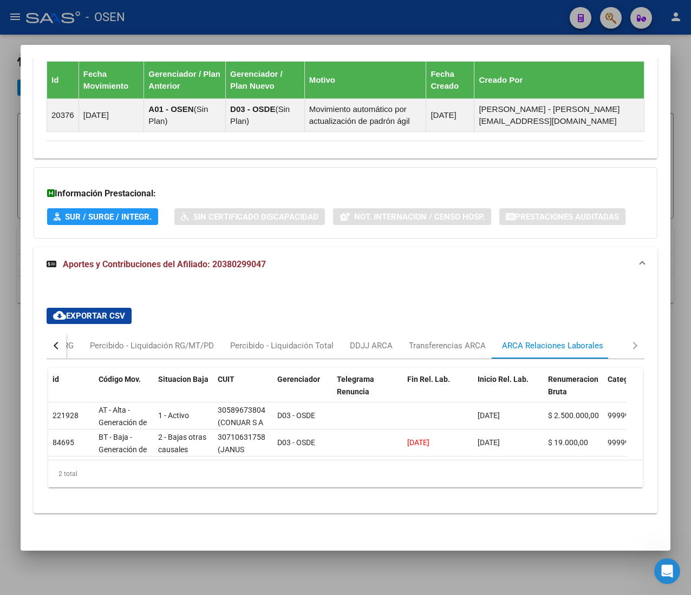
click at [56, 342] on div "button" at bounding box center [58, 346] width 8 height 8
click at [76, 340] on div "Devengado RG" at bounding box center [100, 346] width 53 height 12
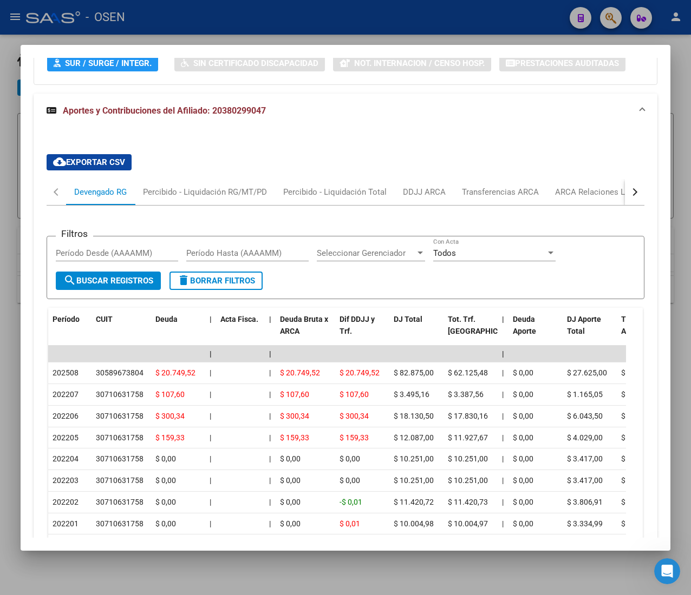
scroll to position [974, 0]
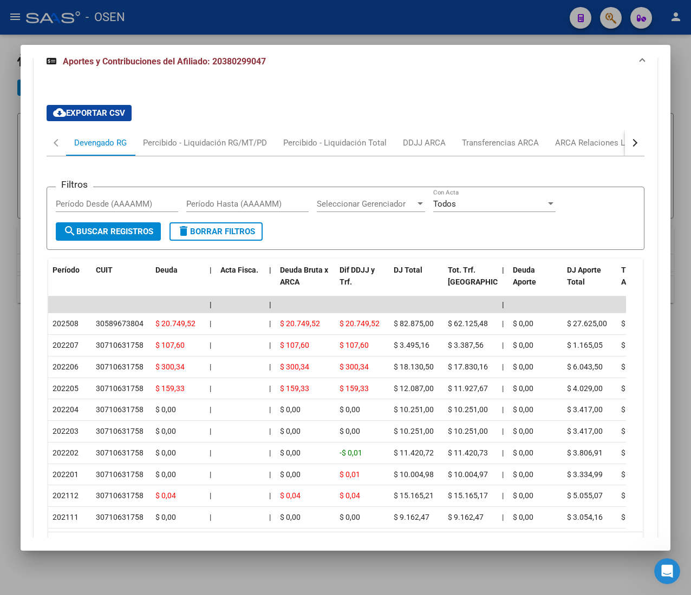
click at [359, 21] on div at bounding box center [345, 297] width 691 height 595
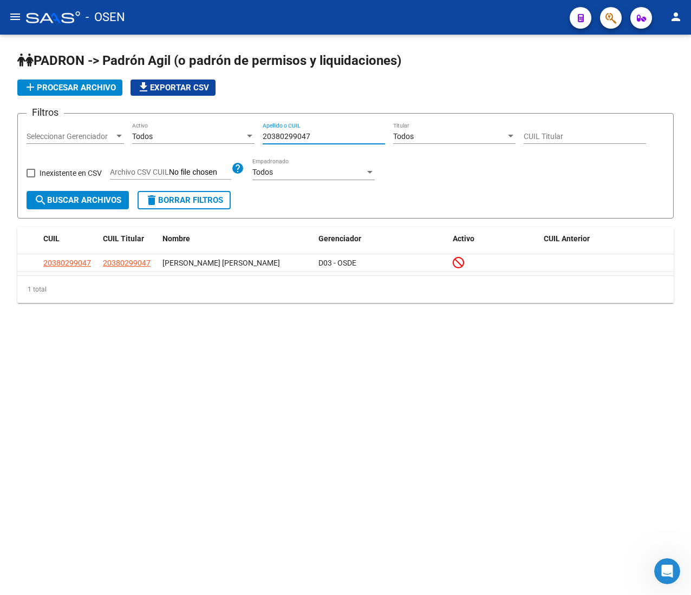
drag, startPoint x: 323, startPoint y: 134, endPoint x: 199, endPoint y: 145, distance: 124.4
click at [199, 145] on div "Filtros Seleccionar Gerenciador Seleccionar Gerenciador Todos Activo 2038029904…" at bounding box center [346, 156] width 638 height 69
paste input "47092615"
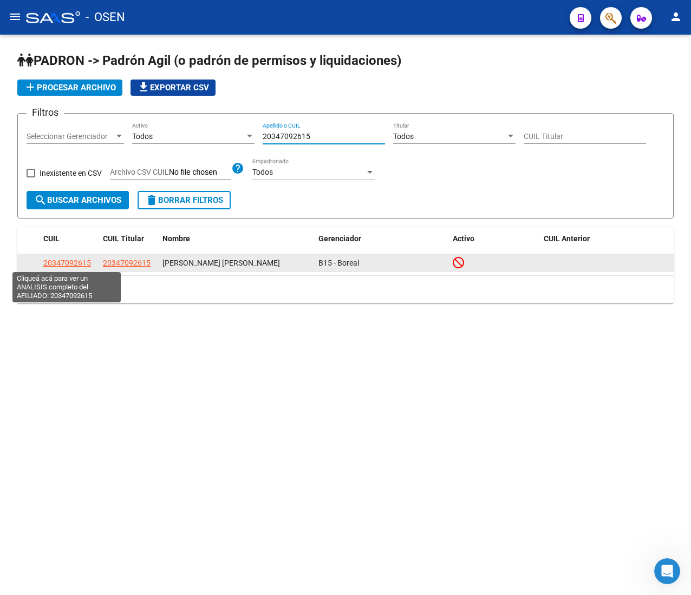
type input "20347092615"
click at [73, 261] on span "20347092615" at bounding box center [67, 263] width 48 height 9
type textarea "20347092615"
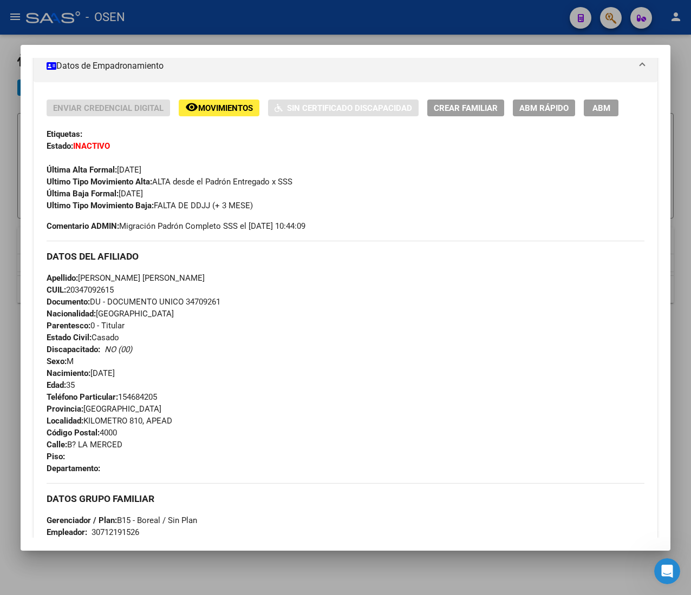
scroll to position [497, 0]
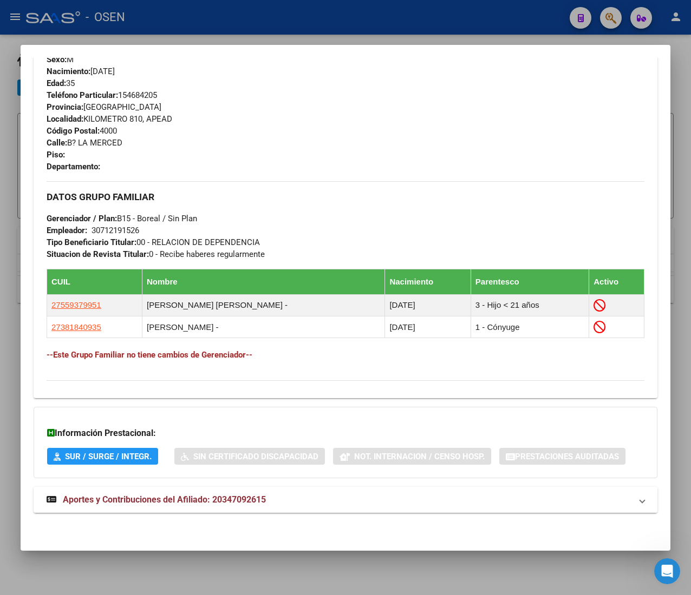
click at [288, 501] on mat-panel-title "Aportes y Contribuciones del Afiliado: 20347092615" at bounding box center [339, 500] width 585 height 13
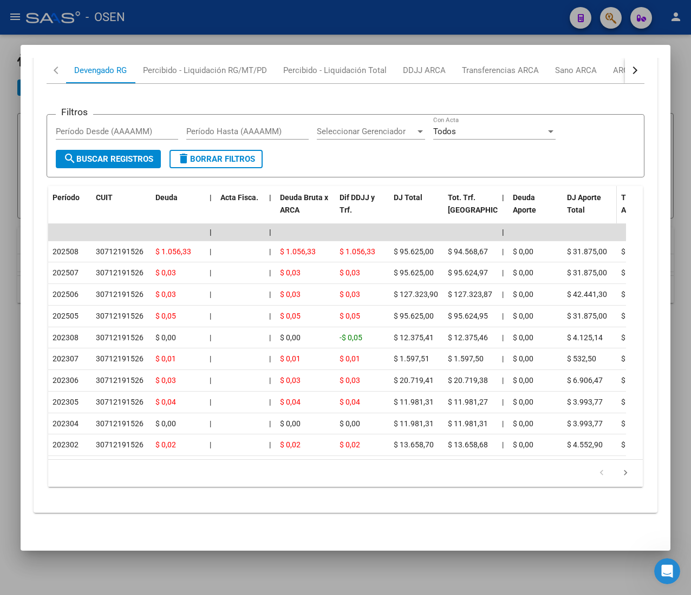
scroll to position [923, 0]
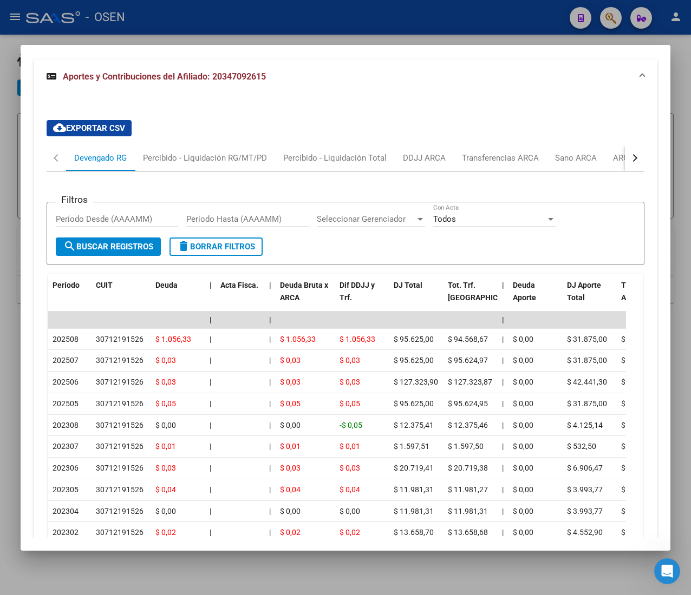
click at [630, 157] on div "button" at bounding box center [634, 158] width 8 height 8
click at [580, 160] on div "ARCA Relaciones Laborales" at bounding box center [552, 158] width 101 height 12
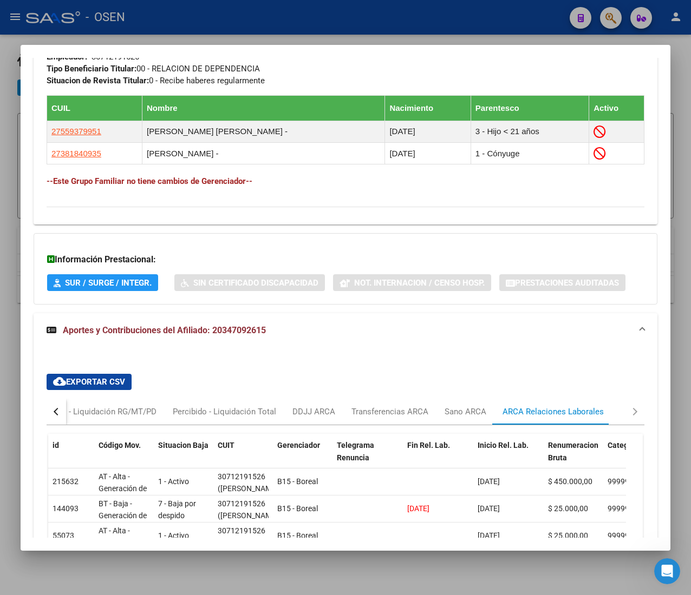
scroll to position [862, 0]
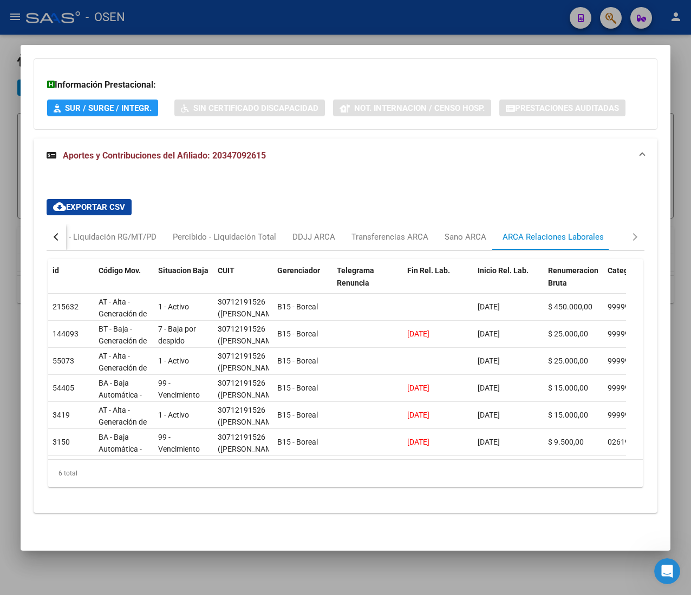
click at [56, 233] on div "button" at bounding box center [58, 237] width 8 height 8
click at [84, 231] on div "Devengado RG" at bounding box center [100, 237] width 53 height 12
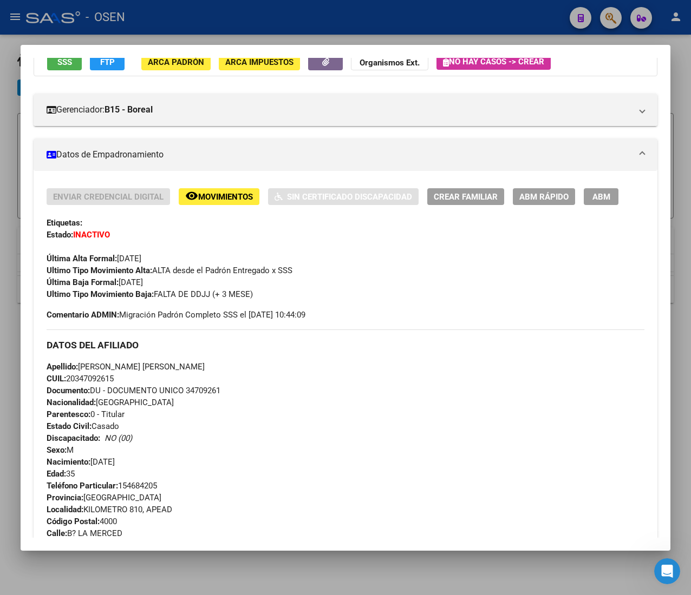
scroll to position [0, 0]
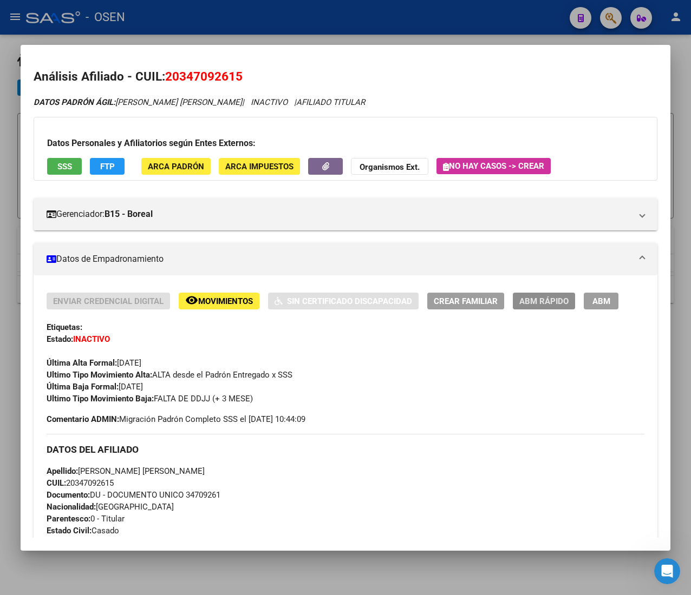
click at [550, 305] on span "ABM Rápido" at bounding box center [543, 302] width 49 height 10
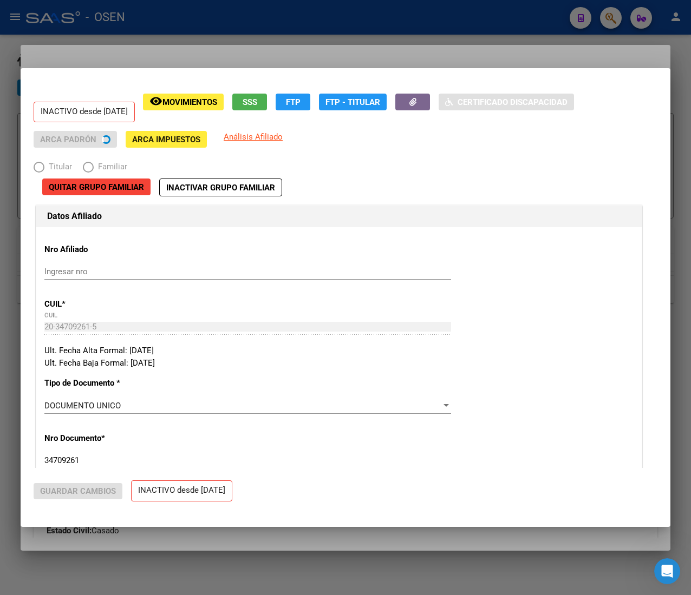
radio input "true"
type input "30-71219152-6"
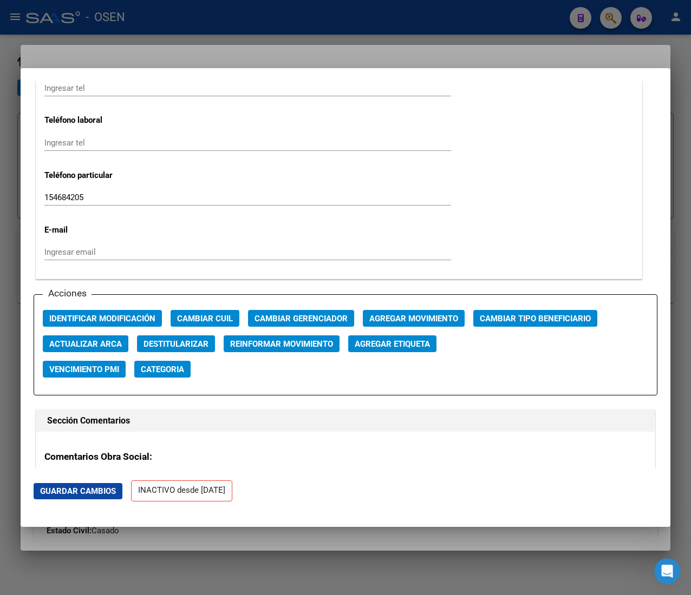
scroll to position [1407, 0]
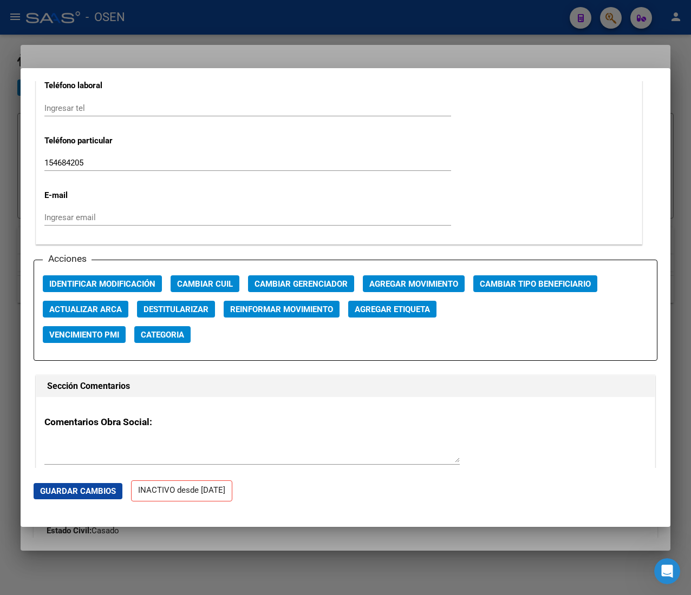
click at [405, 288] on span "Agregar Movimiento" at bounding box center [413, 284] width 89 height 10
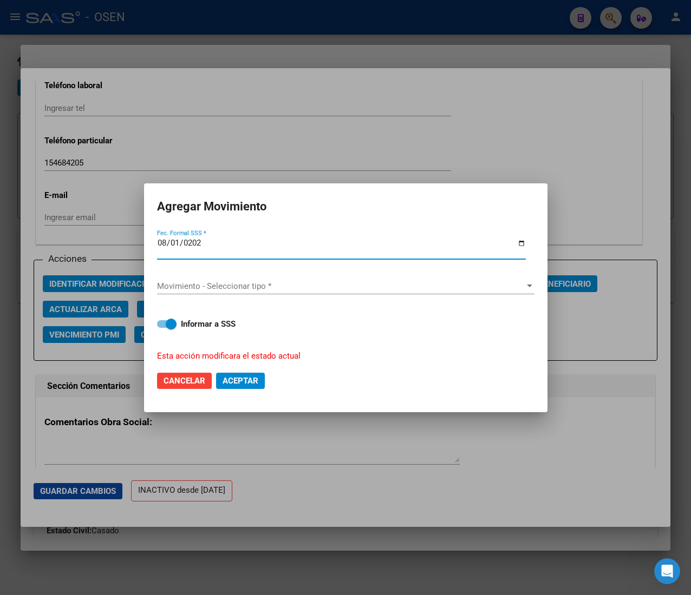
type input "[DATE]"
click at [405, 288] on span "Movimiento - Seleccionar tipo *" at bounding box center [341, 286] width 368 height 10
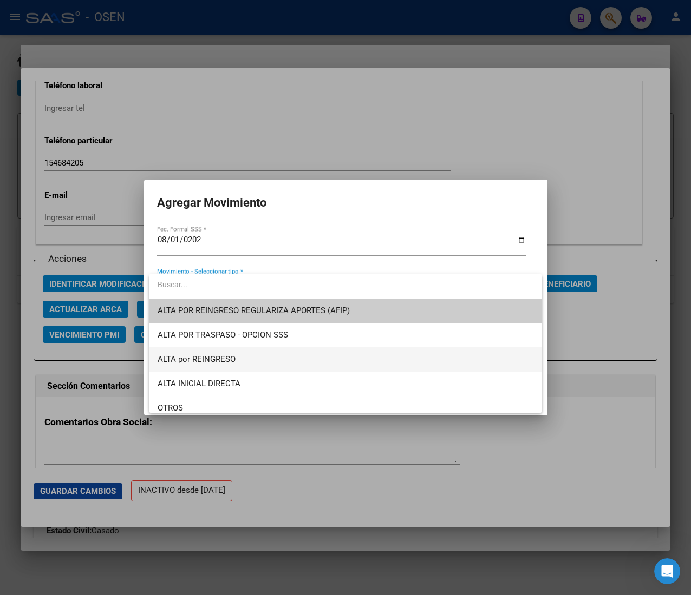
click at [296, 351] on span "ALTA por REINGRESO" at bounding box center [346, 360] width 376 height 24
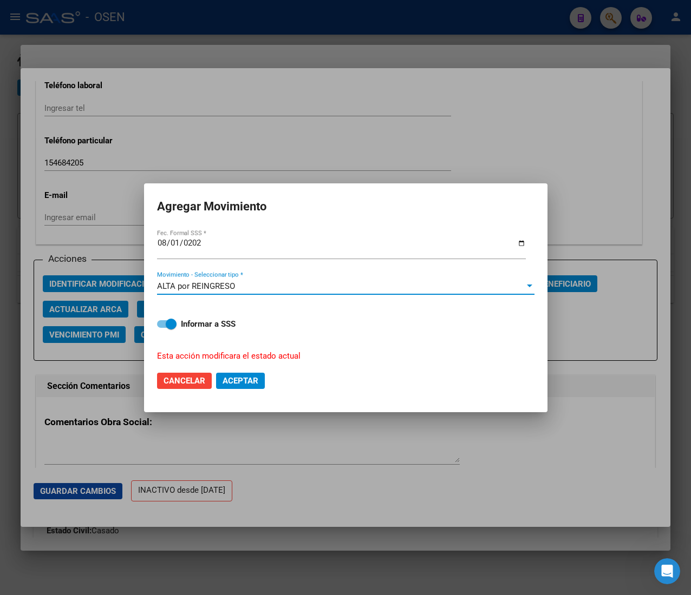
click at [260, 378] on button "Aceptar" at bounding box center [240, 381] width 49 height 16
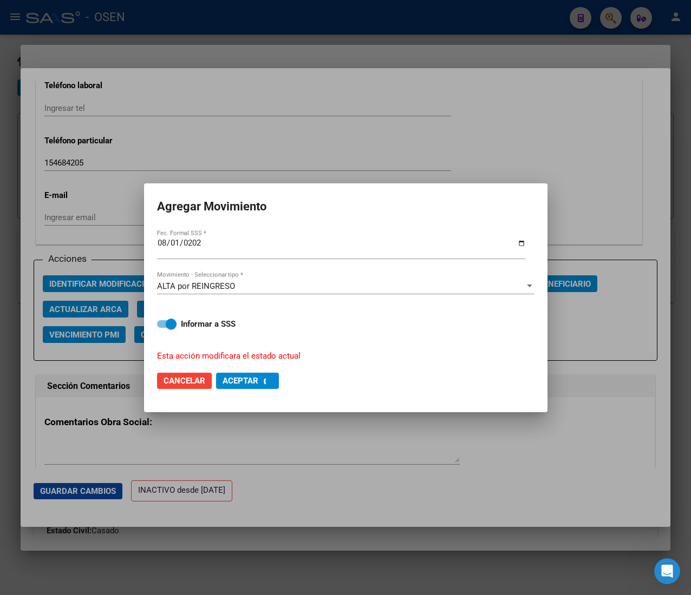
checkbox input "false"
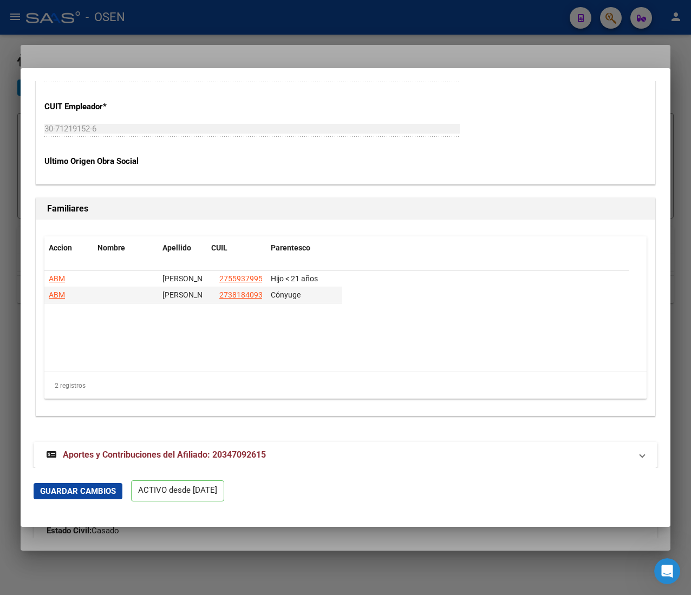
scroll to position [2170, 0]
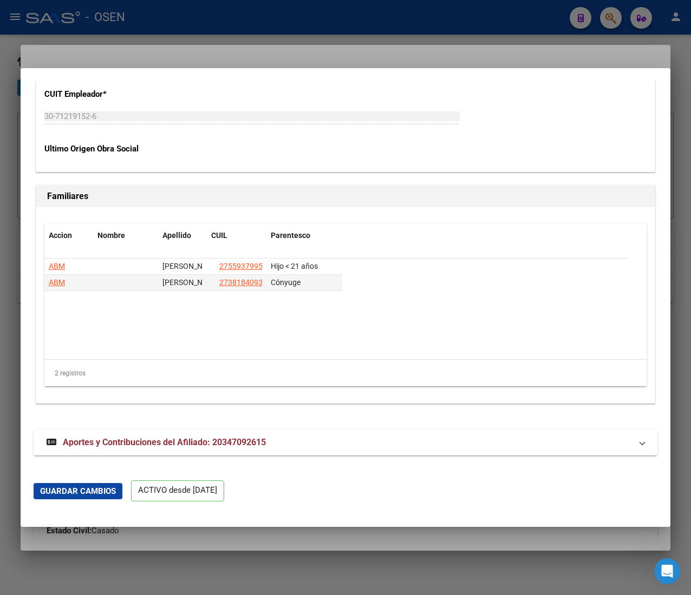
click at [258, 448] on strong "Aportes y Contribuciones del Afiliado: 20347092615" at bounding box center [156, 442] width 219 height 13
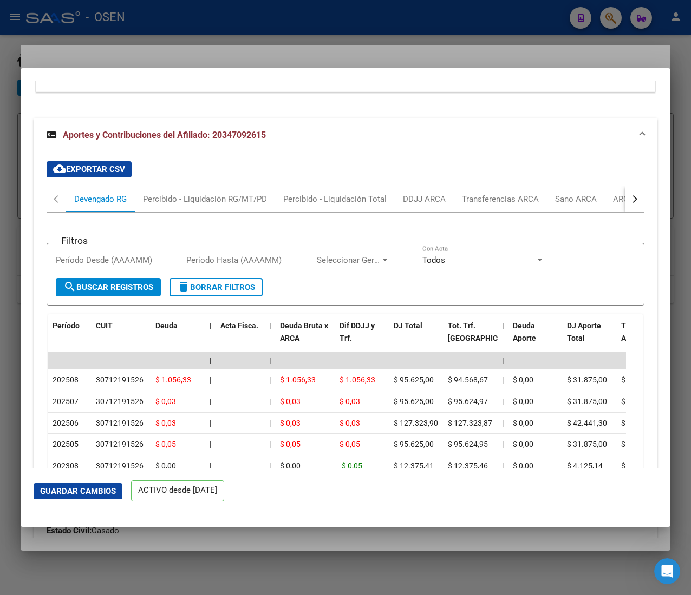
scroll to position [2494, 0]
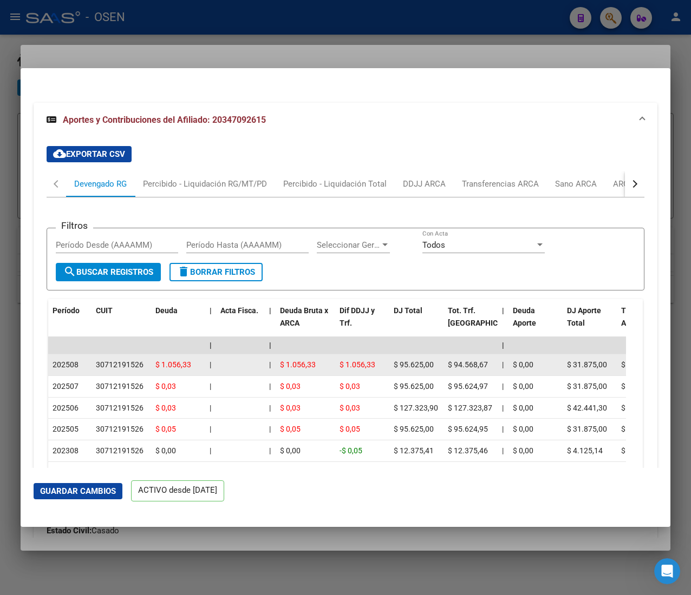
drag, startPoint x: 133, startPoint y: 372, endPoint x: 139, endPoint y: 368, distance: 7.1
click at [137, 370] on div "30712191526" at bounding box center [120, 365] width 48 height 12
click at [139, 368] on div "30712191526" at bounding box center [120, 365] width 48 height 12
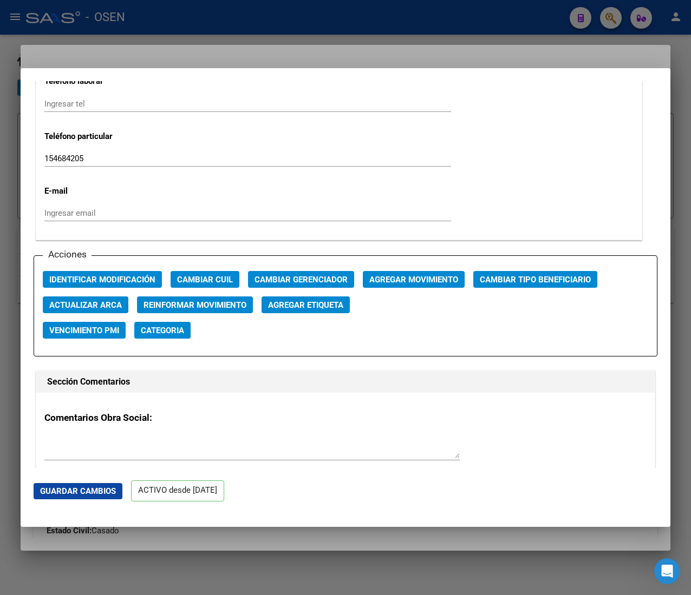
scroll to position [1303, 0]
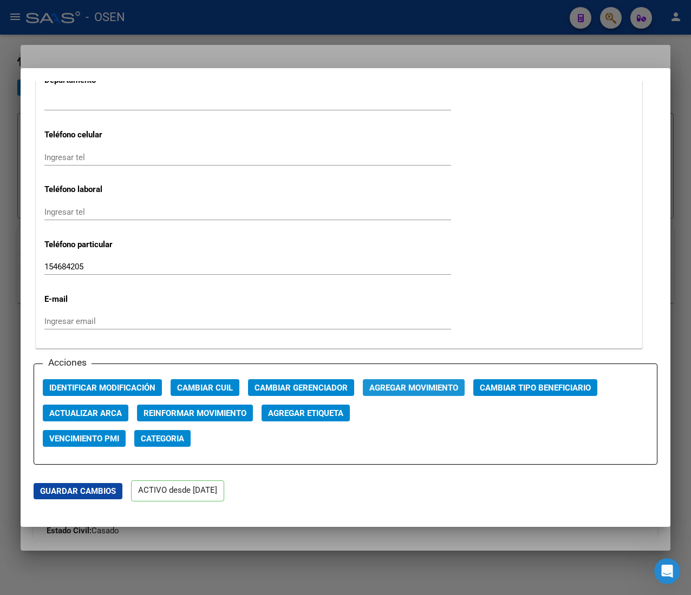
click at [412, 383] on span "Agregar Movimiento" at bounding box center [413, 388] width 89 height 10
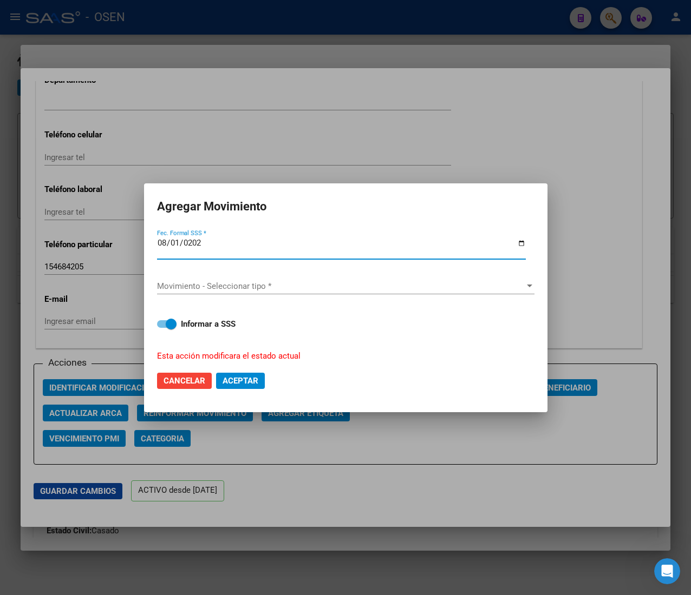
type input "[DATE]"
click at [299, 289] on span "Movimiento - Seleccionar tipo *" at bounding box center [341, 286] width 368 height 10
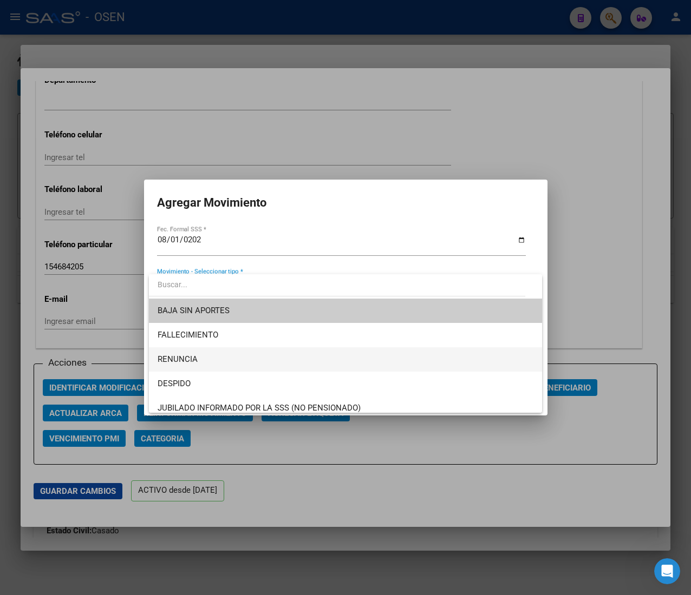
click at [258, 357] on span "RENUNCIA" at bounding box center [346, 360] width 376 height 24
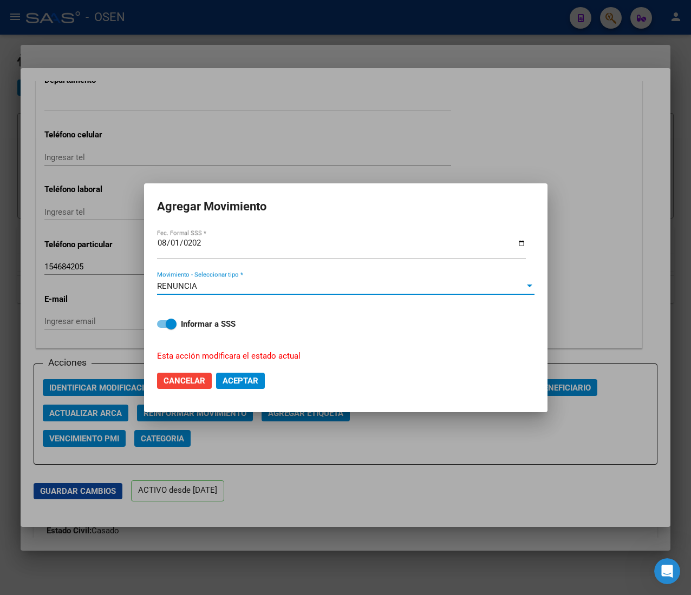
click at [255, 380] on span "Aceptar" at bounding box center [240, 381] width 36 height 10
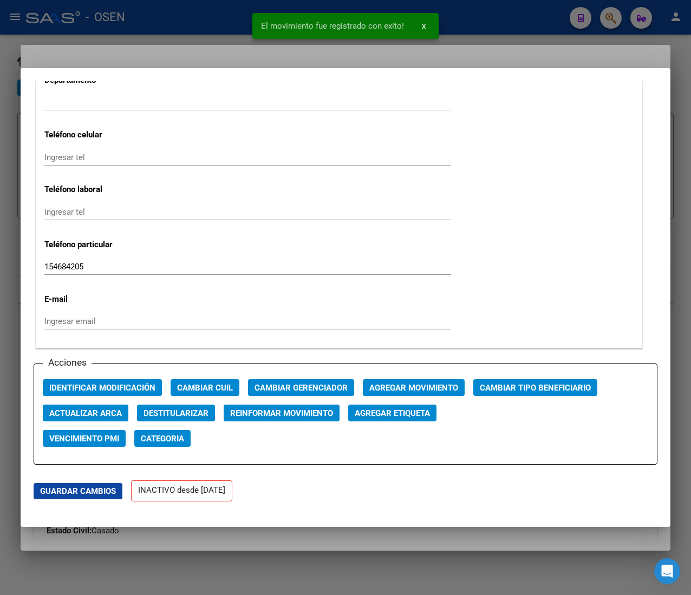
click at [193, 22] on div at bounding box center [345, 297] width 691 height 595
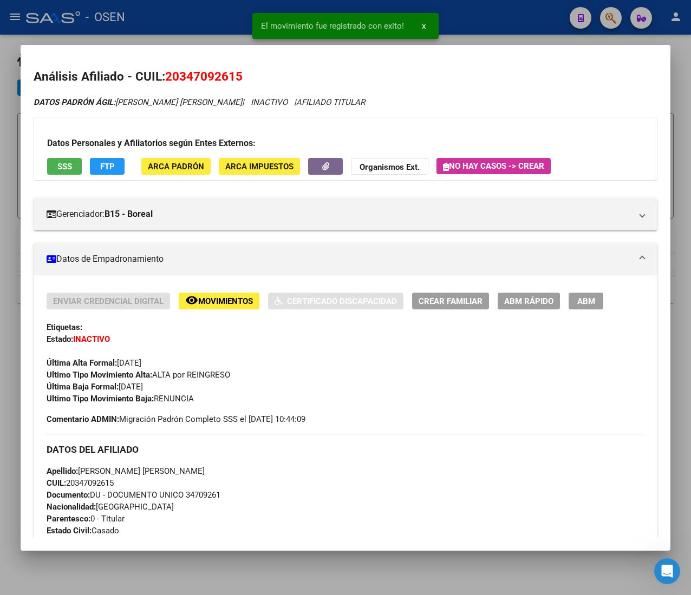
click at [205, 21] on div at bounding box center [345, 297] width 691 height 595
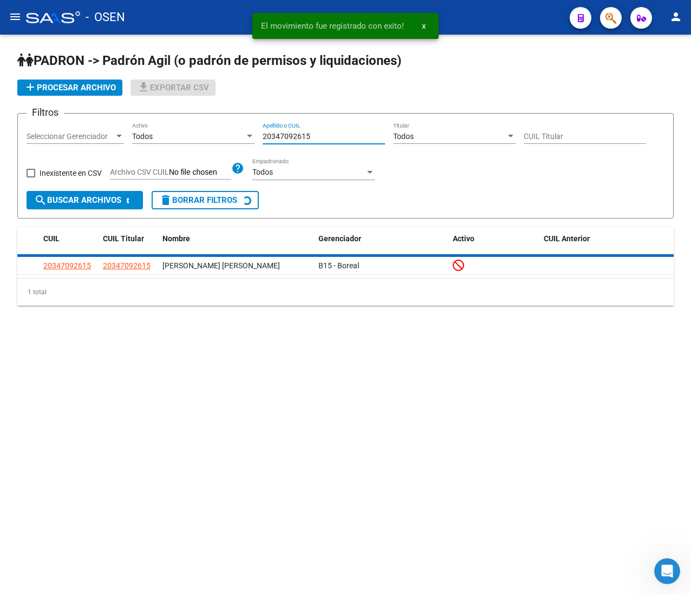
drag, startPoint x: 258, startPoint y: 132, endPoint x: 169, endPoint y: 114, distance: 90.4
click at [183, 114] on form "Filtros Seleccionar Gerenciador Seleccionar Gerenciador Todos Activo 2034709261…" at bounding box center [345, 166] width 656 height 106
paste input "85154659"
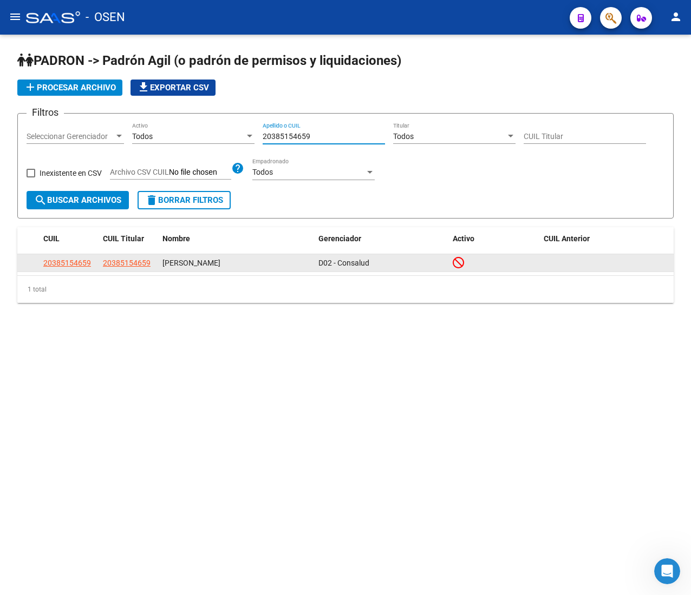
type input "20385154659"
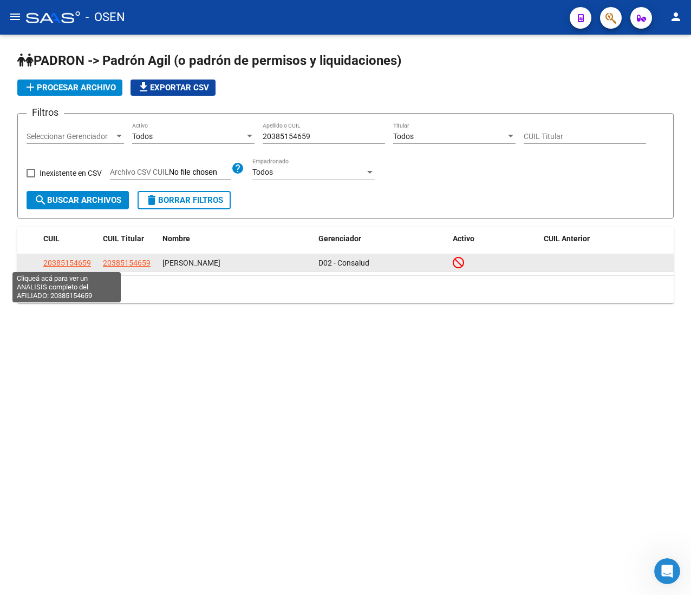
click at [70, 264] on span "20385154659" at bounding box center [67, 263] width 48 height 9
type textarea "20385154659"
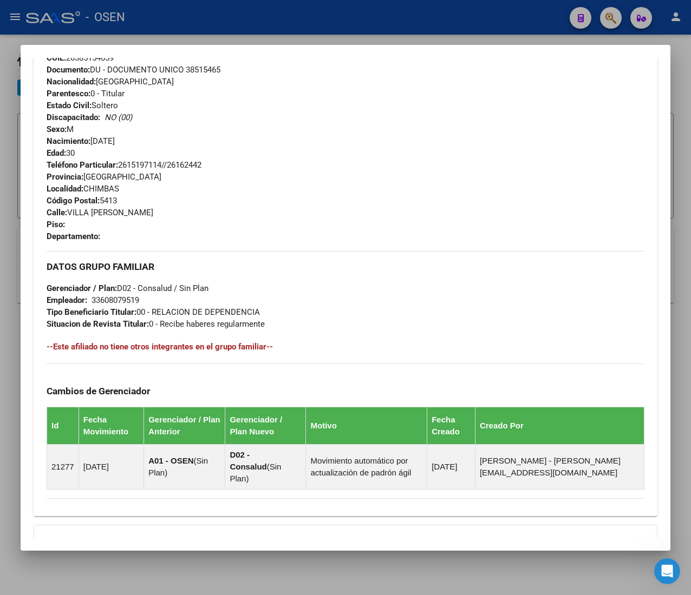
scroll to position [533, 0]
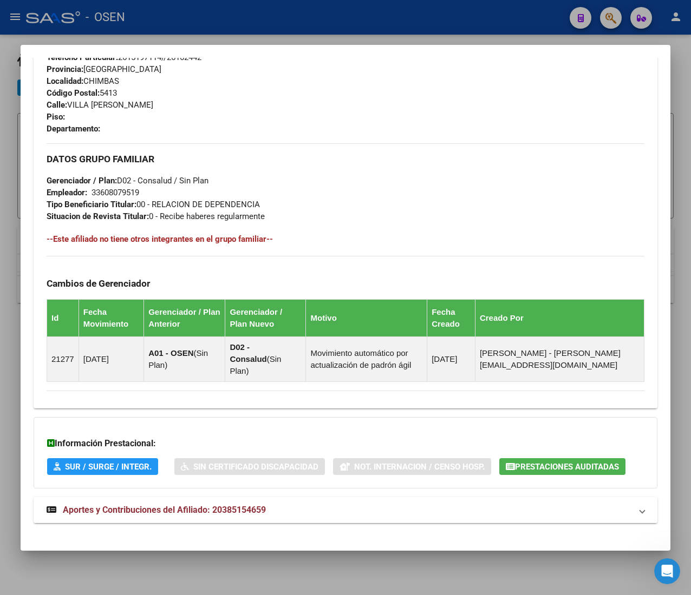
click at [304, 504] on mat-panel-title "Aportes y Contribuciones del Afiliado: 20385154659" at bounding box center [339, 510] width 585 height 13
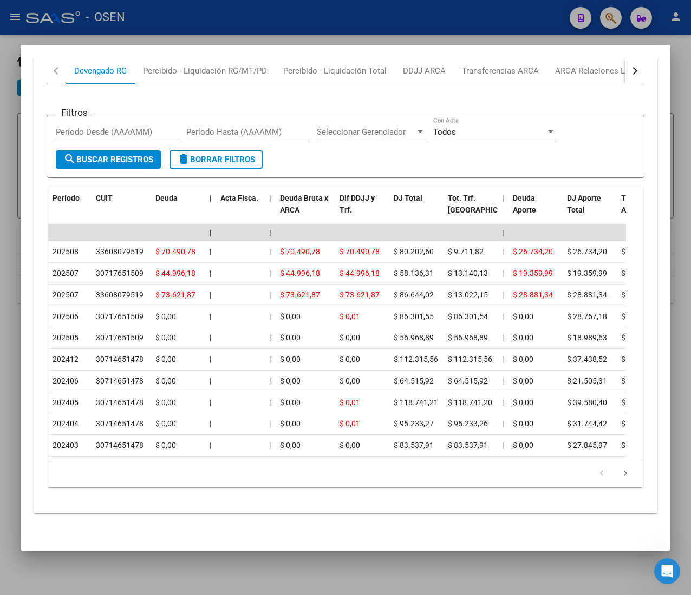
scroll to position [959, 0]
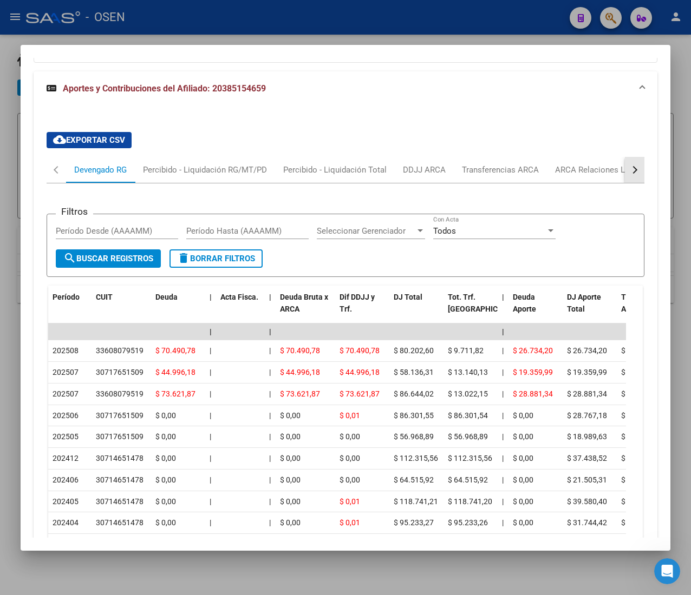
click at [630, 166] on div "button" at bounding box center [634, 170] width 8 height 8
click at [548, 164] on div "ANSES Desempleo" at bounding box center [569, 170] width 69 height 12
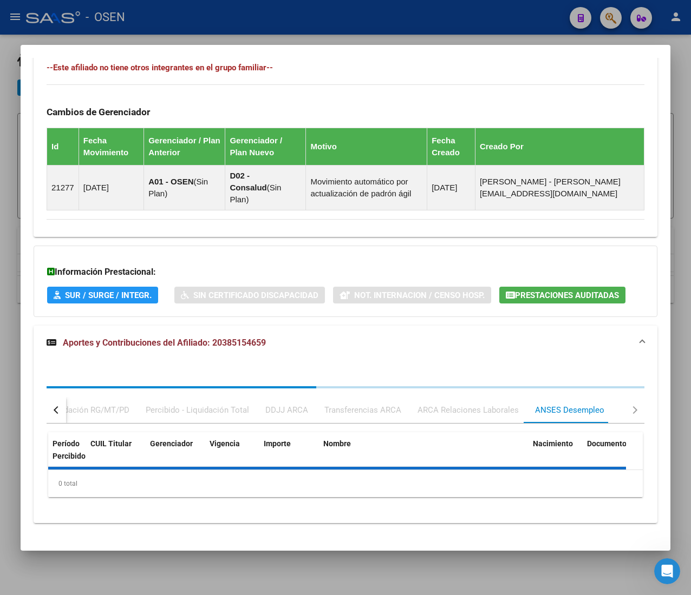
scroll to position [828, 0]
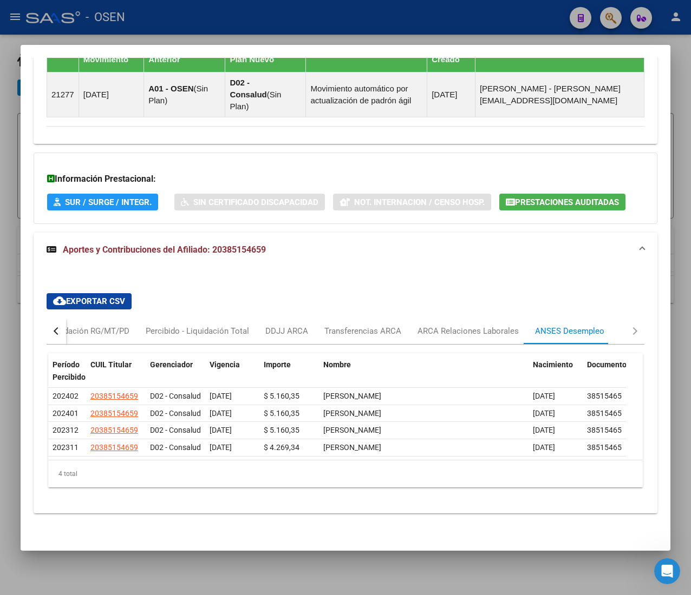
drag, startPoint x: 500, startPoint y: 253, endPoint x: 490, endPoint y: 271, distance: 20.3
click at [498, 285] on div "cloud_download Exportar CSV Devengado RG Percibido - Liquidación RG/MT/PD Perci…" at bounding box center [346, 391] width 598 height 212
click at [487, 318] on div "ARCA Relaciones Laborales" at bounding box center [467, 331] width 117 height 26
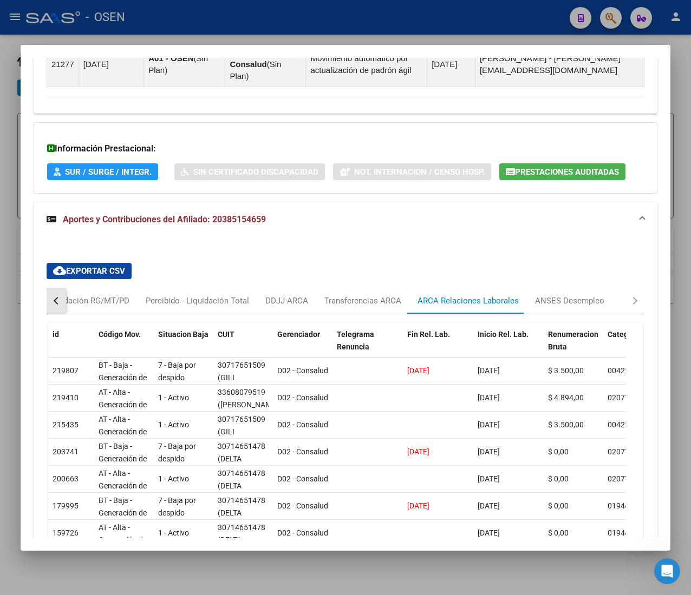
click at [59, 297] on div "button" at bounding box center [58, 301] width 8 height 8
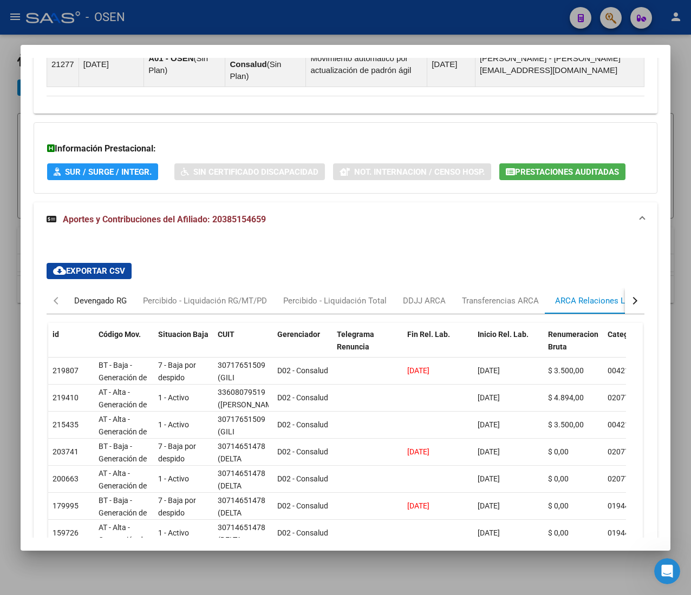
click at [81, 295] on div "Devengado RG" at bounding box center [100, 301] width 53 height 12
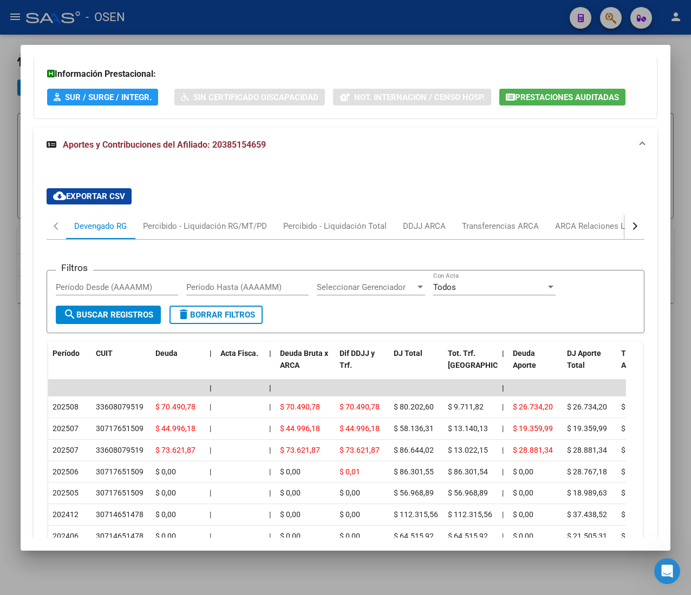
scroll to position [936, 0]
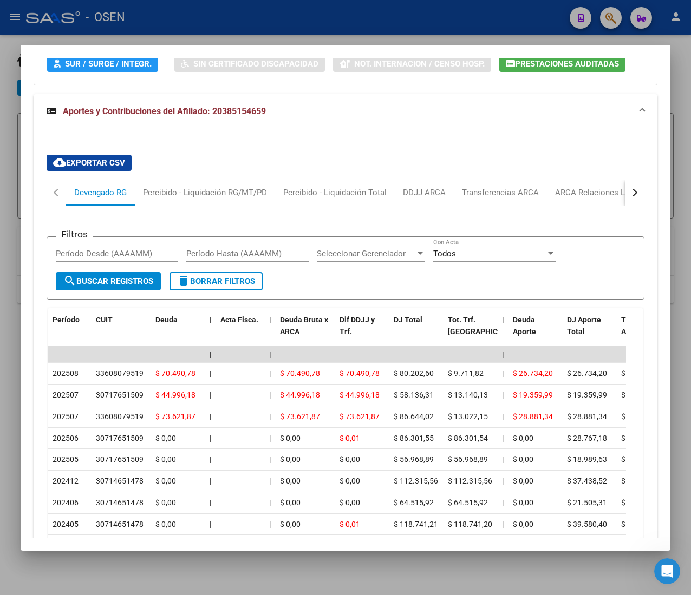
click at [222, 30] on div at bounding box center [345, 297] width 691 height 595
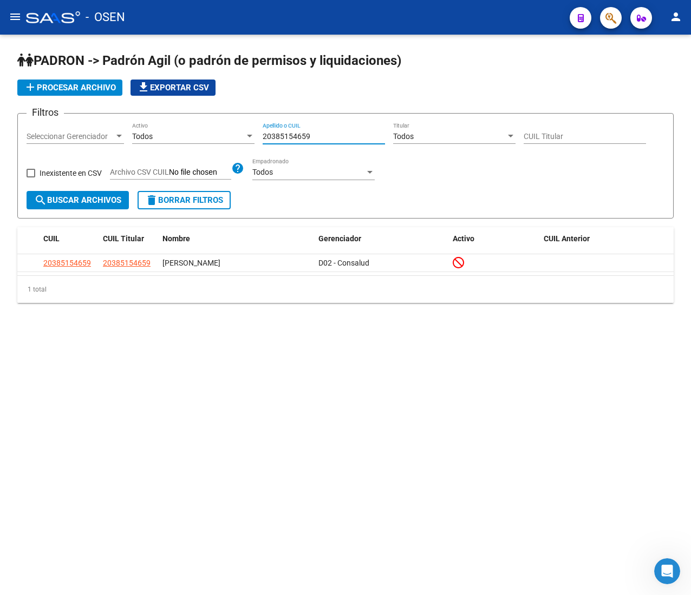
drag, startPoint x: 318, startPoint y: 135, endPoint x: 219, endPoint y: 124, distance: 100.2
click at [219, 124] on div "Filtros Seleccionar Gerenciador Seleccionar Gerenciador Todos Activo 2038515465…" at bounding box center [346, 156] width 638 height 69
paste input "73608603"
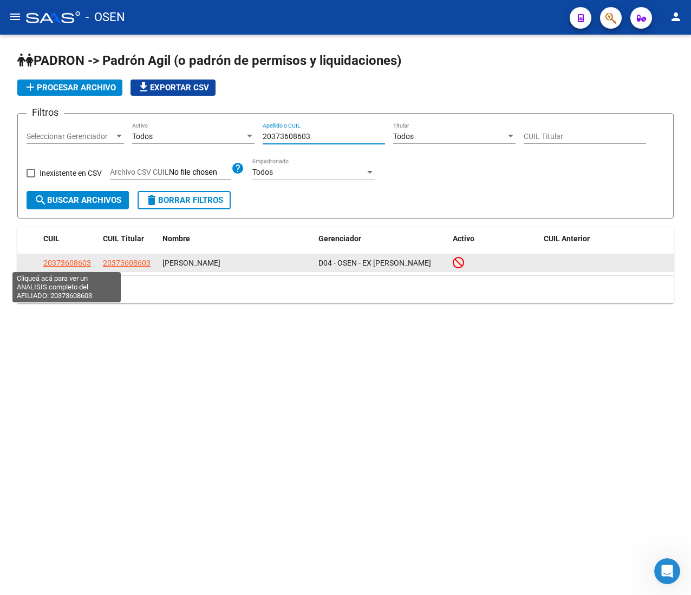
type input "20373608603"
click at [76, 260] on span "20373608603" at bounding box center [67, 263] width 48 height 9
type textarea "20373608603"
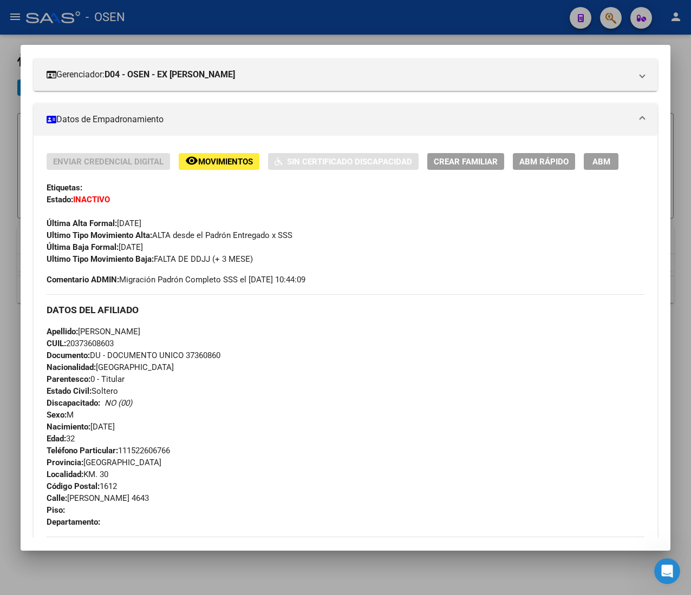
scroll to position [533, 0]
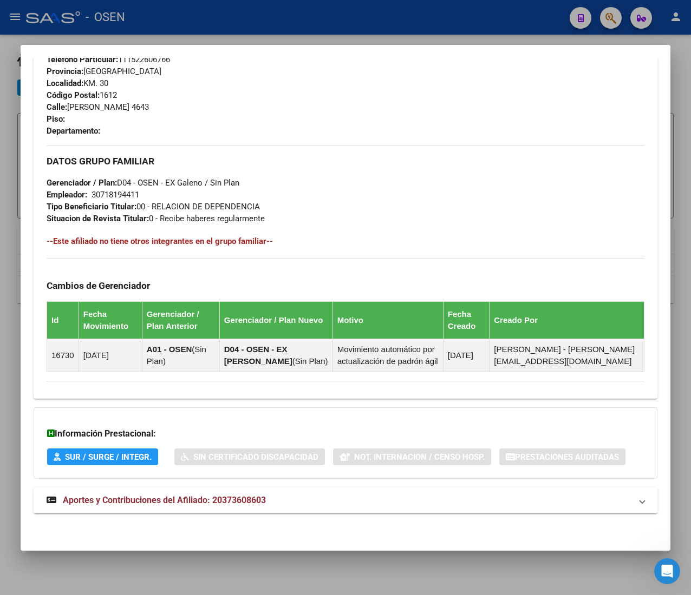
click at [304, 510] on mat-expansion-panel-header "Aportes y Contribuciones del Afiliado: 20373608603" at bounding box center [346, 501] width 624 height 26
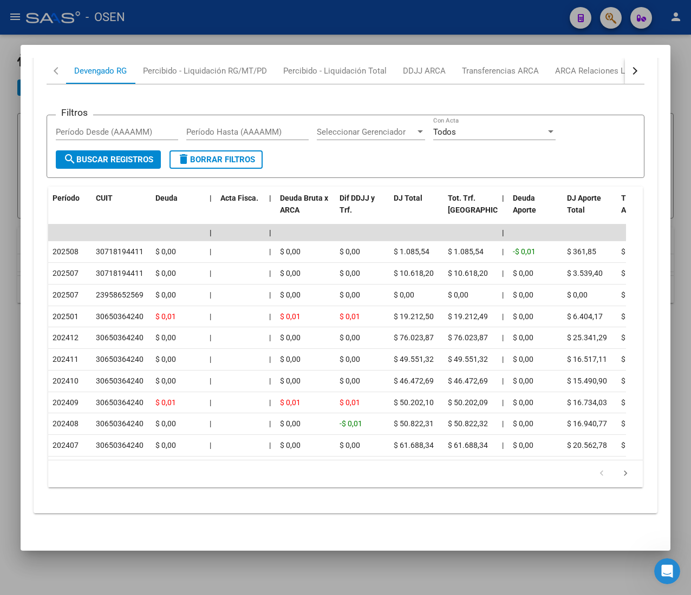
scroll to position [959, 0]
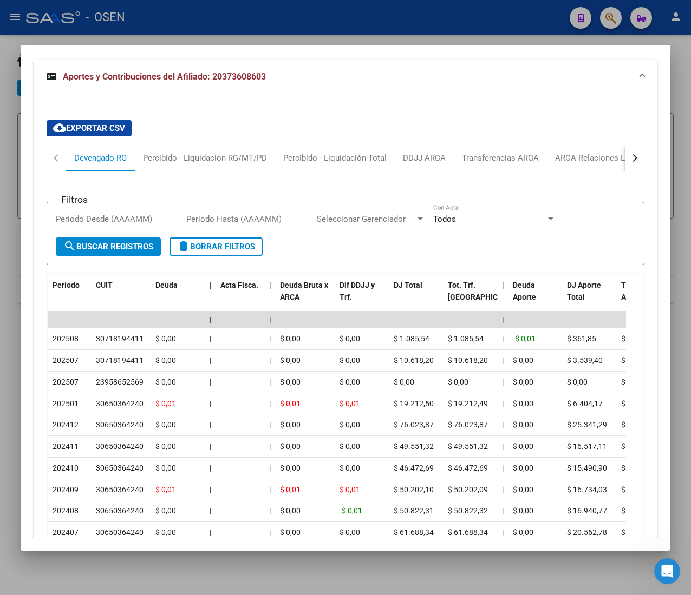
click at [625, 152] on button "button" at bounding box center [634, 158] width 19 height 26
click at [552, 161] on div "ARCA Relaciones Laborales" at bounding box center [552, 158] width 101 height 12
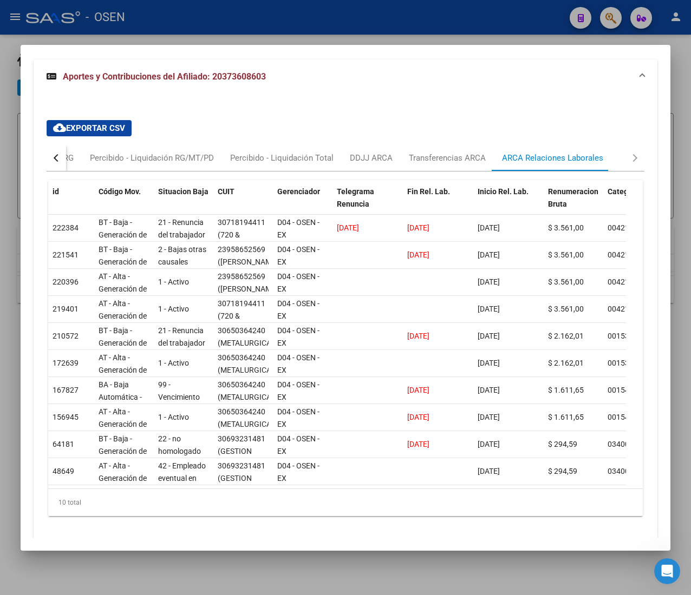
click at [167, 6] on div at bounding box center [345, 297] width 691 height 595
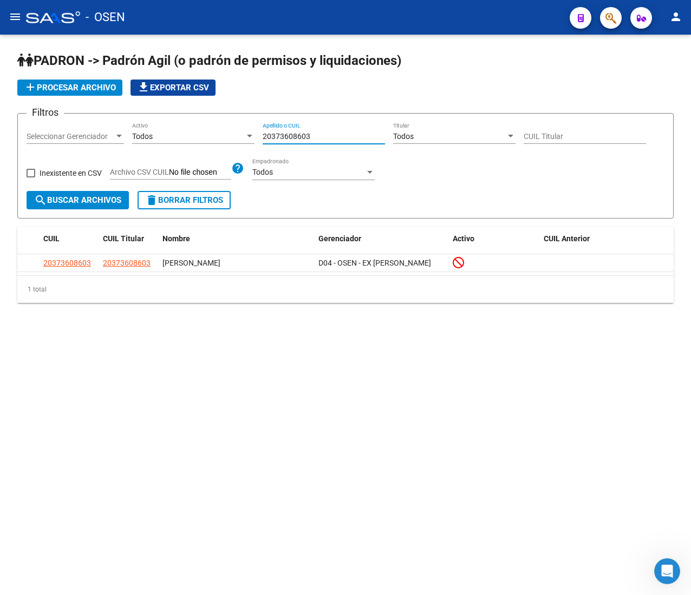
drag, startPoint x: 326, startPoint y: 135, endPoint x: 232, endPoint y: 127, distance: 94.0
click at [232, 127] on div "Filtros Seleccionar Gerenciador Seleccionar Gerenciador Todos Activo 2037360860…" at bounding box center [346, 156] width 638 height 69
paste input "52651975"
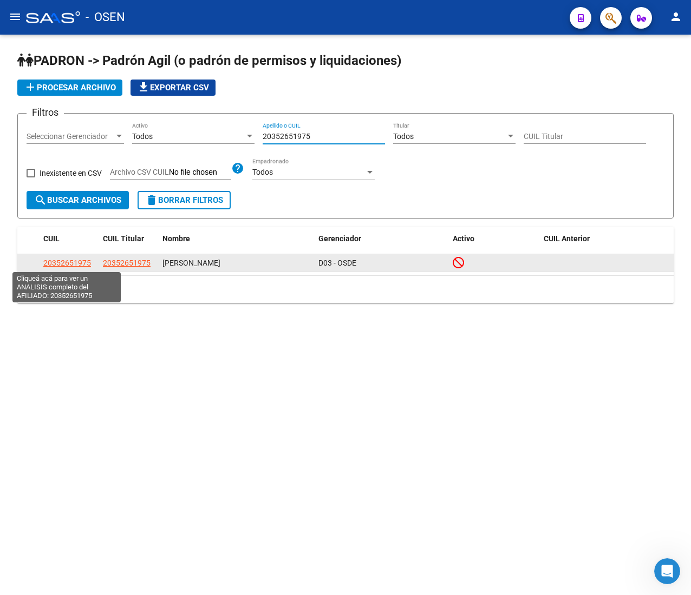
type input "20352651975"
click at [81, 266] on span "20352651975" at bounding box center [67, 263] width 48 height 9
type textarea "20352651975"
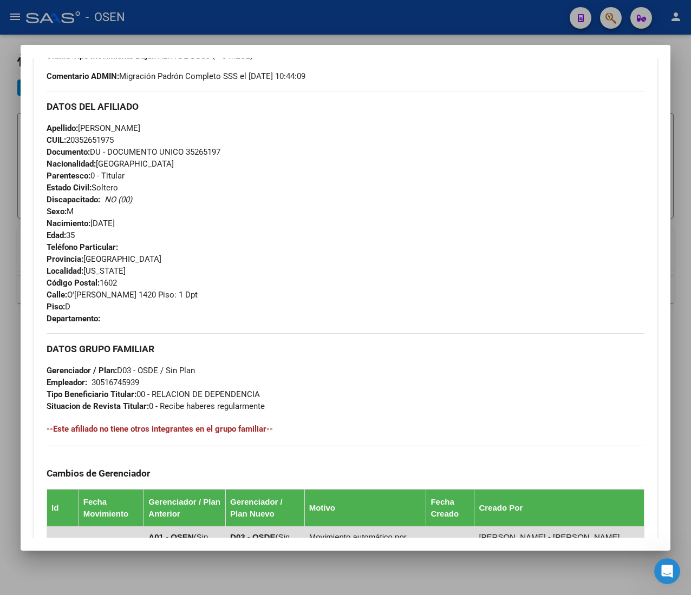
scroll to position [533, 0]
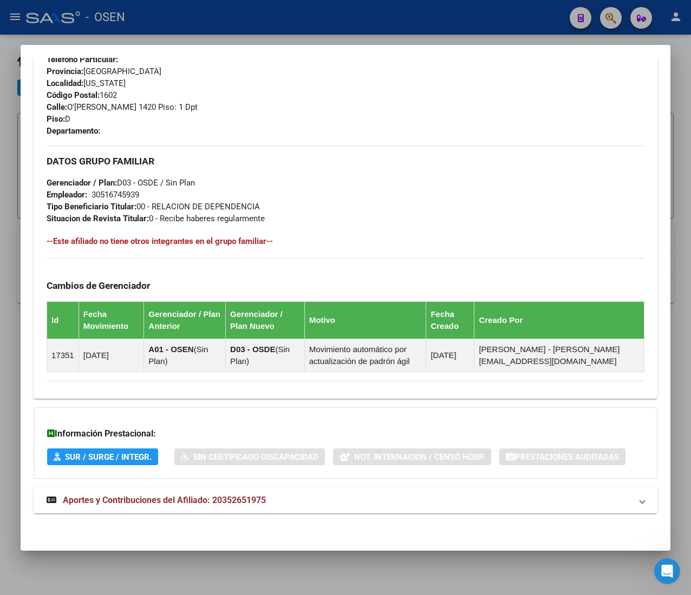
drag, startPoint x: 284, startPoint y: 497, endPoint x: 315, endPoint y: 331, distance: 168.5
click at [284, 497] on mat-panel-title "Aportes y Contribuciones del Afiliado: 20352651975" at bounding box center [339, 500] width 585 height 13
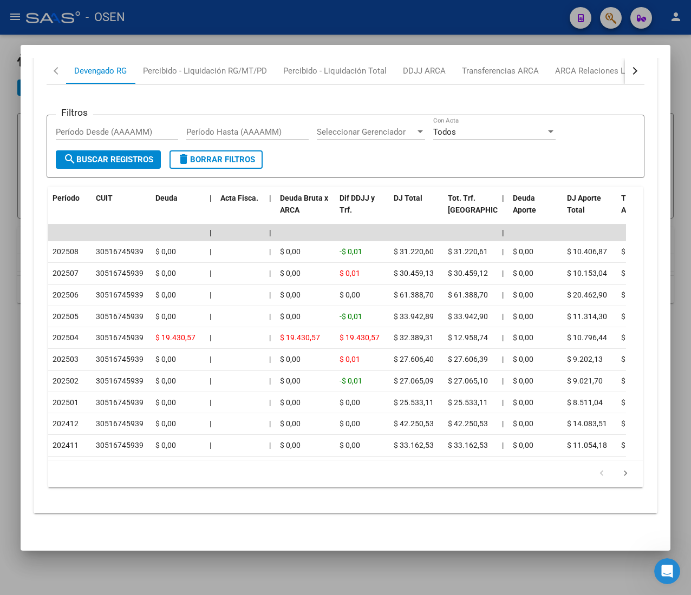
scroll to position [959, 0]
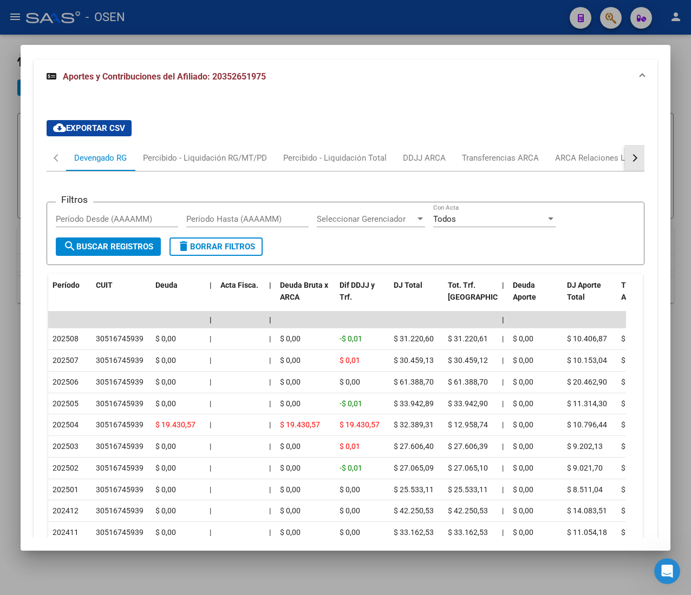
click at [625, 160] on button "button" at bounding box center [634, 158] width 19 height 26
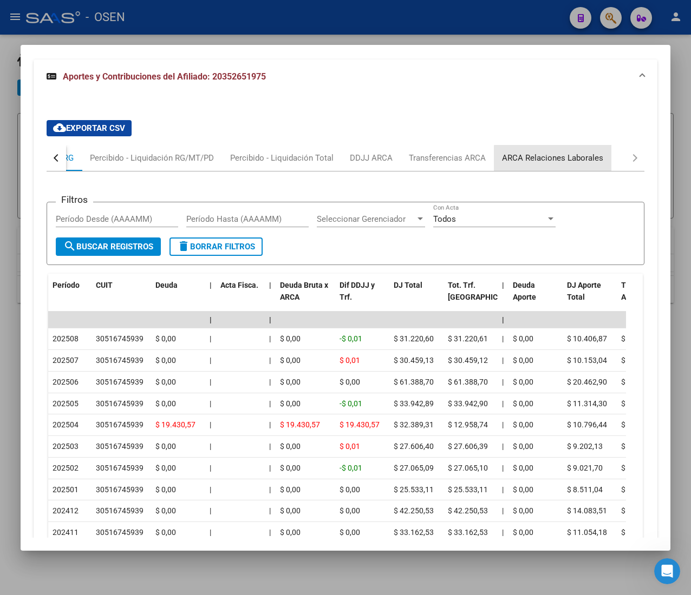
click at [600, 163] on div "ARCA Relaciones Laborales" at bounding box center [552, 158] width 117 height 26
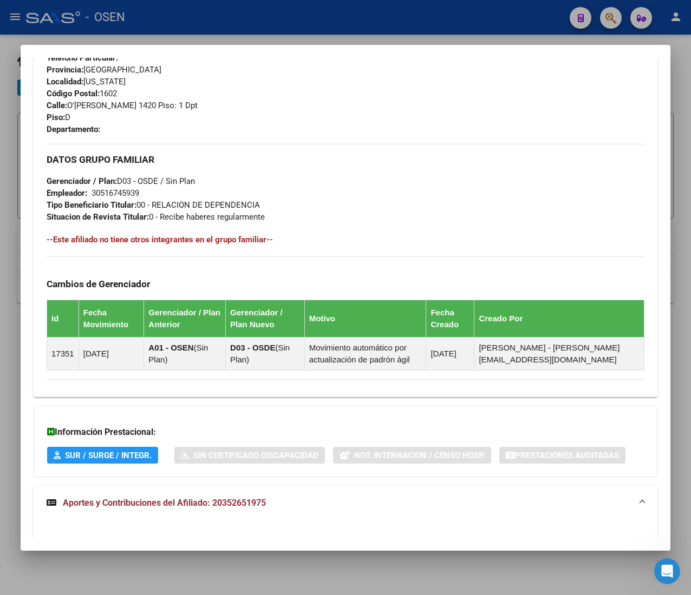
scroll to position [141, 0]
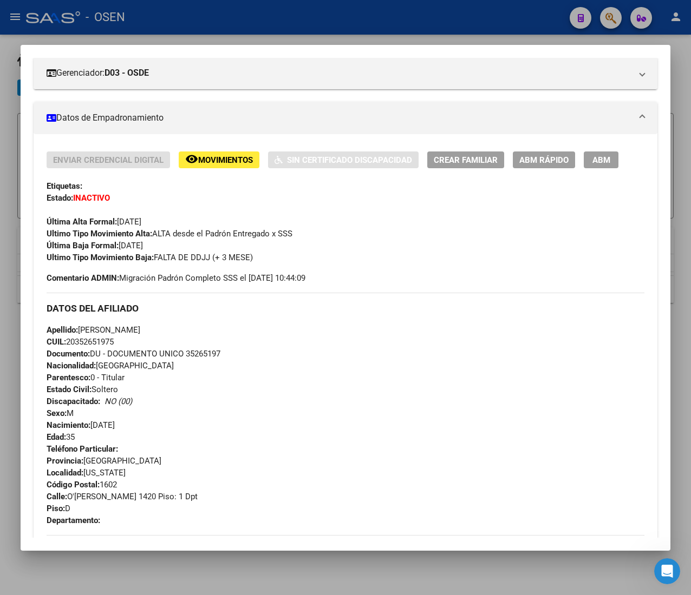
click at [553, 168] on button "ABM Rápido" at bounding box center [544, 160] width 62 height 17
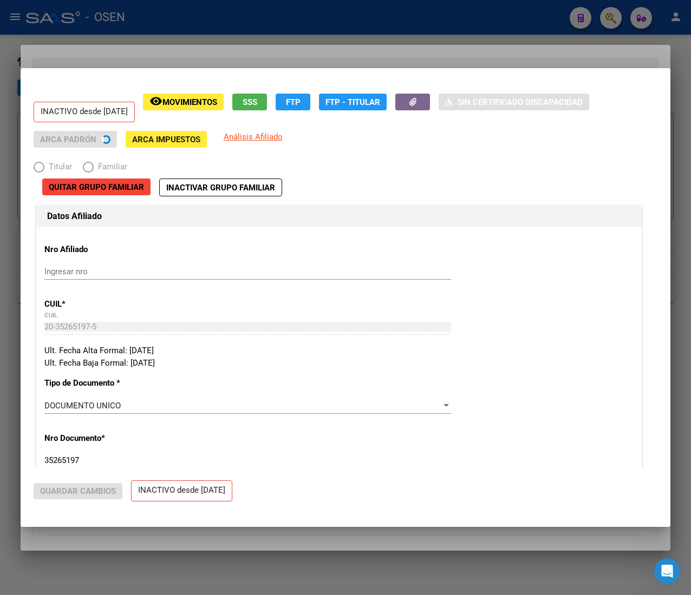
radio input "true"
type input "30-51674593-9"
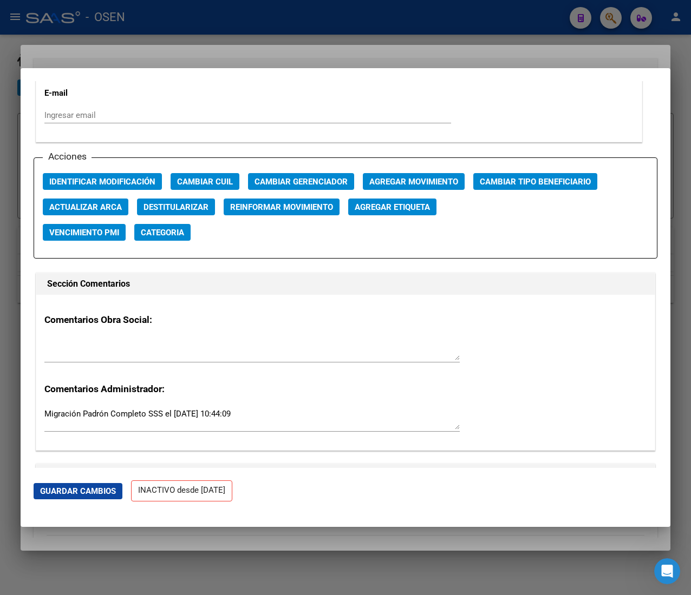
scroll to position [1516, 0]
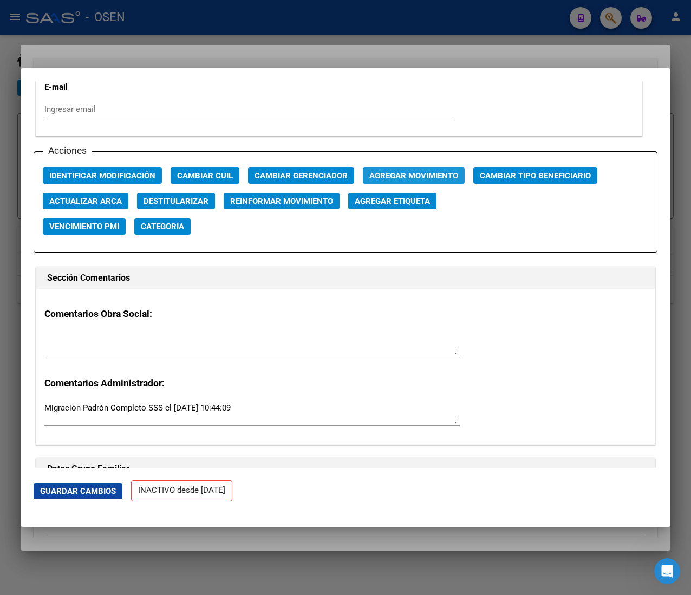
click at [420, 172] on span "Agregar Movimiento" at bounding box center [413, 176] width 89 height 10
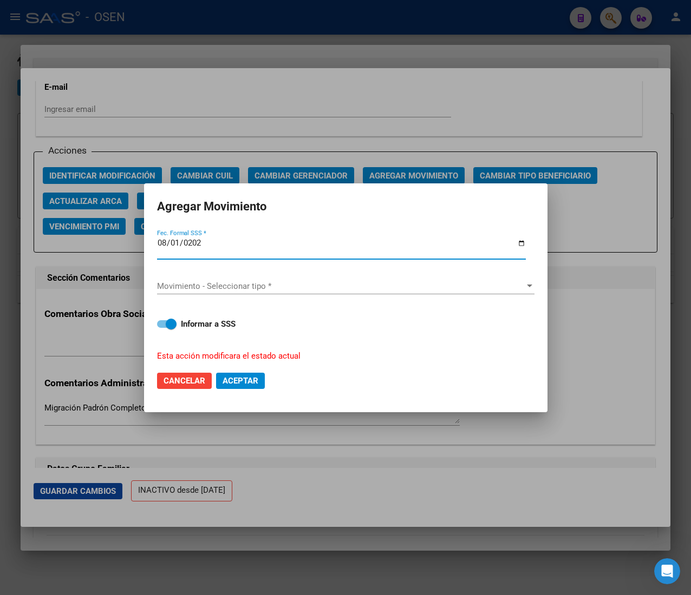
type input "[DATE]"
click at [280, 274] on div "Movimiento - Seleccionar tipo * Movimiento - Seleccionar tipo *" at bounding box center [345, 287] width 377 height 35
click at [273, 279] on div "Movimiento - Seleccionar tipo * Movimiento - Seleccionar tipo *" at bounding box center [345, 286] width 377 height 16
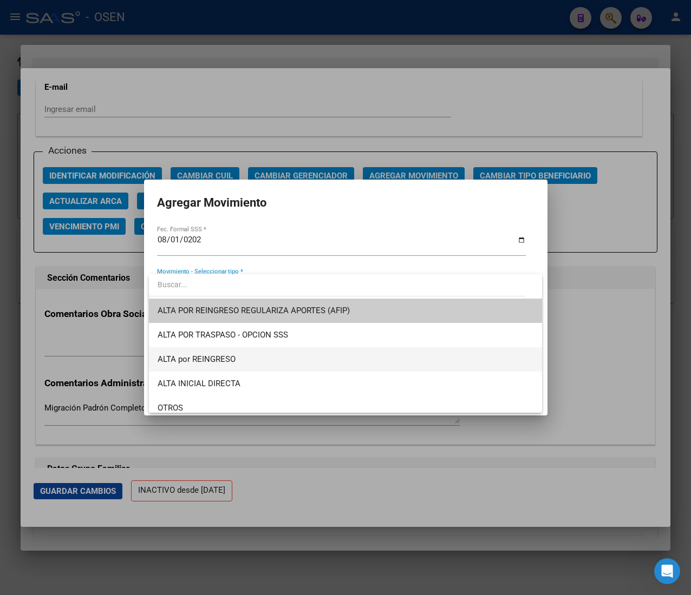
click at [279, 361] on span "ALTA por REINGRESO" at bounding box center [346, 360] width 376 height 24
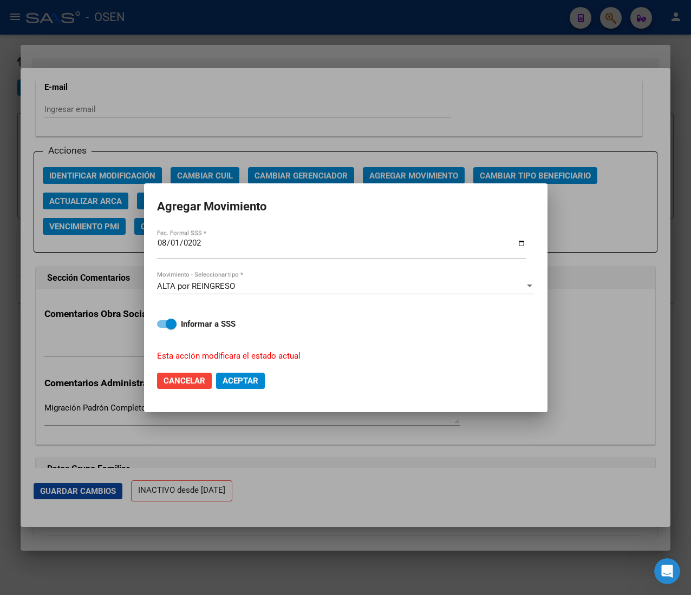
click at [260, 242] on input "[DATE]" at bounding box center [341, 247] width 369 height 17
click at [238, 381] on span "Aceptar" at bounding box center [240, 381] width 36 height 10
checkbox input "false"
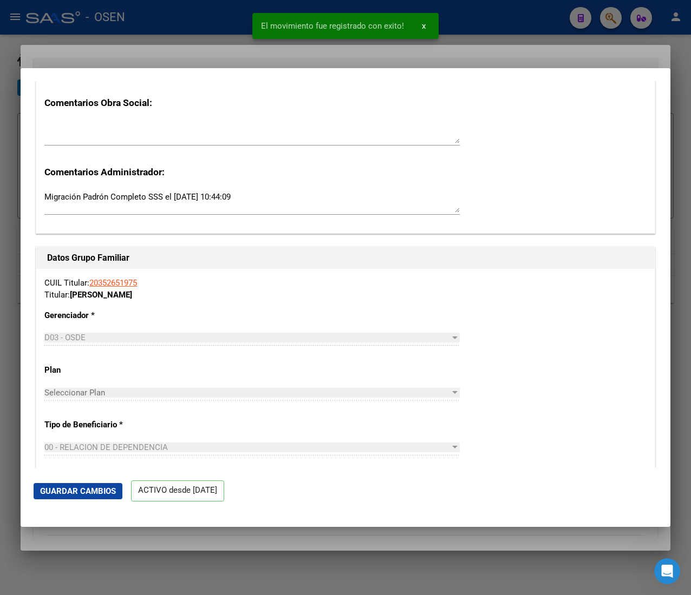
scroll to position [2057, 0]
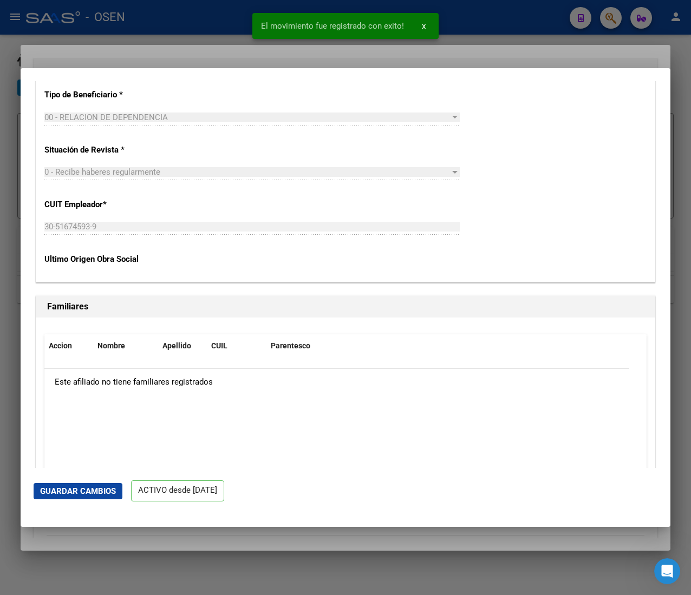
click at [191, 27] on div at bounding box center [345, 297] width 691 height 595
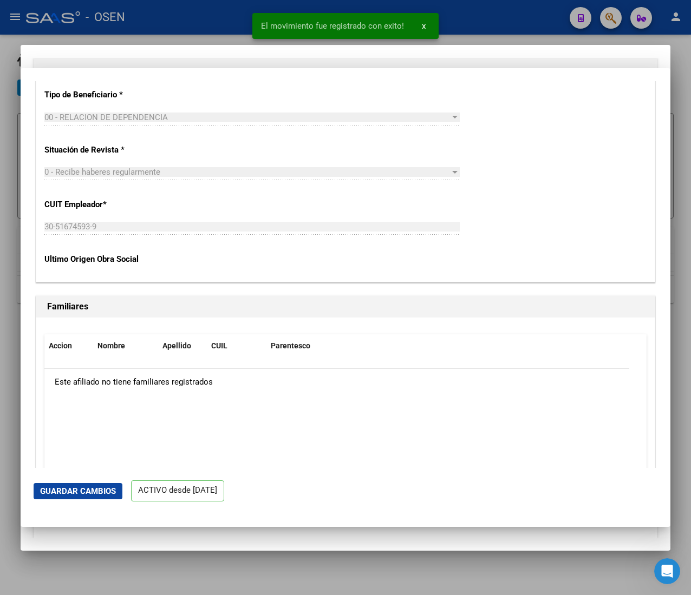
click at [202, 11] on div at bounding box center [345, 297] width 691 height 595
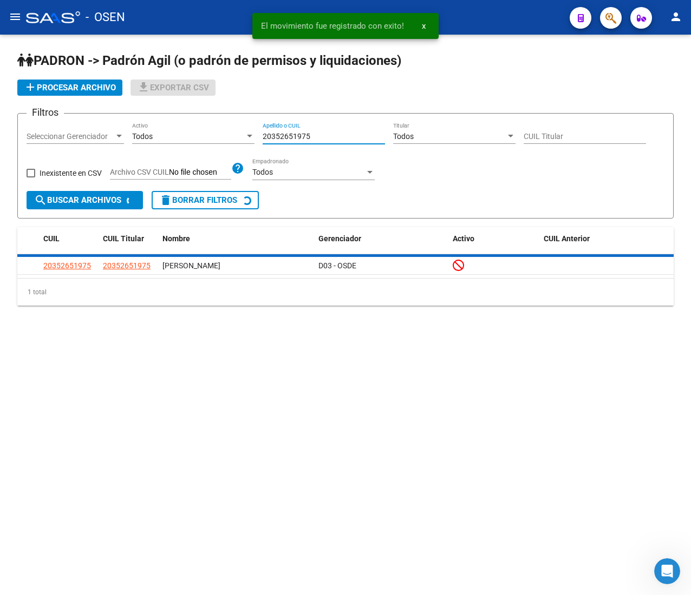
drag, startPoint x: 251, startPoint y: 132, endPoint x: 165, endPoint y: 128, distance: 86.2
click at [169, 127] on div "Filtros Seleccionar Gerenciador Seleccionar Gerenciador Todos Activo 2035265197…" at bounding box center [346, 156] width 638 height 69
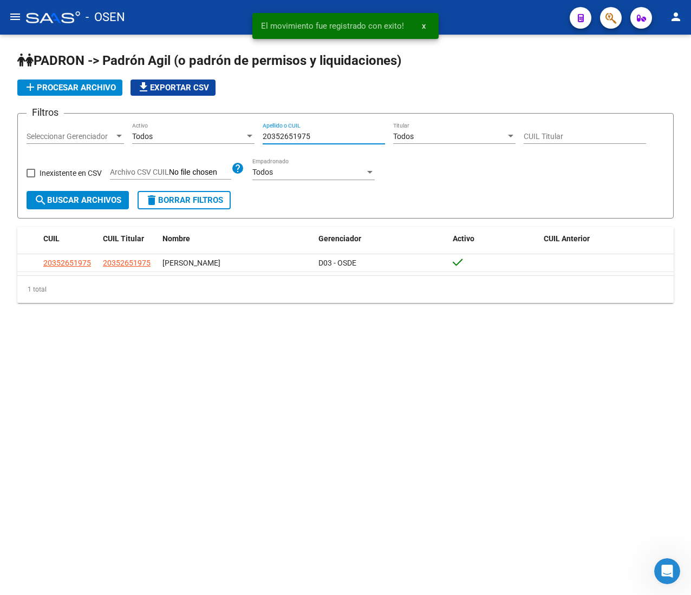
paste input "67278979"
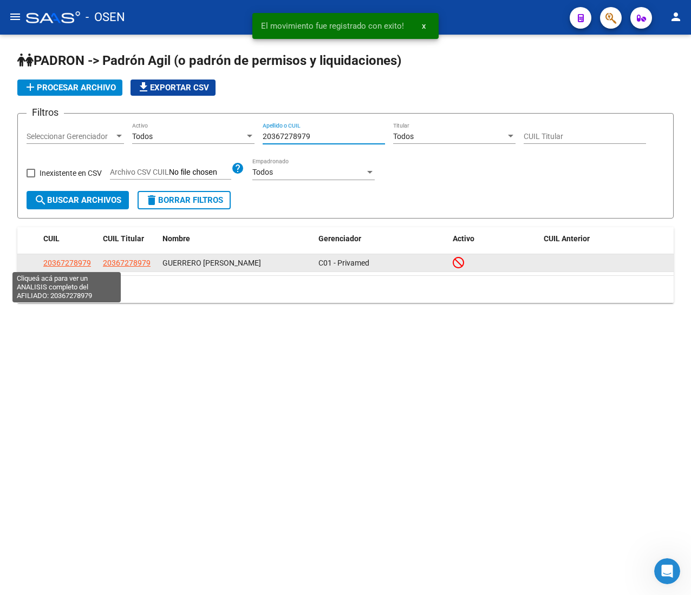
type input "20367278979"
click at [78, 259] on span "20367278979" at bounding box center [67, 263] width 48 height 9
type textarea "20367278979"
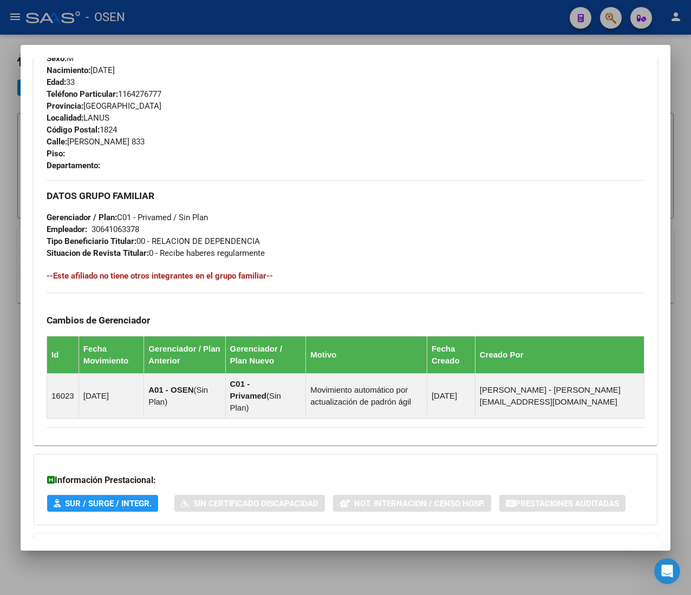
scroll to position [533, 0]
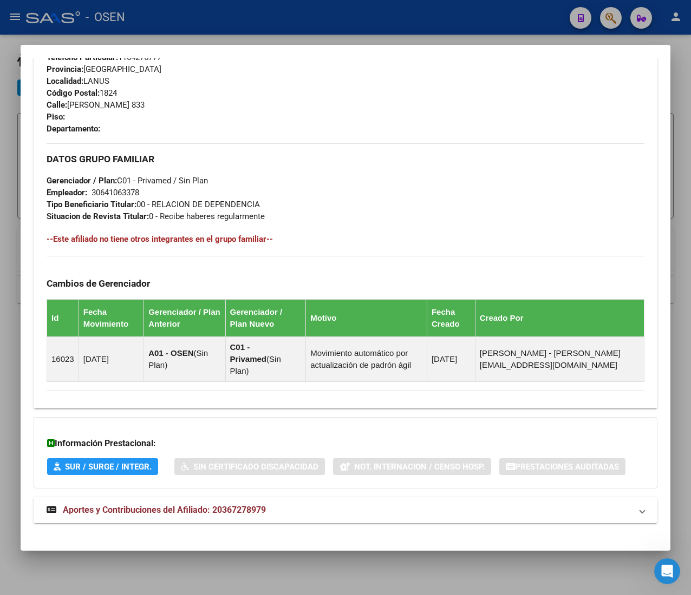
click at [249, 509] on mat-expansion-panel-header "Aportes y Contribuciones del Afiliado: 20367278979" at bounding box center [346, 510] width 624 height 26
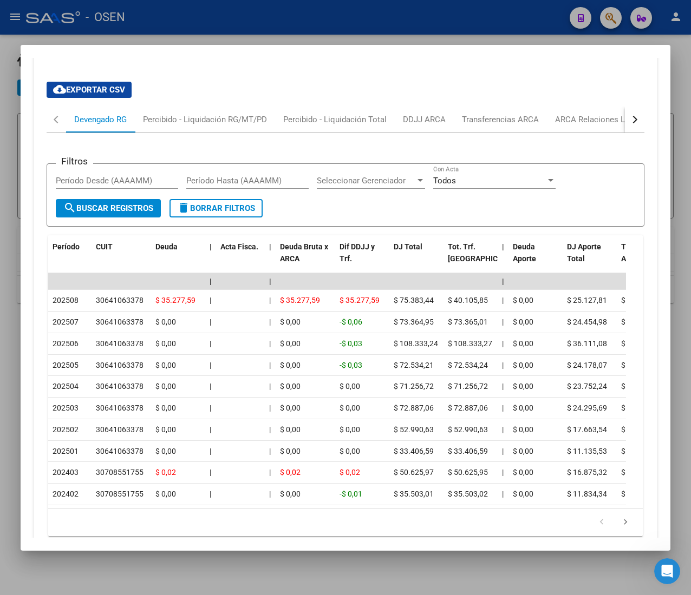
scroll to position [1018, 0]
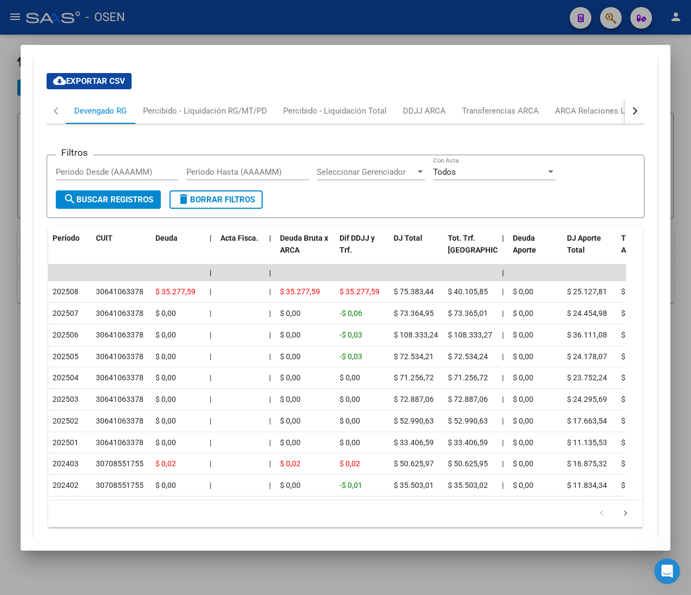
click at [625, 98] on button "button" at bounding box center [634, 111] width 19 height 26
click at [488, 105] on div "ARCA Relaciones Laborales" at bounding box center [467, 111] width 101 height 12
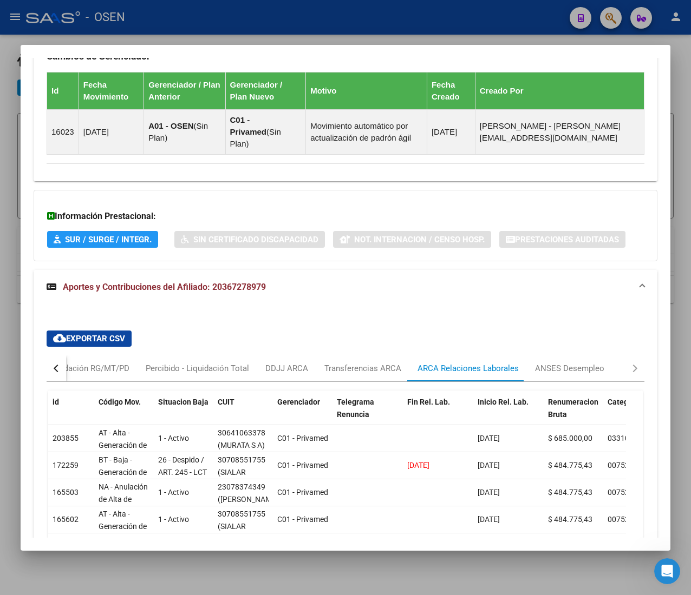
scroll to position [111, 0]
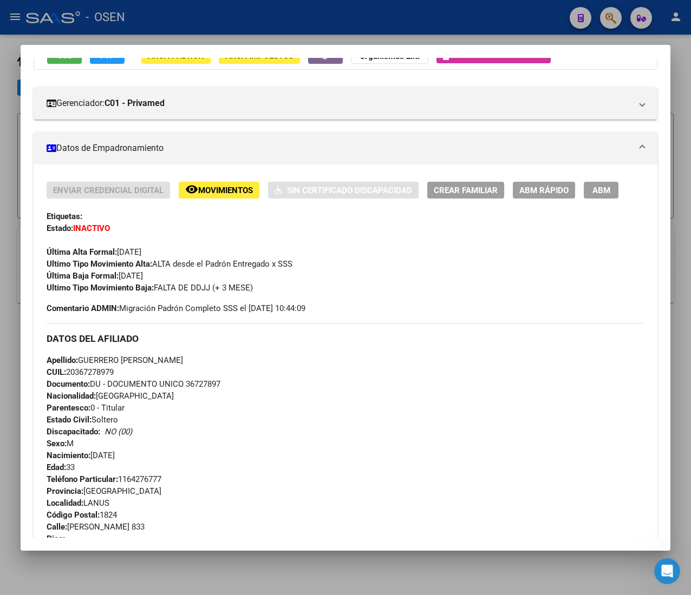
click at [555, 185] on span "ABM Rápido" at bounding box center [543, 190] width 49 height 10
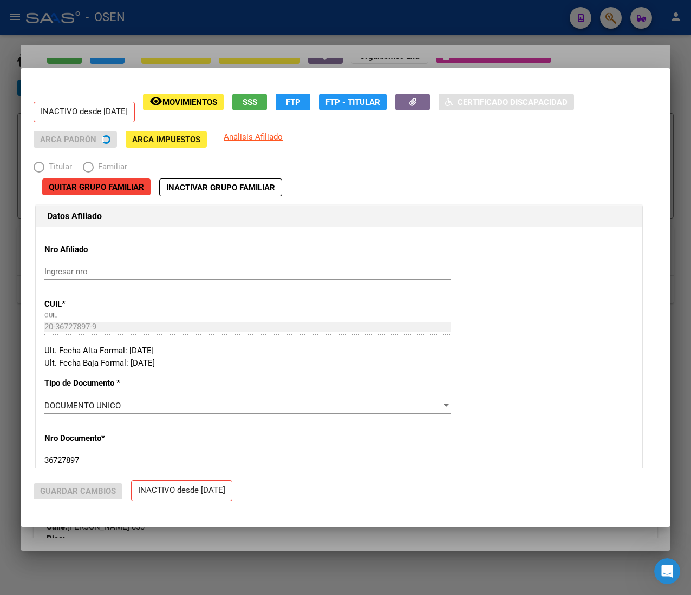
radio input "true"
type input "30-64106337-8"
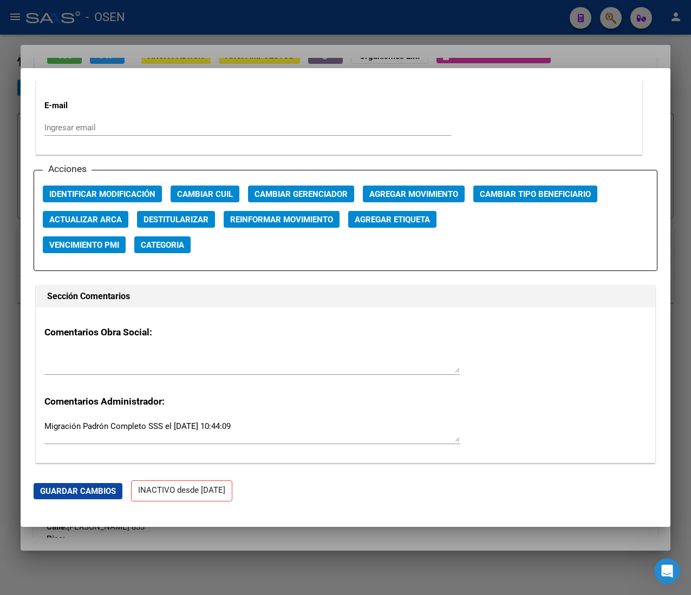
scroll to position [1516, 0]
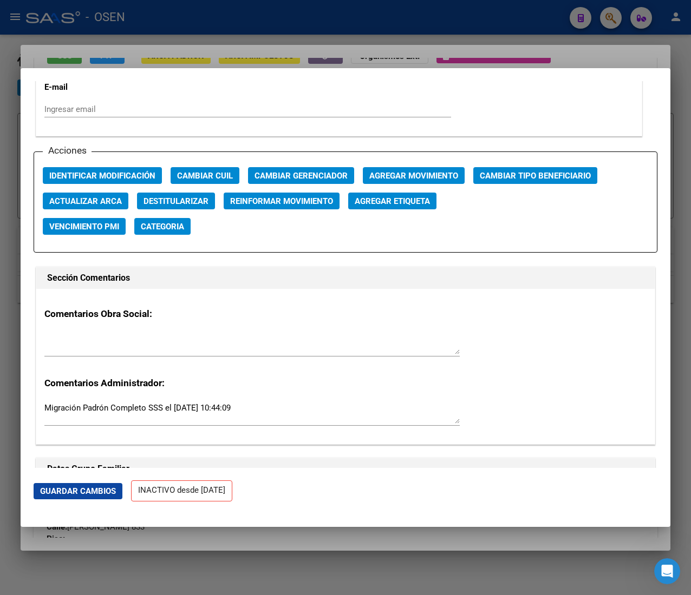
click at [425, 178] on span "Agregar Movimiento" at bounding box center [413, 176] width 89 height 10
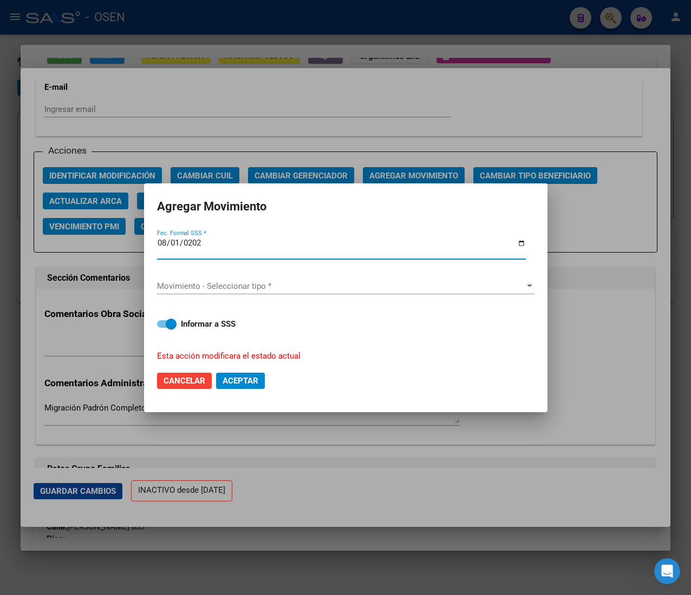
type input "[DATE]"
click at [271, 294] on div "Movimiento - Seleccionar tipo * Movimiento - Seleccionar tipo *" at bounding box center [345, 291] width 377 height 27
click at [264, 291] on div "Movimiento - Seleccionar tipo * Movimiento - Seleccionar tipo *" at bounding box center [345, 286] width 377 height 16
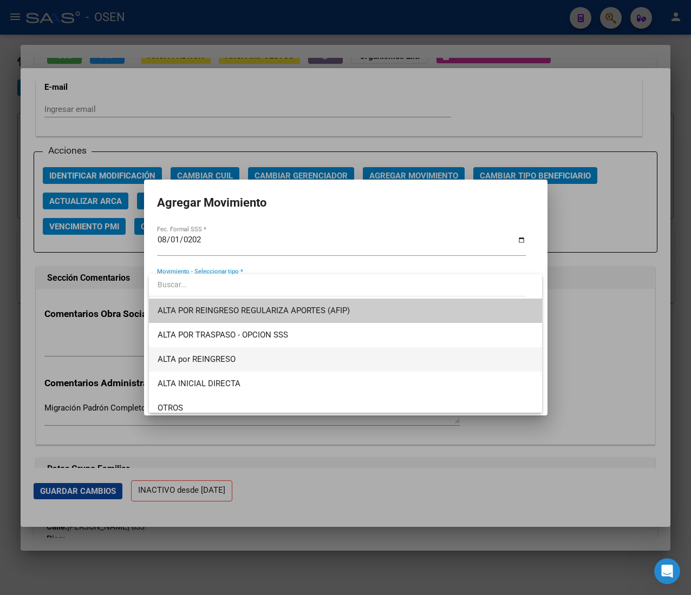
click at [278, 356] on span "ALTA por REINGRESO" at bounding box center [346, 360] width 376 height 24
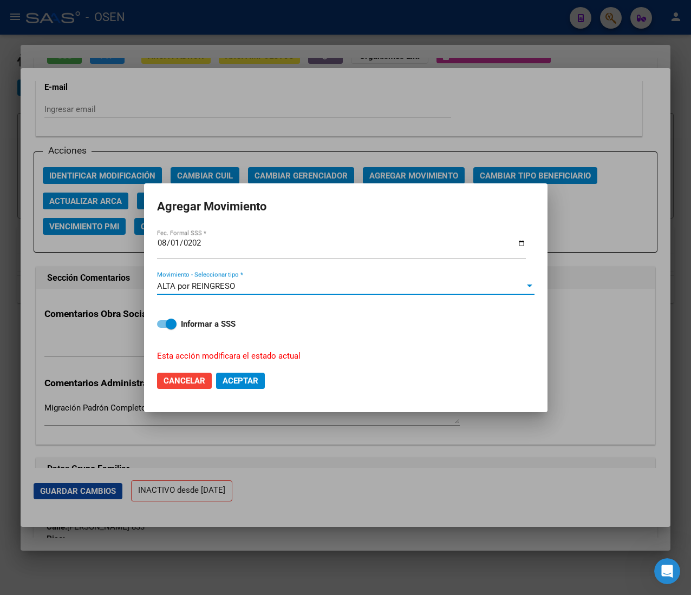
click at [234, 385] on span "Aceptar" at bounding box center [240, 381] width 36 height 10
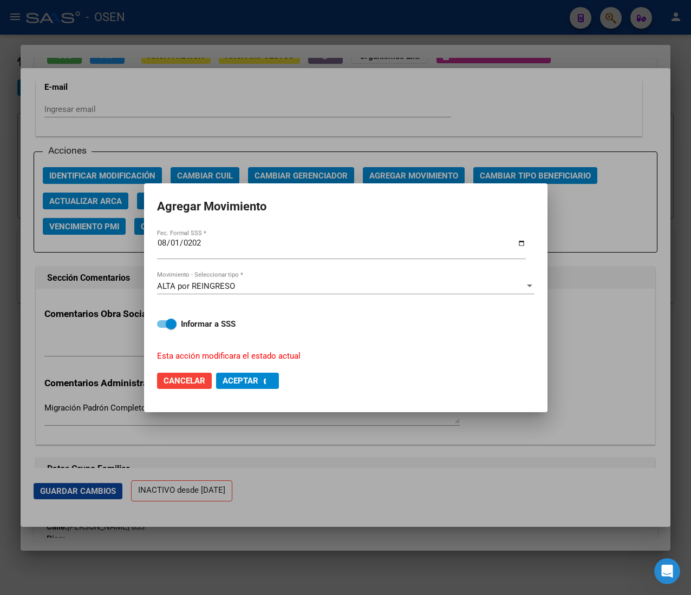
checkbox input "false"
